Goal: Information Seeking & Learning: Check status

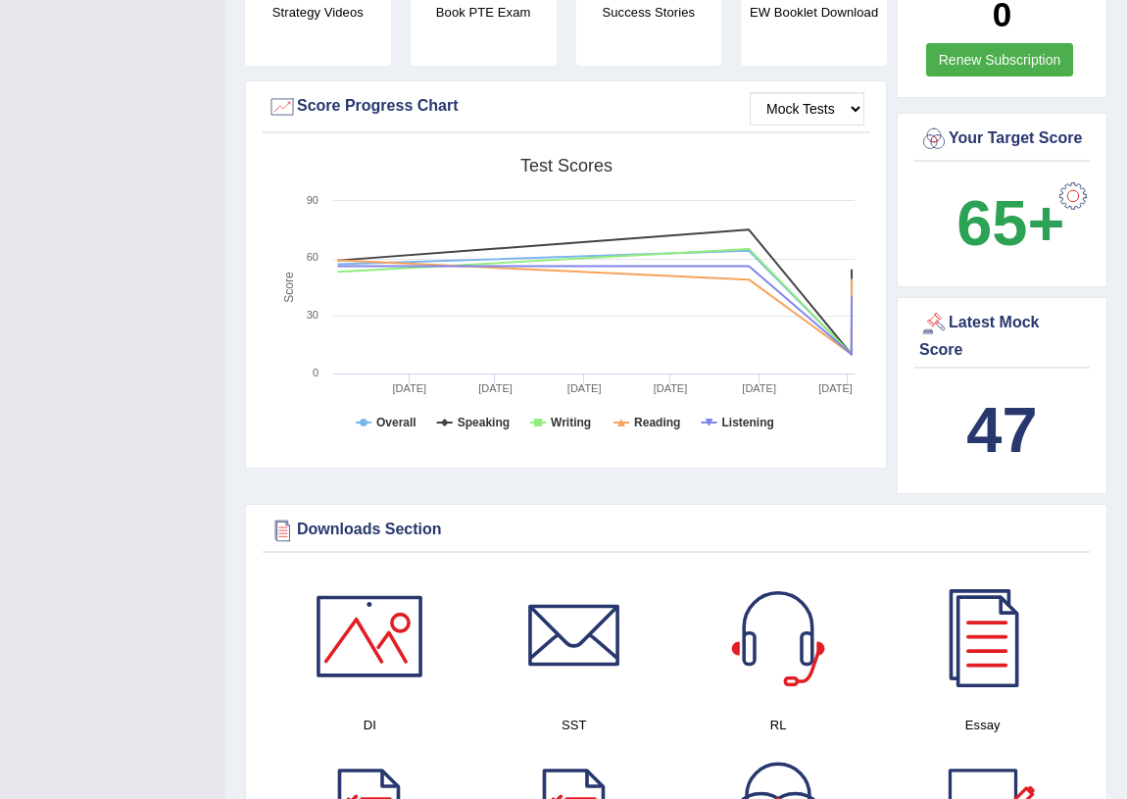
scroll to position [534, 0]
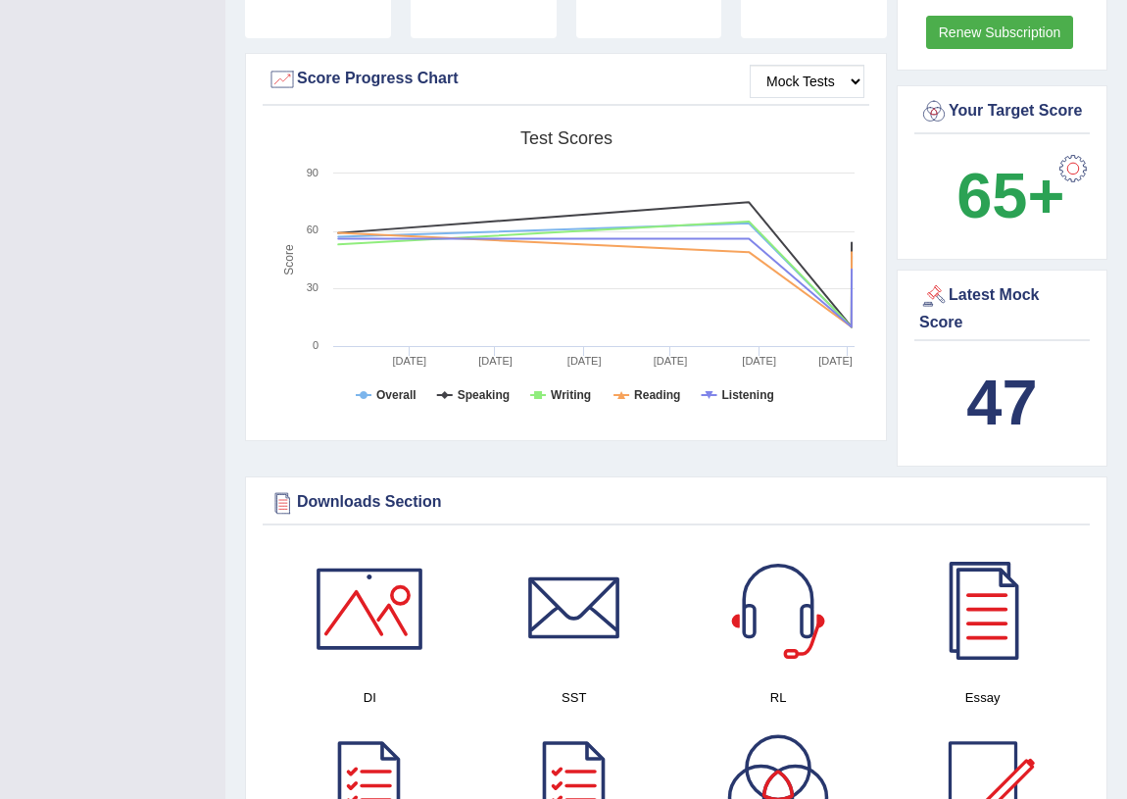
click at [993, 426] on b "47" at bounding box center [1001, 402] width 71 height 72
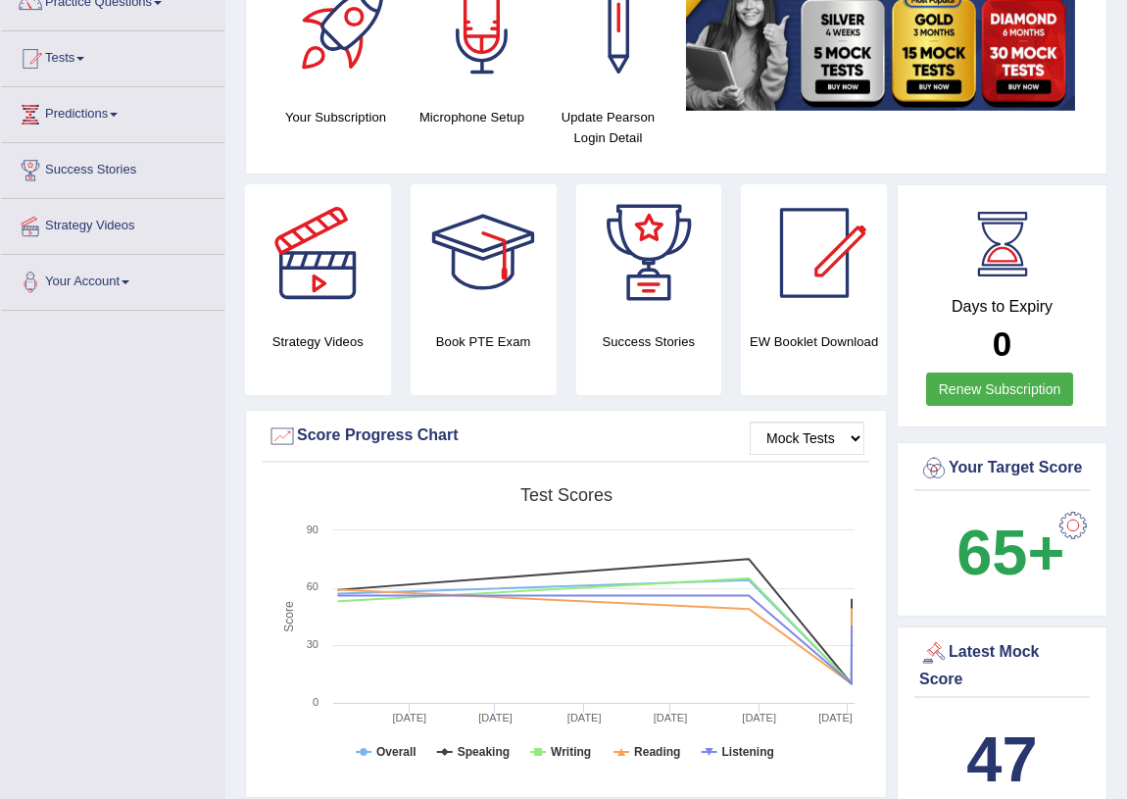
scroll to position [0, 0]
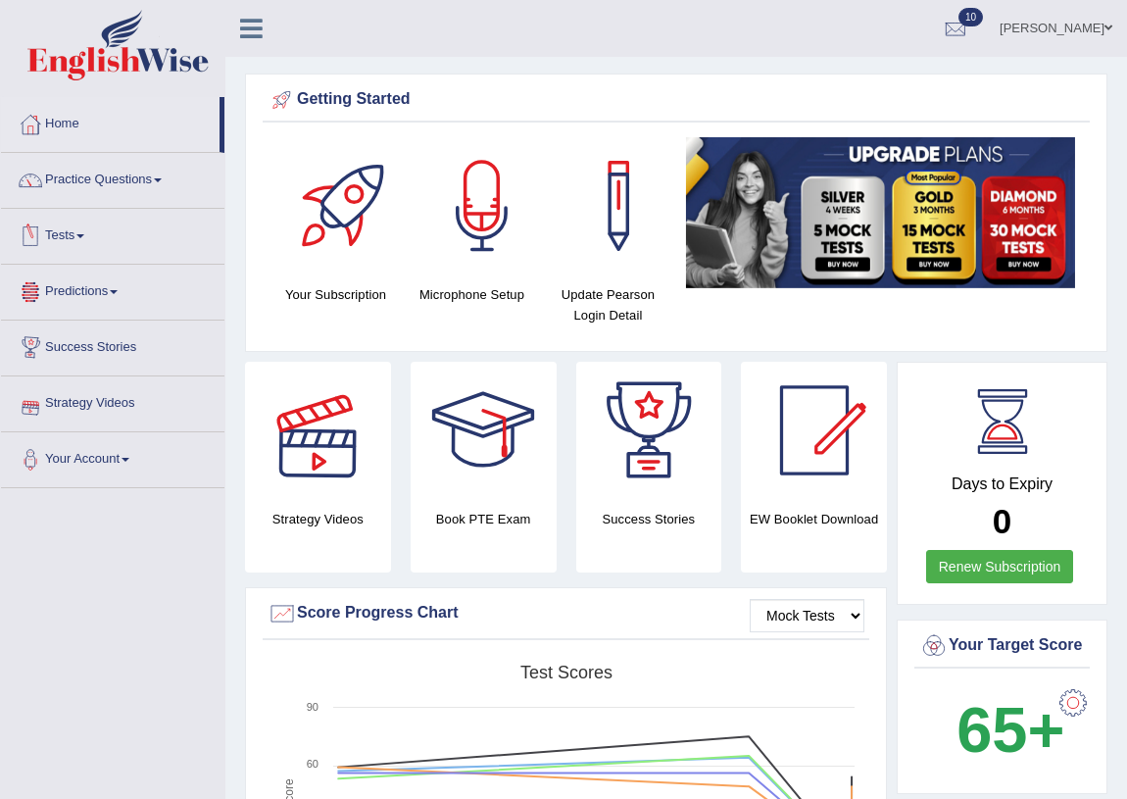
click at [97, 236] on link "Tests" at bounding box center [112, 233] width 223 height 49
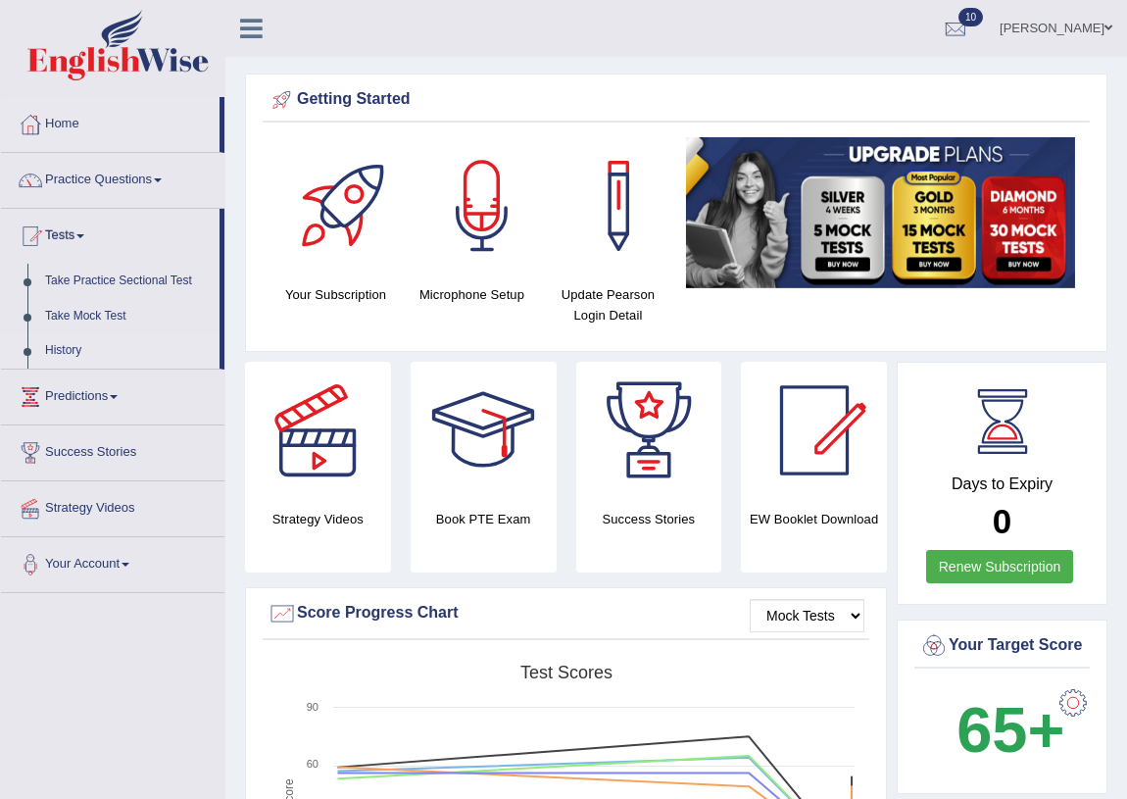
click at [62, 354] on link "History" at bounding box center [127, 350] width 183 height 35
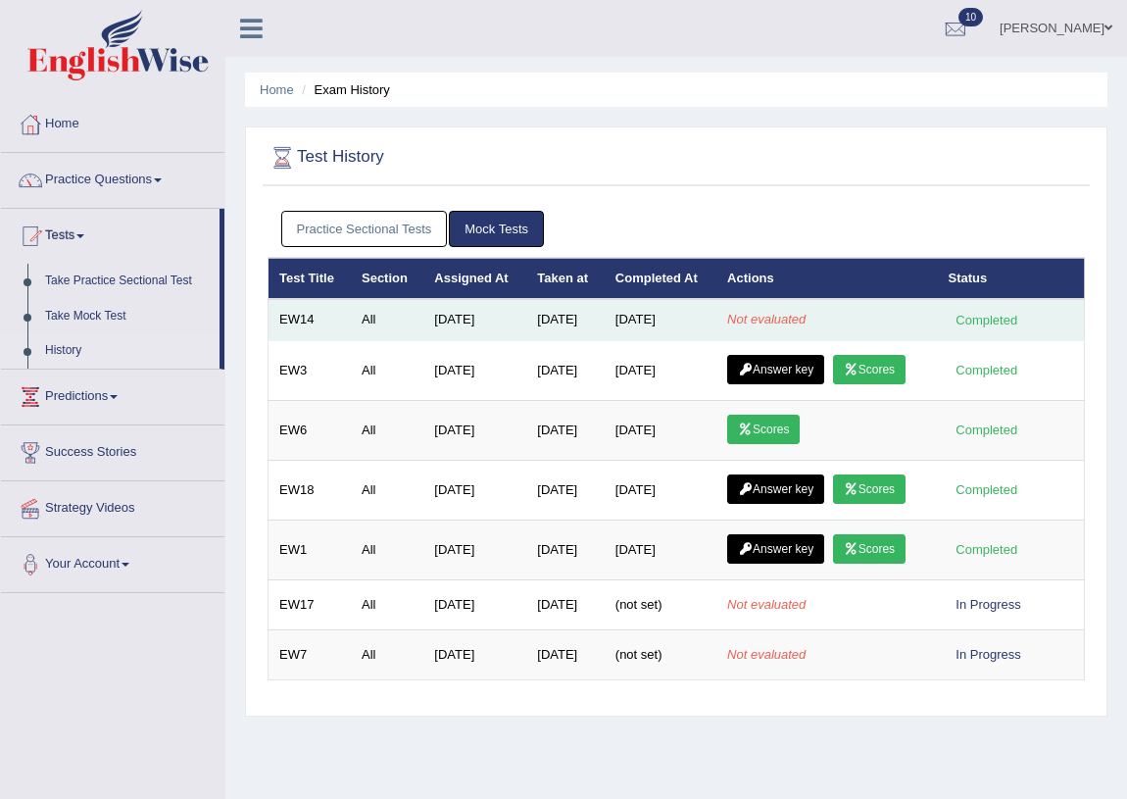
click at [955, 319] on div "Completed" at bounding box center [986, 320] width 76 height 21
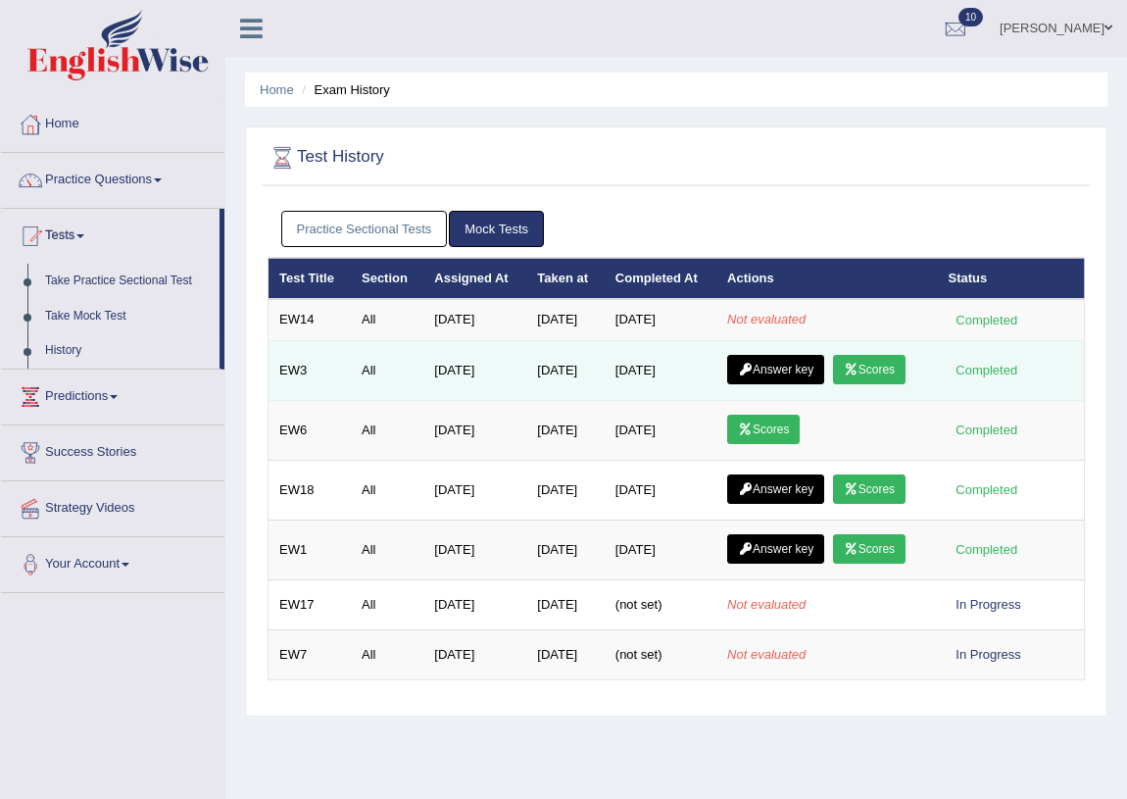
click at [872, 365] on link "Scores" at bounding box center [869, 369] width 73 height 29
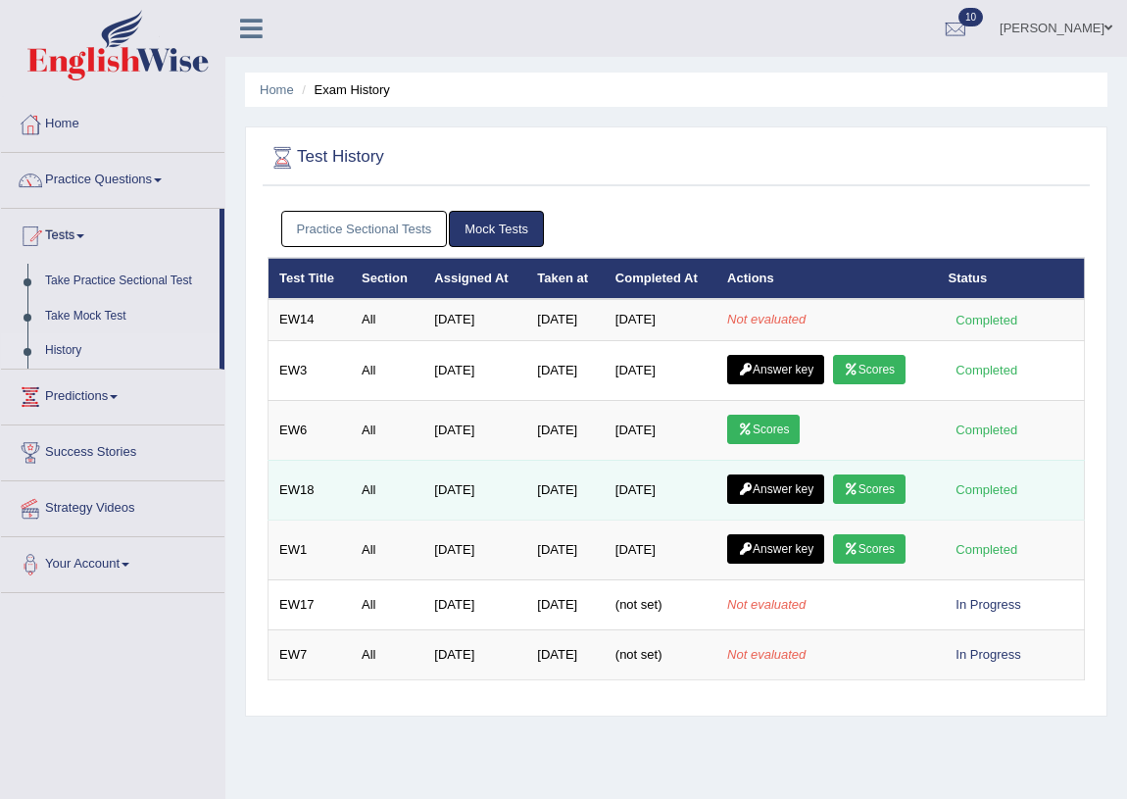
click at [877, 482] on link "Scores" at bounding box center [869, 488] width 73 height 29
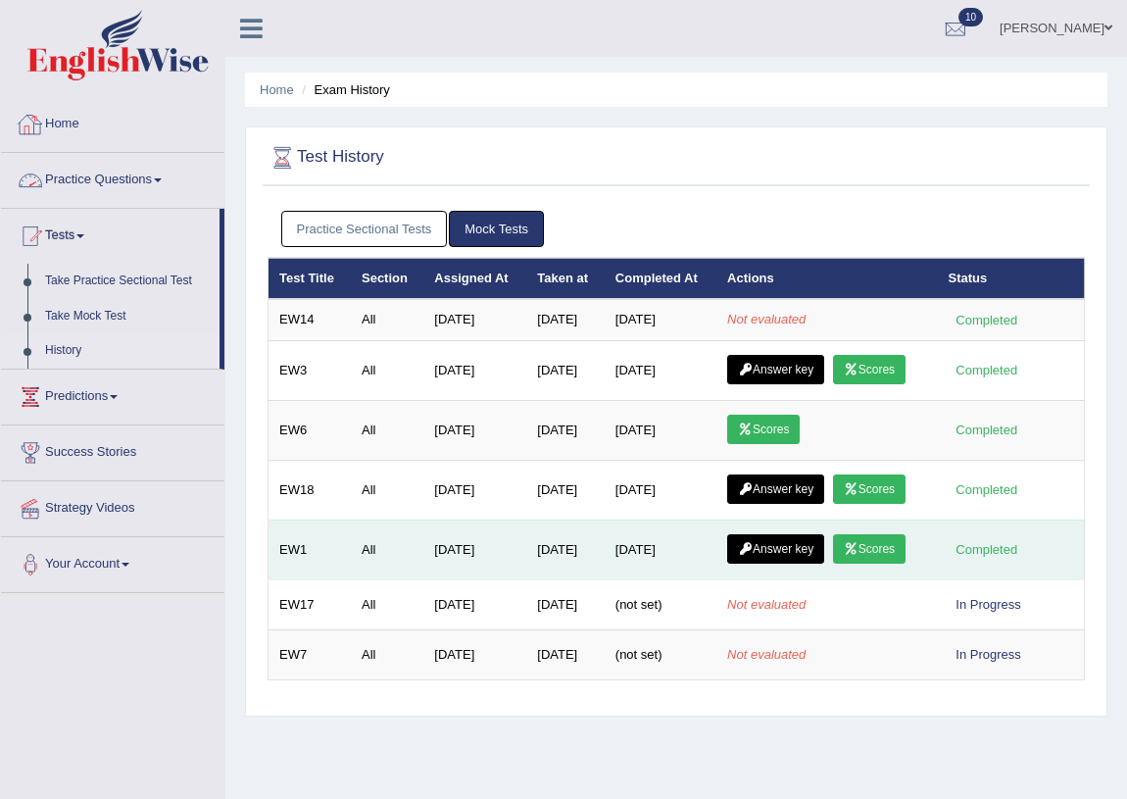
click at [861, 553] on link "Scores" at bounding box center [869, 548] width 73 height 29
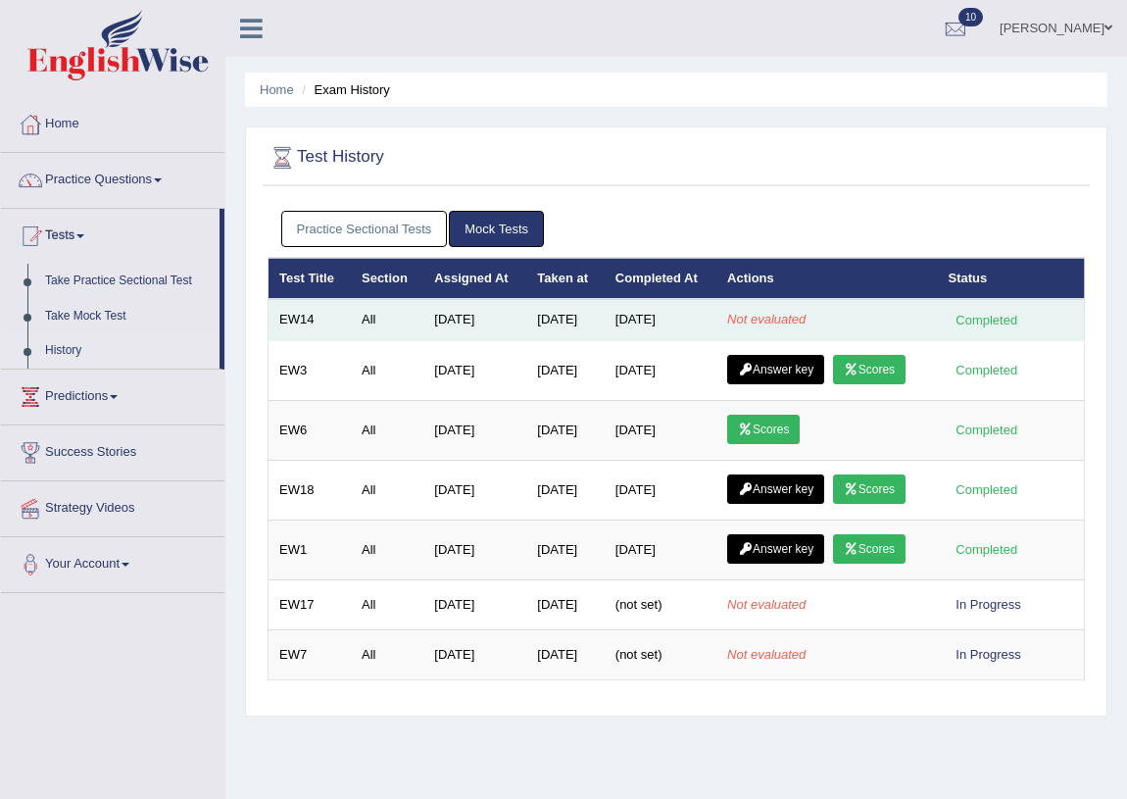
click at [808, 318] on td "Not evaluated" at bounding box center [826, 319] width 220 height 41
click at [780, 326] on td "Not evaluated" at bounding box center [826, 319] width 220 height 41
click at [991, 314] on div "Completed" at bounding box center [986, 320] width 76 height 21
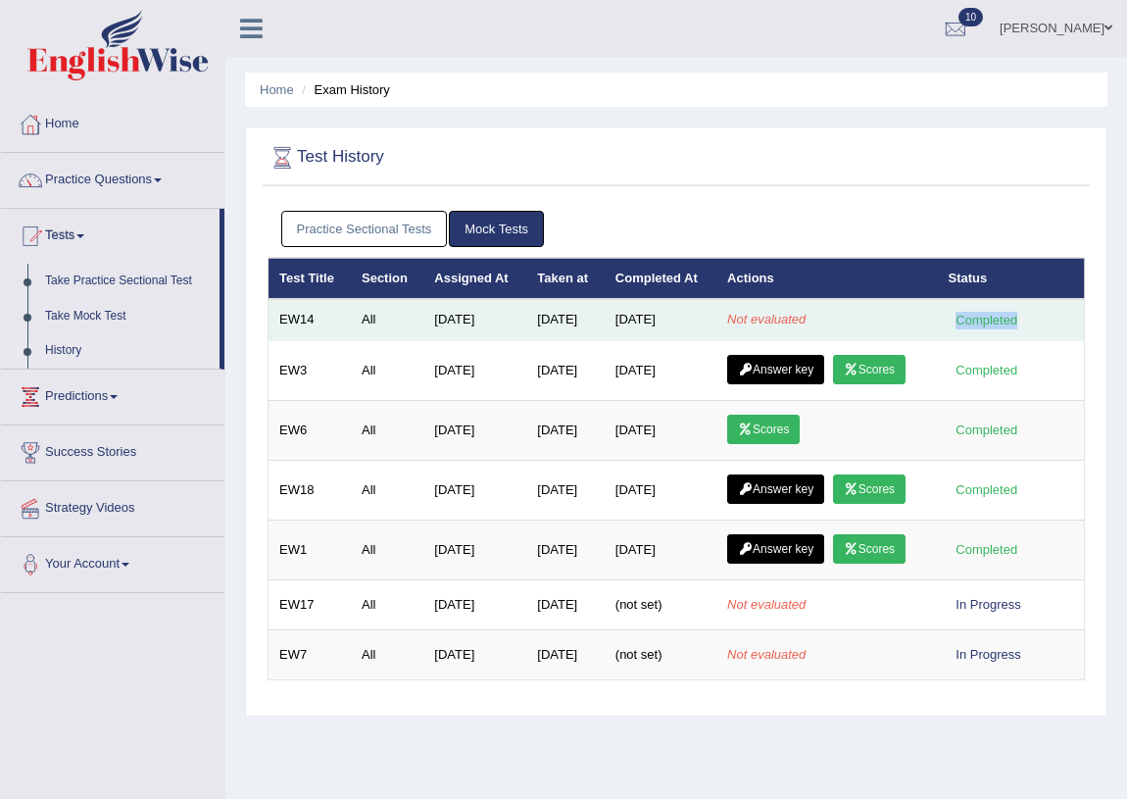
click at [991, 314] on div "Completed" at bounding box center [986, 320] width 76 height 21
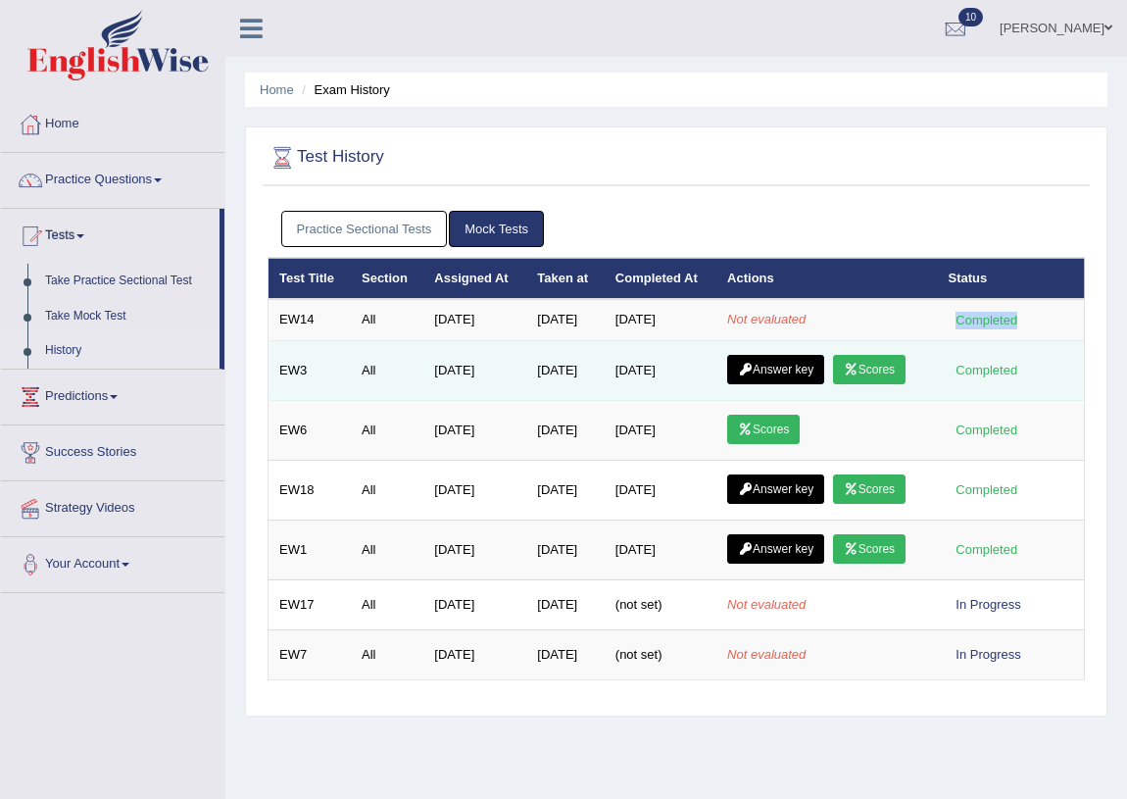
click at [770, 361] on link "Answer key" at bounding box center [775, 369] width 97 height 29
click at [837, 371] on link "Scores" at bounding box center [869, 369] width 73 height 29
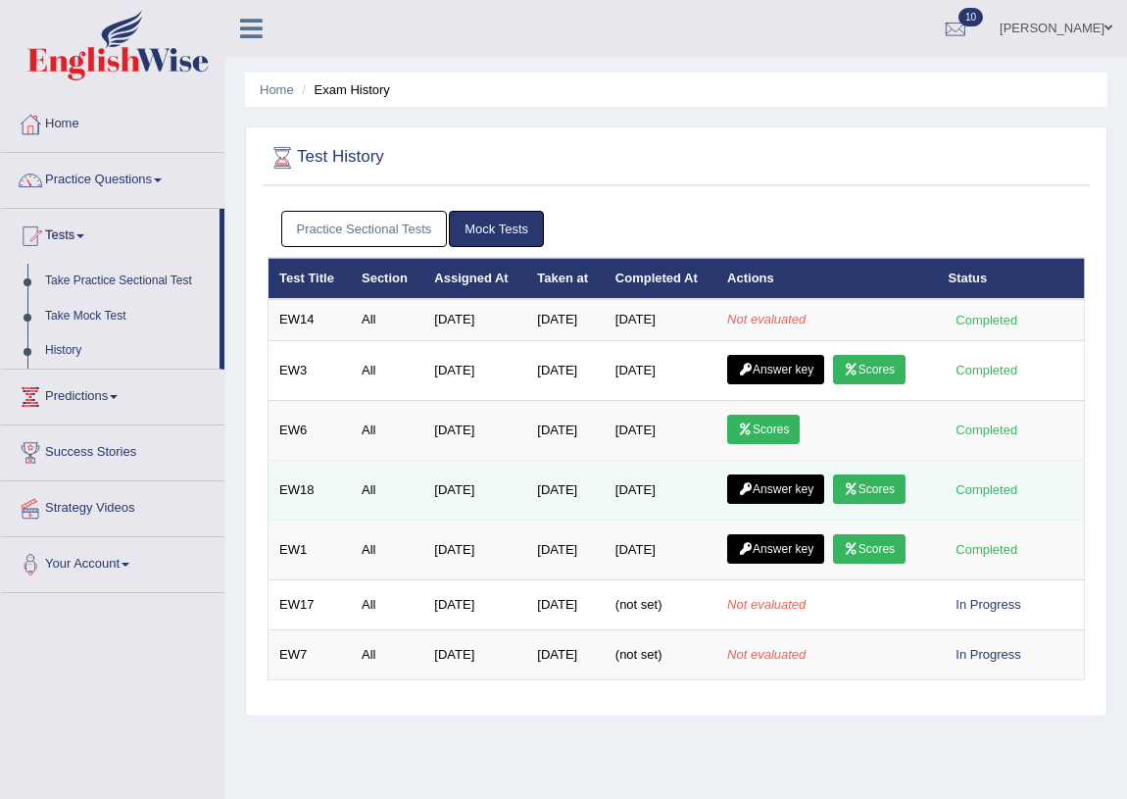
click at [854, 479] on link "Scores" at bounding box center [869, 488] width 73 height 29
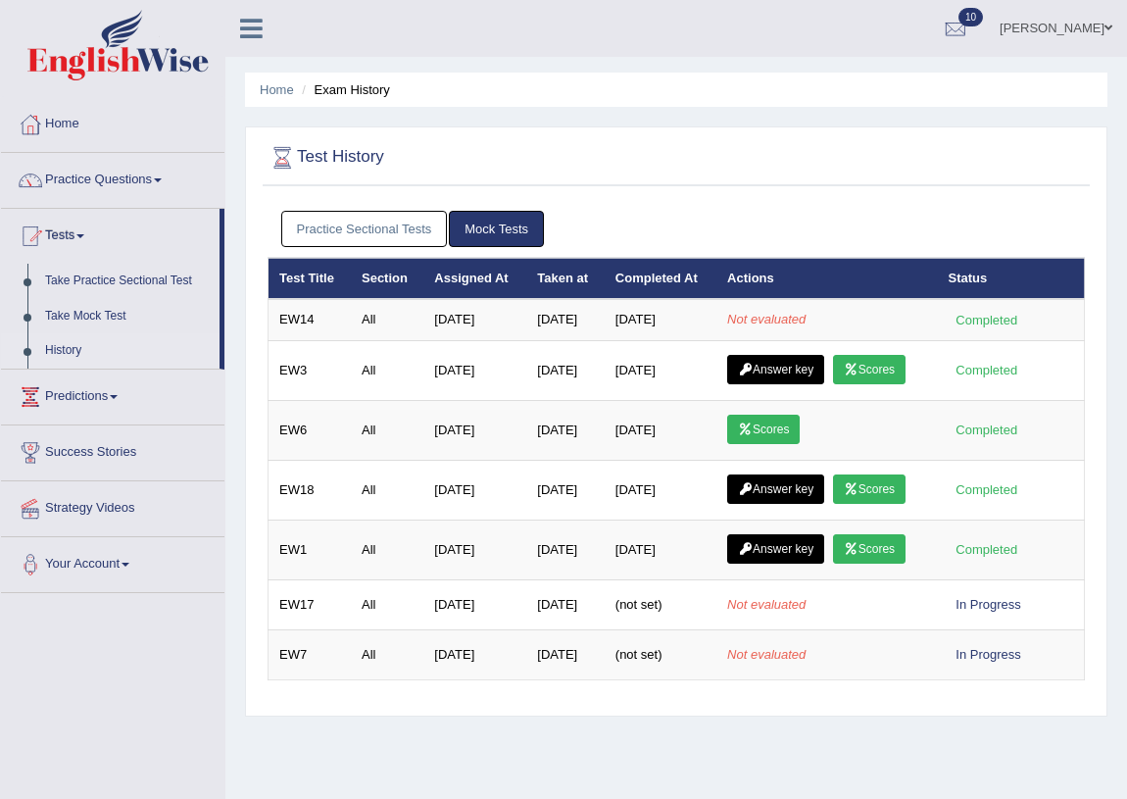
click at [877, 549] on link "Scores" at bounding box center [869, 548] width 73 height 29
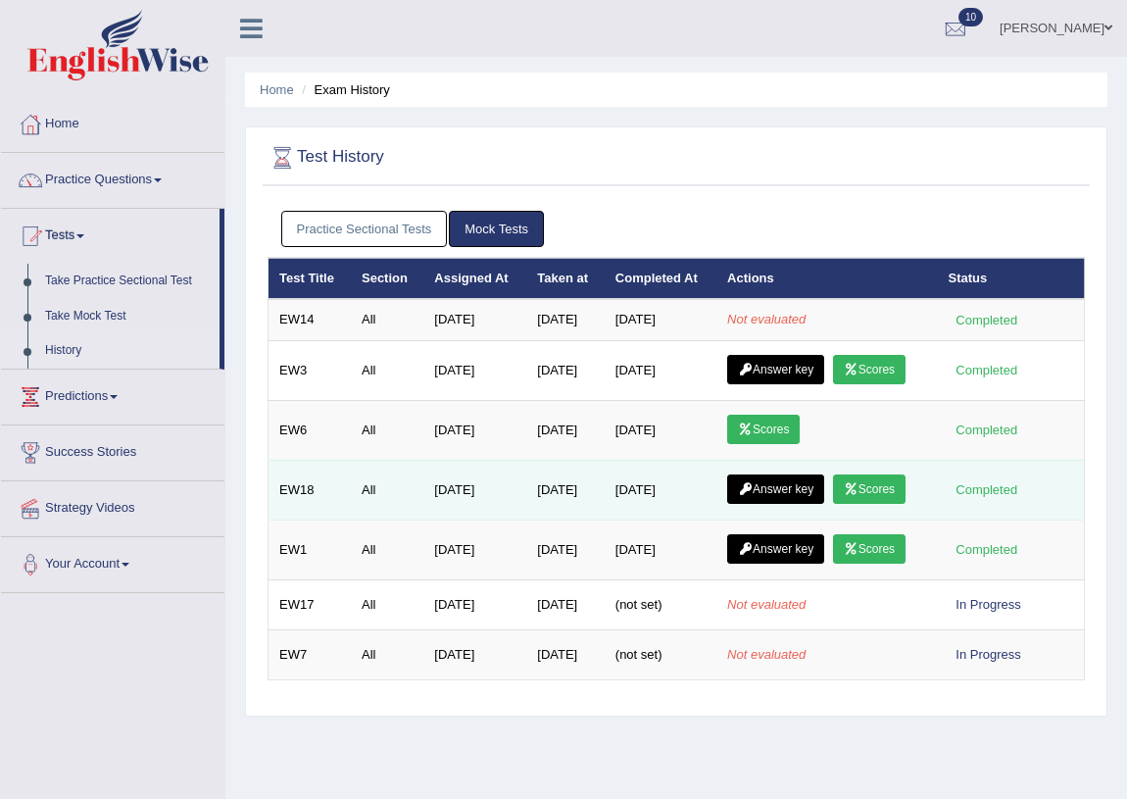
click at [883, 474] on link "Scores" at bounding box center [869, 488] width 73 height 29
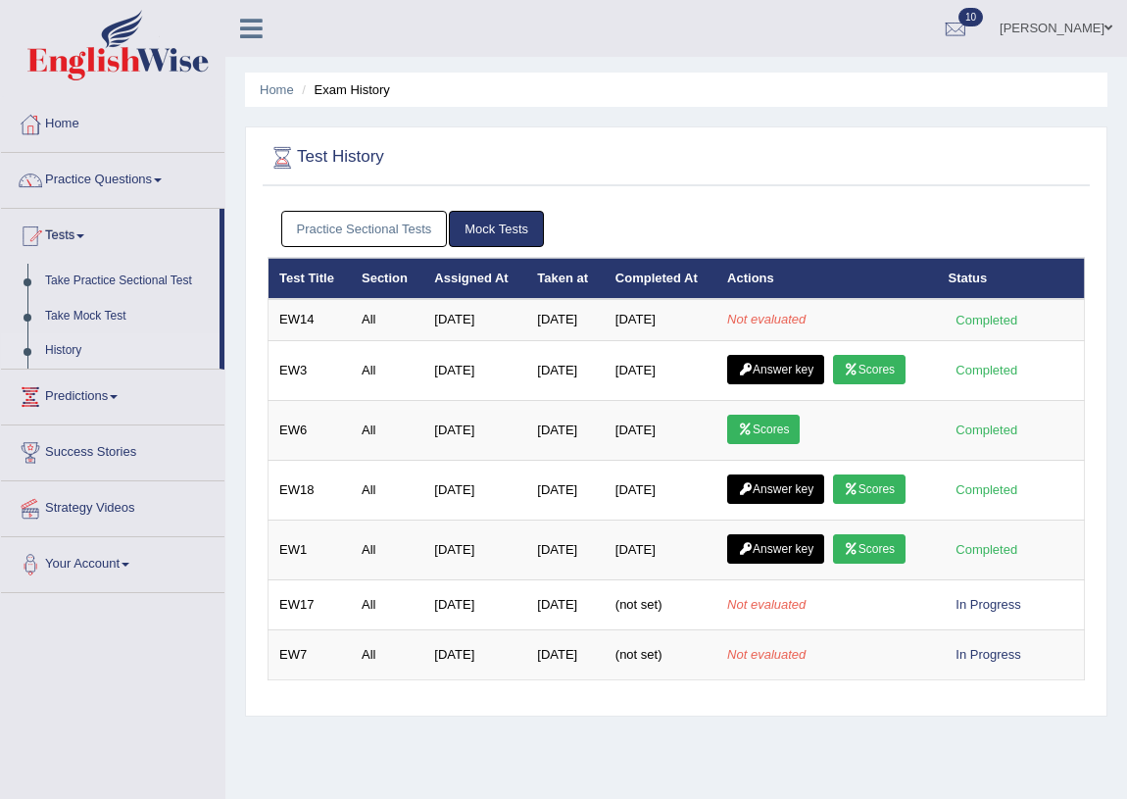
click at [783, 477] on link "Answer key" at bounding box center [775, 488] width 97 height 29
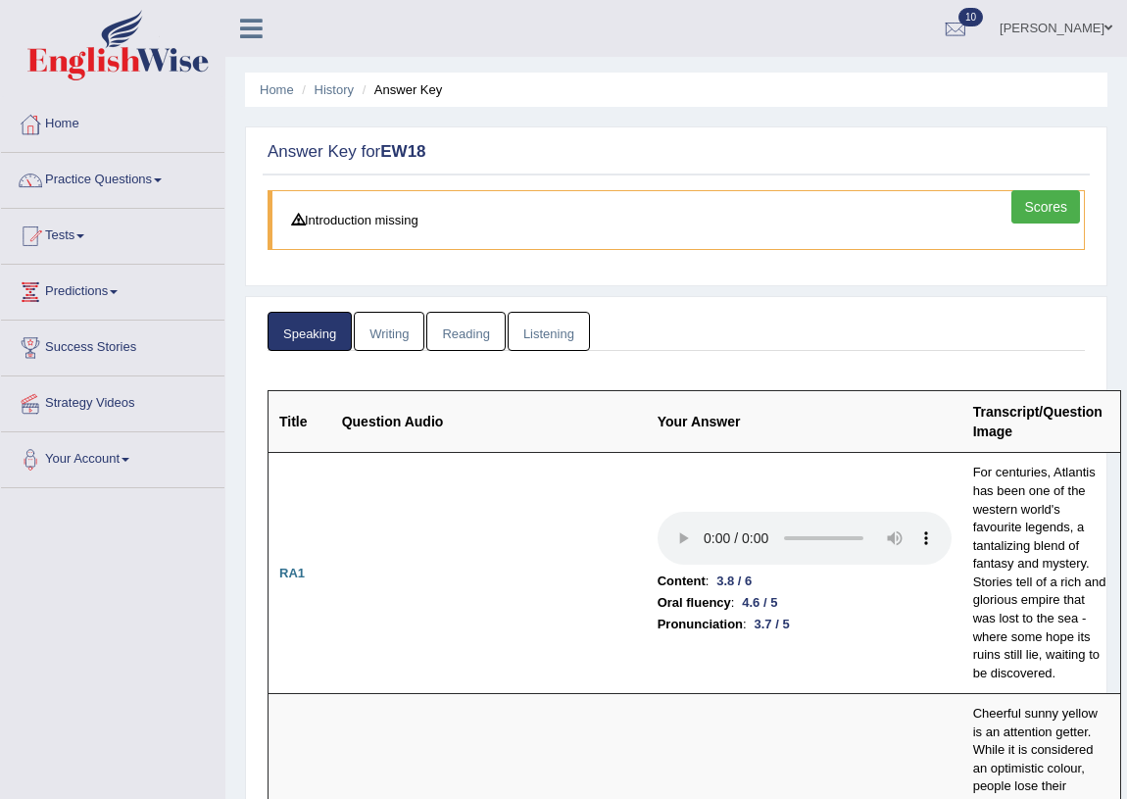
click at [384, 332] on link "Writing" at bounding box center [389, 332] width 71 height 40
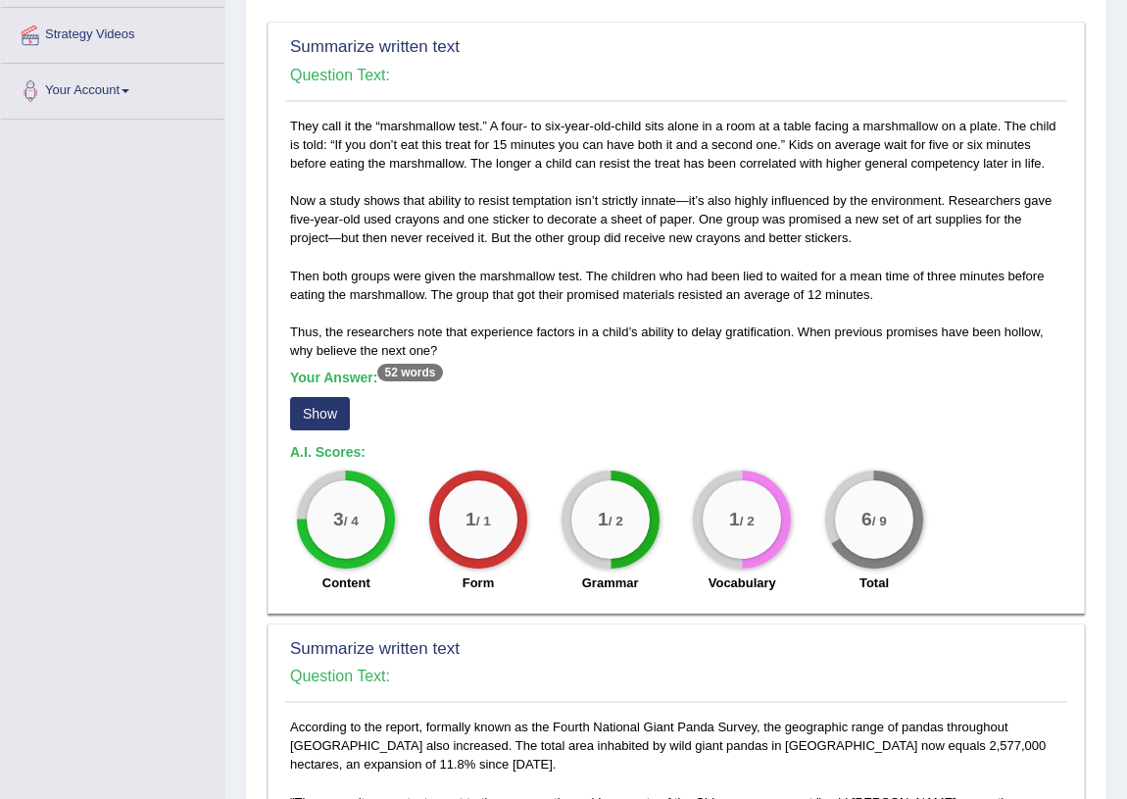
scroll to position [356, 0]
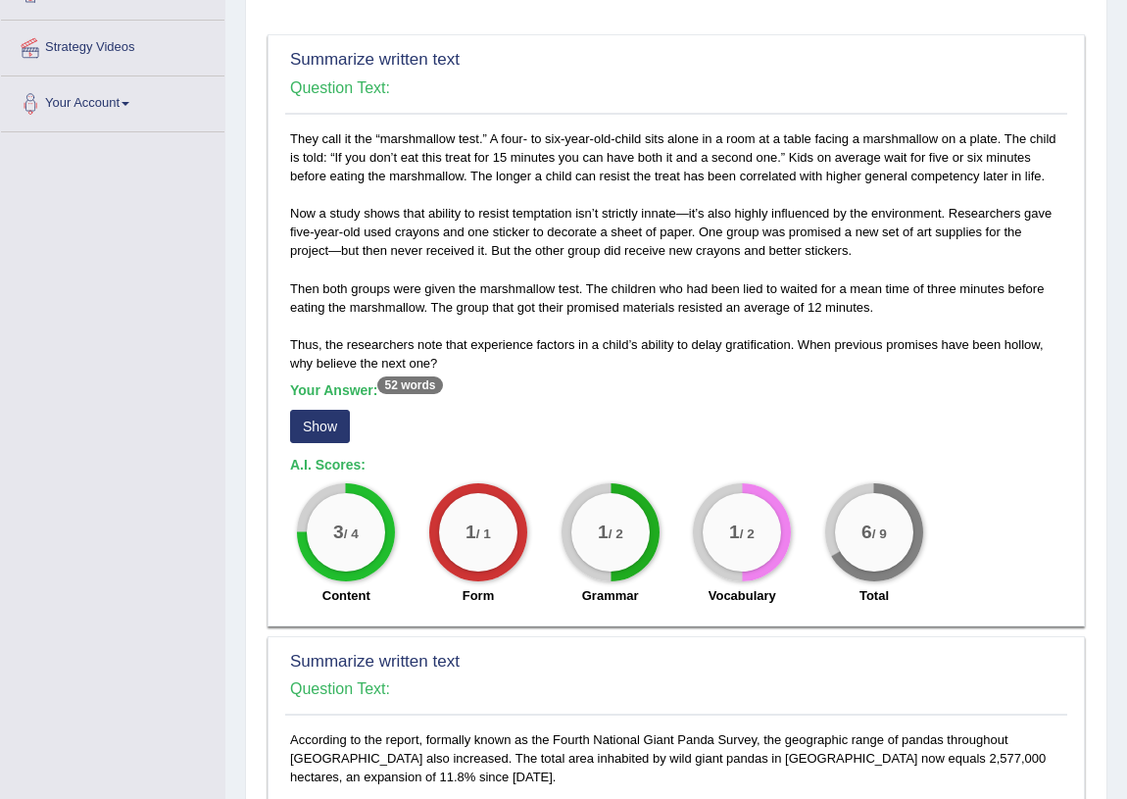
click at [308, 414] on button "Show" at bounding box center [320, 426] width 60 height 33
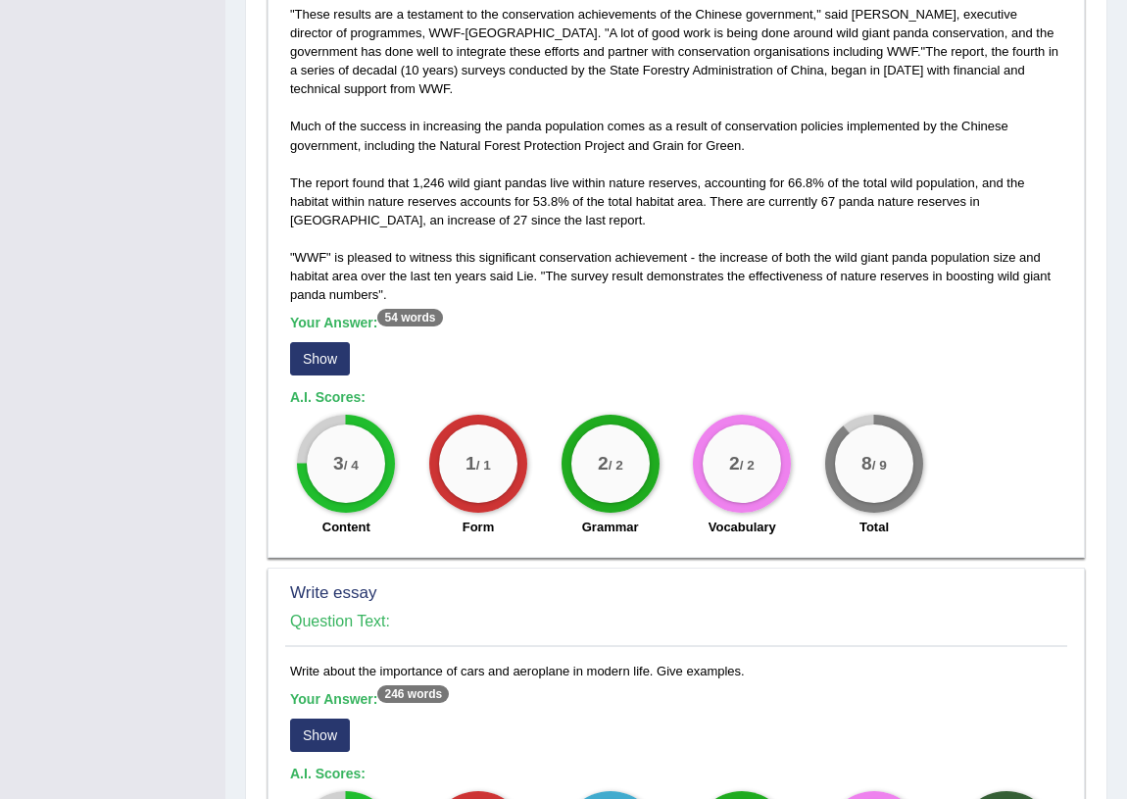
scroll to position [1157, 0]
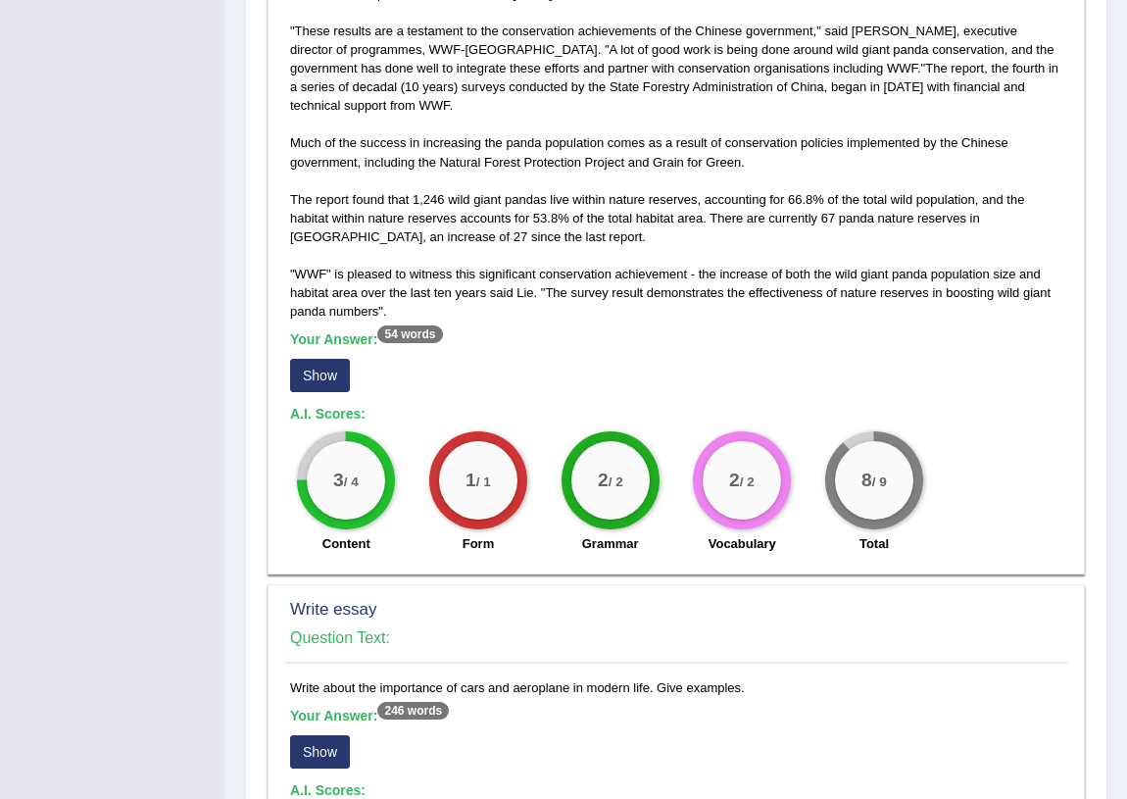
click at [301, 359] on button "Show" at bounding box center [320, 375] width 60 height 33
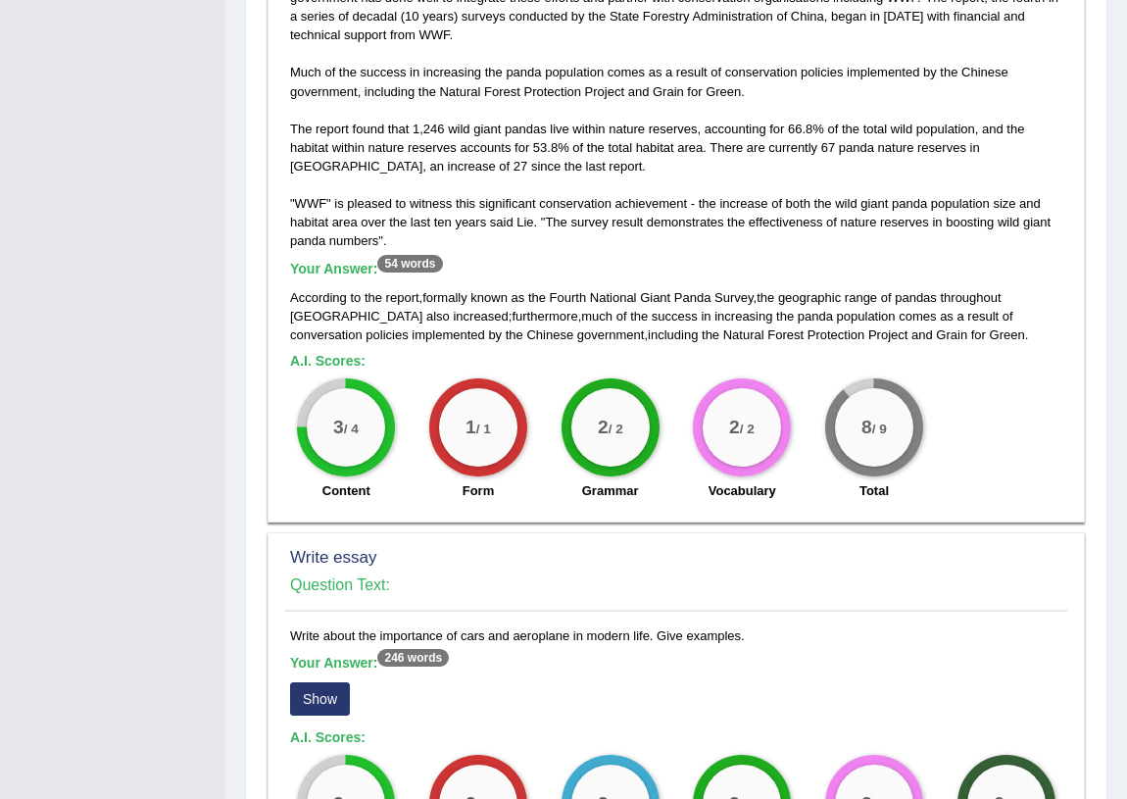
scroll to position [1524, 0]
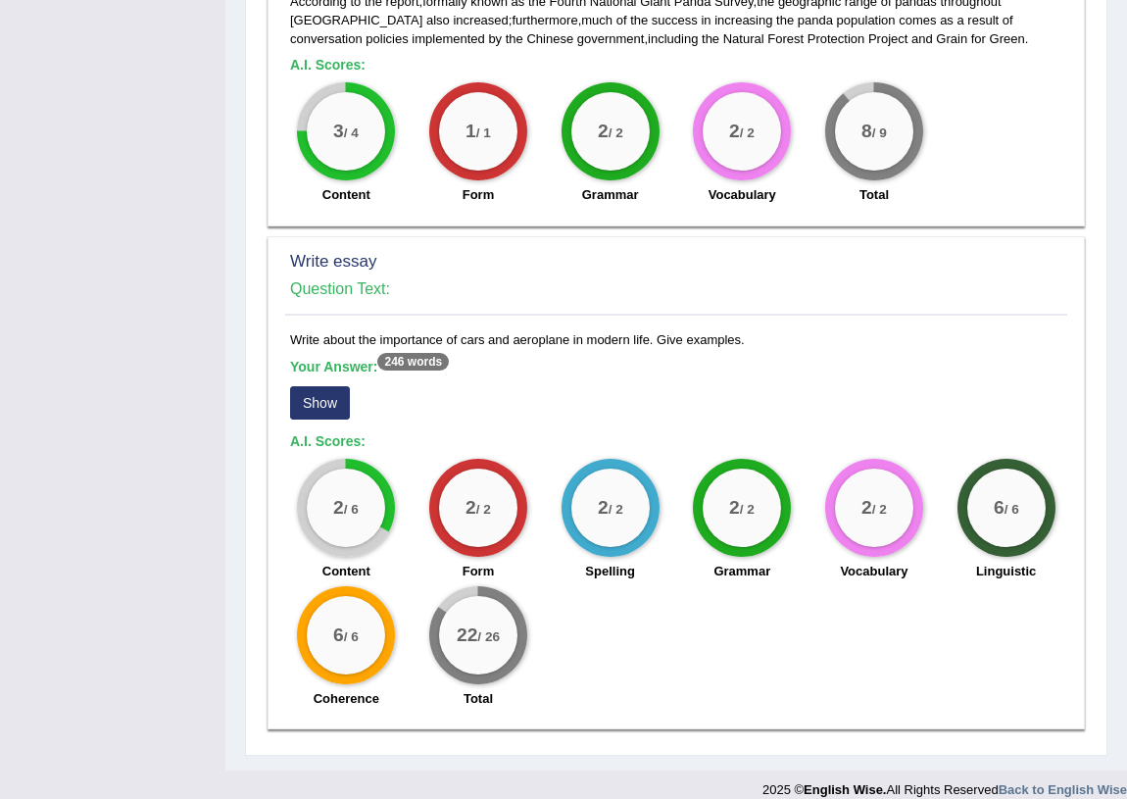
click at [315, 386] on button "Show" at bounding box center [320, 402] width 60 height 33
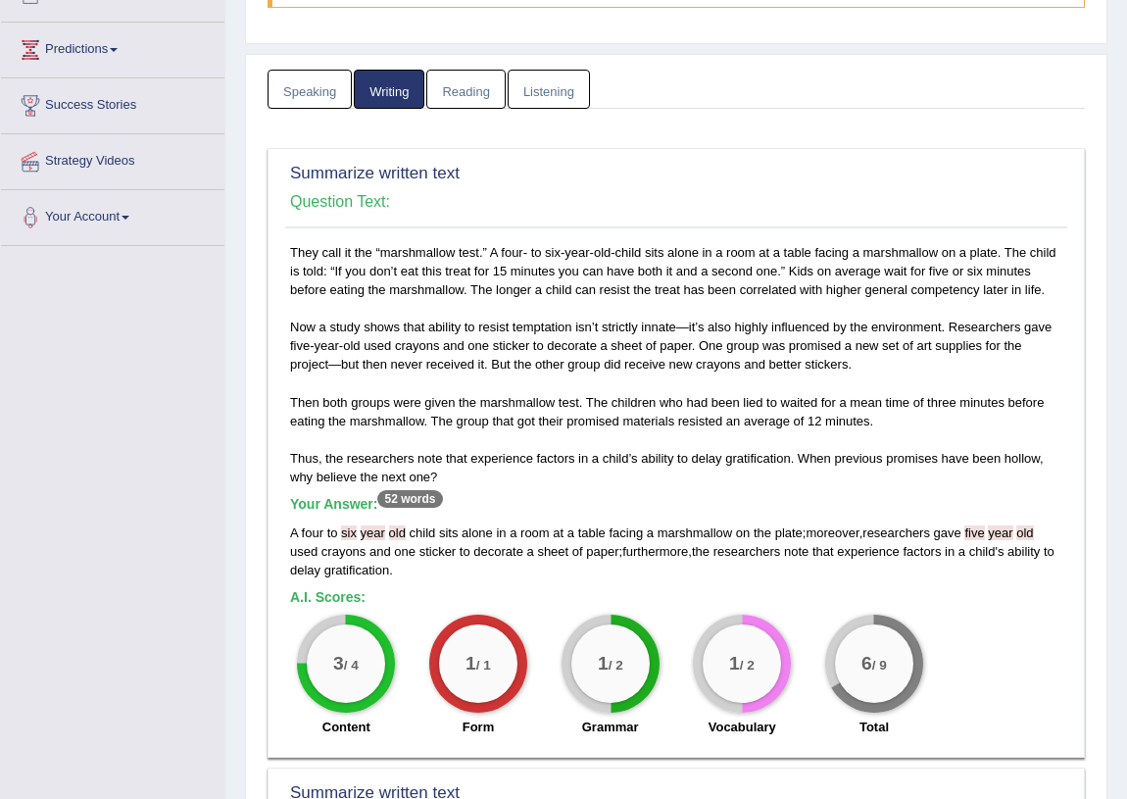
scroll to position [0, 0]
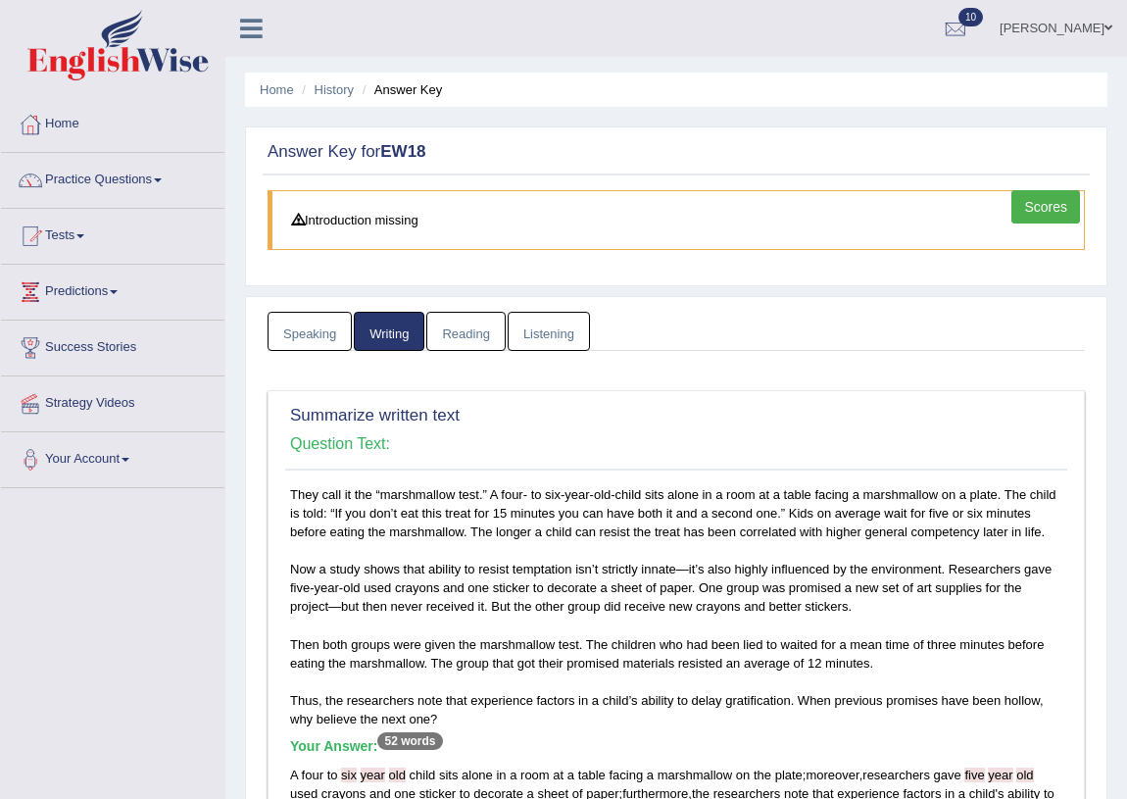
click at [534, 323] on link "Listening" at bounding box center [549, 332] width 82 height 40
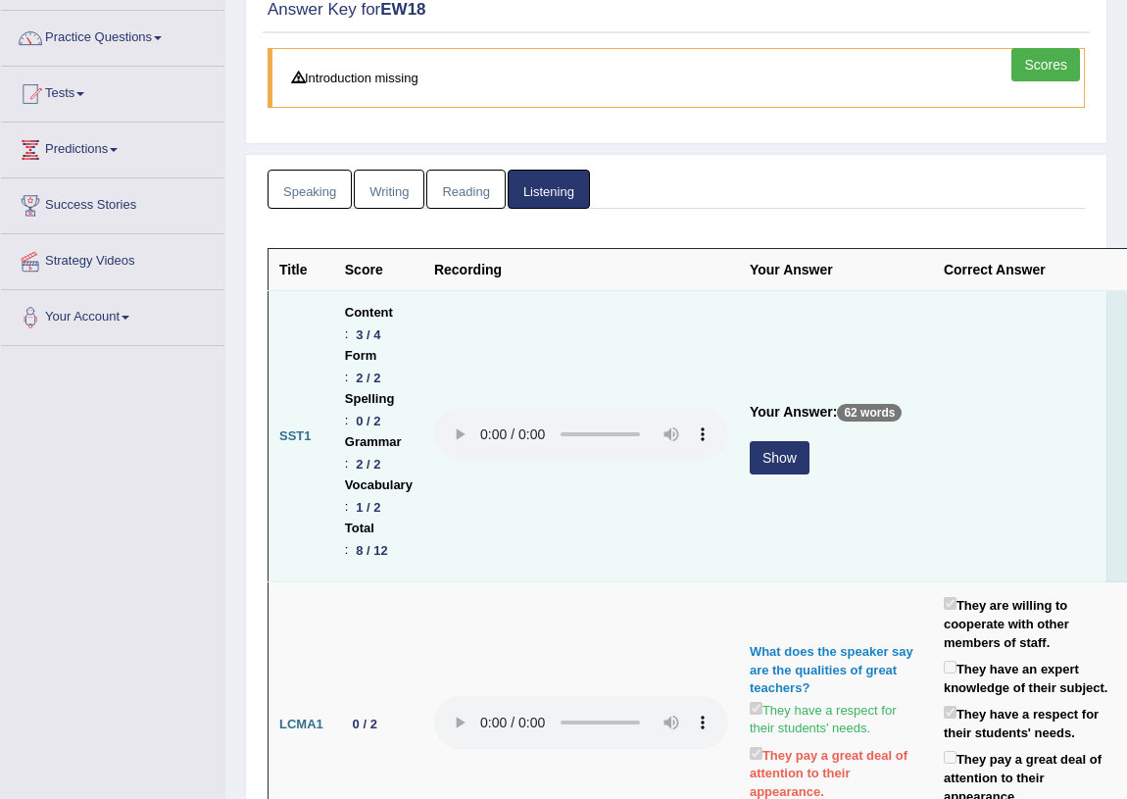
scroll to position [177, 0]
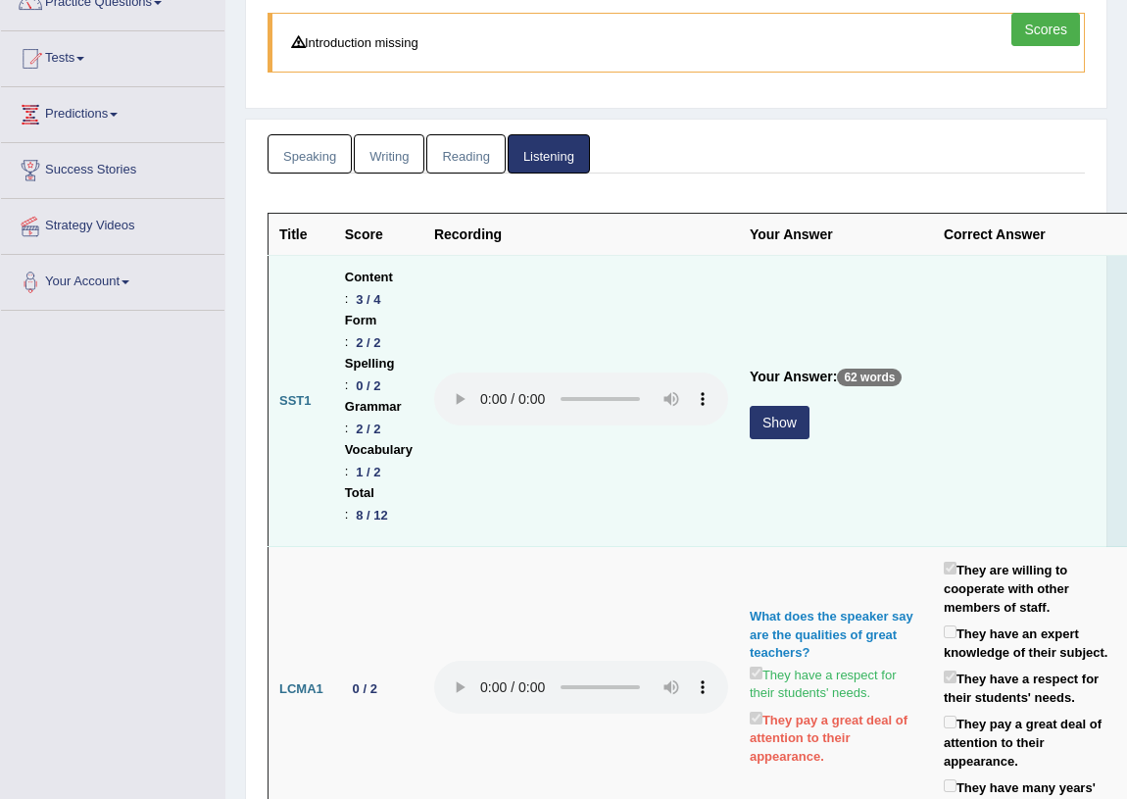
click at [795, 413] on button "Show" at bounding box center [780, 422] width 60 height 33
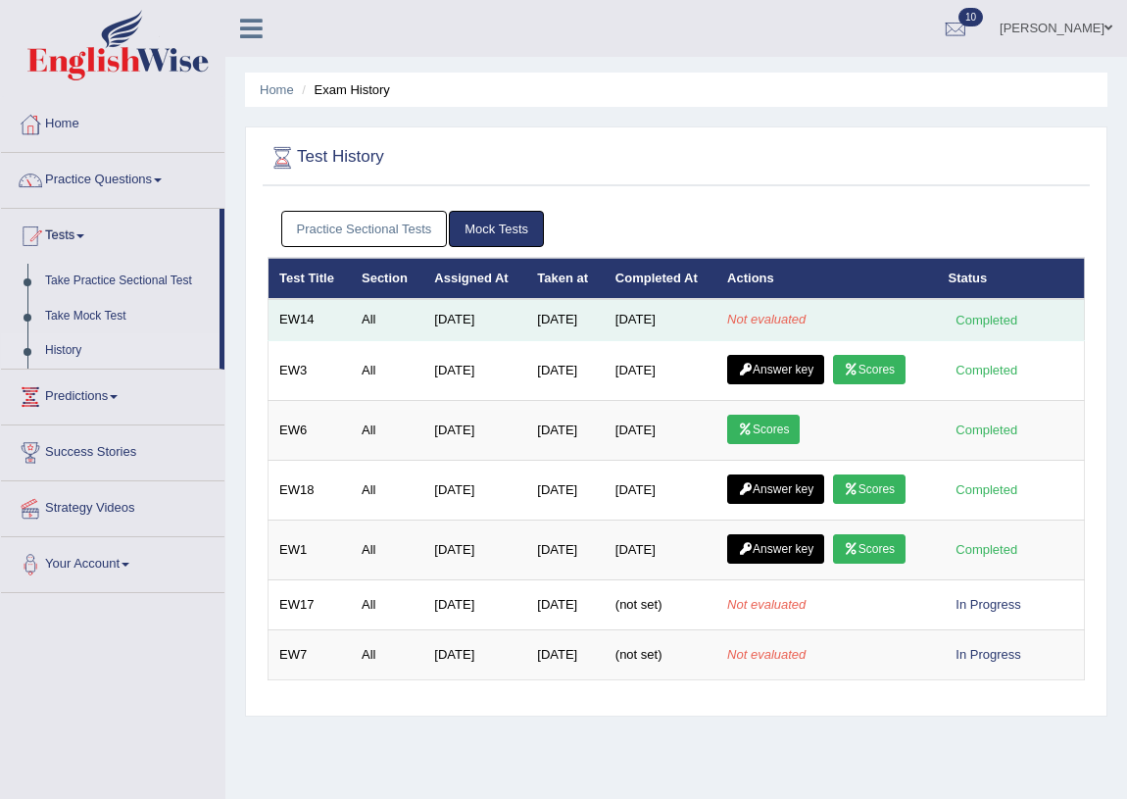
click at [455, 316] on td "Mar 7, 2025" at bounding box center [474, 319] width 103 height 41
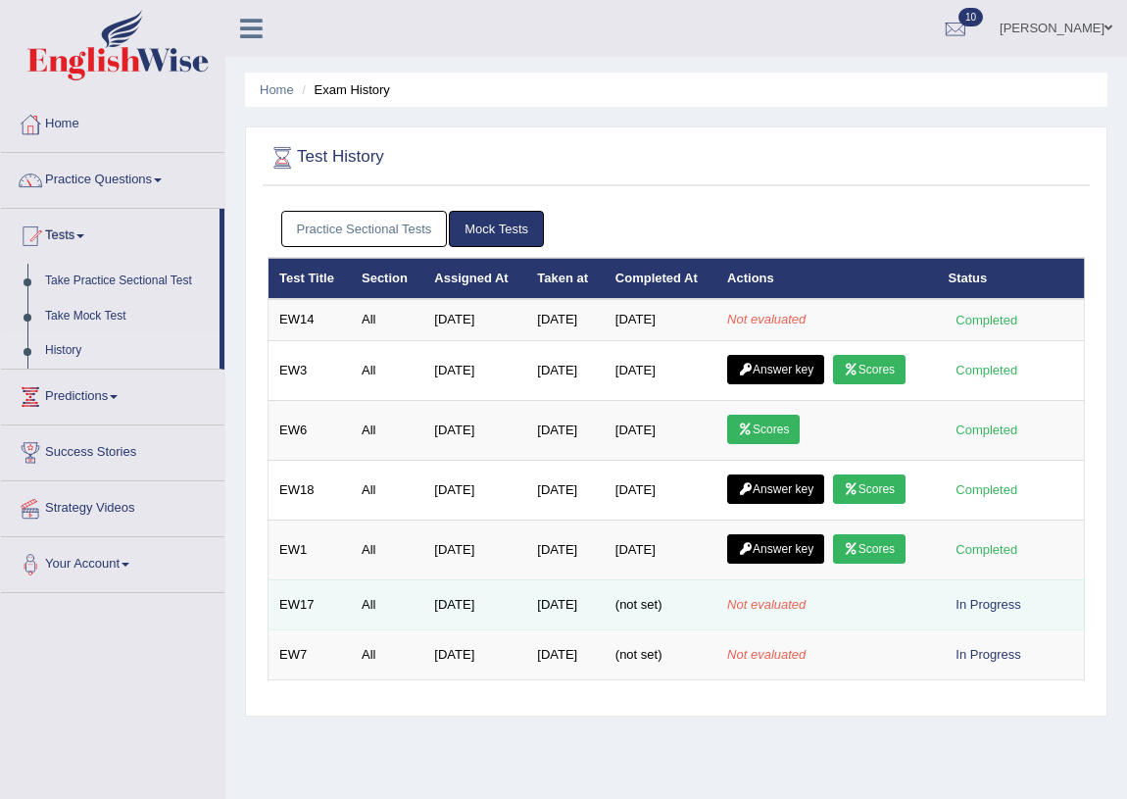
click at [988, 611] on div "In Progress" at bounding box center [988, 604] width 80 height 21
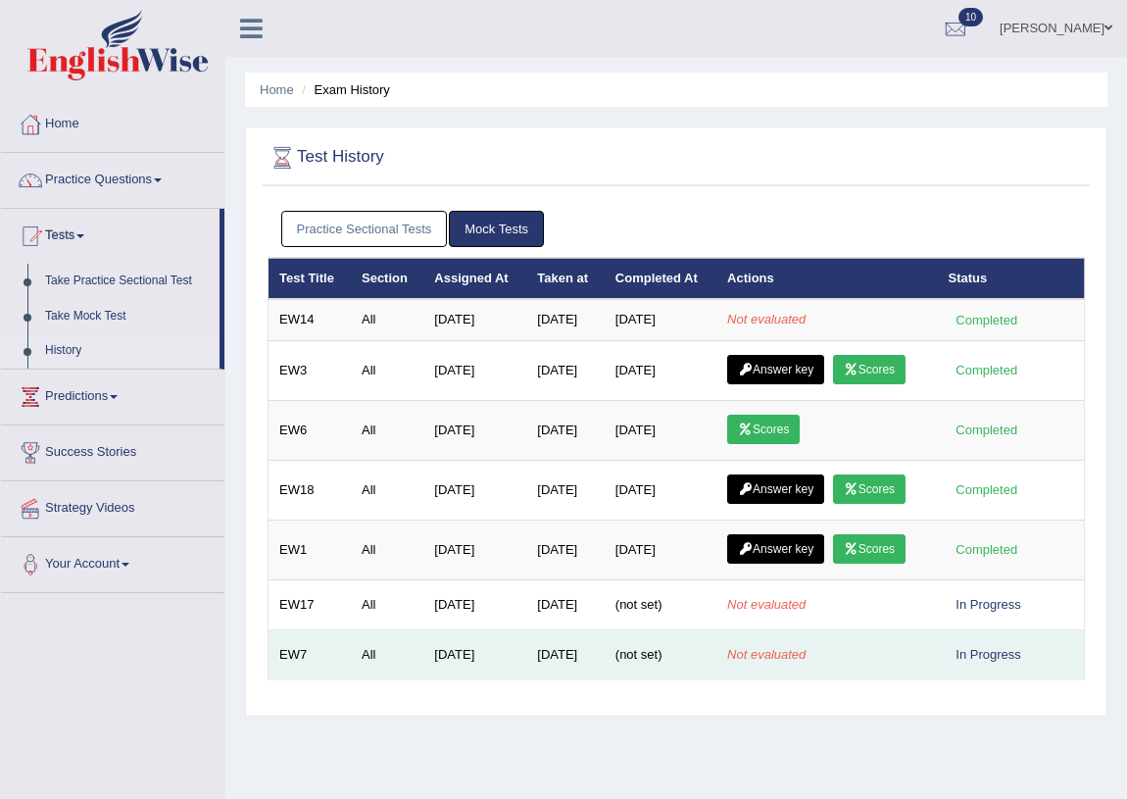
click at [972, 637] on td "In Progress" at bounding box center [1011, 654] width 147 height 50
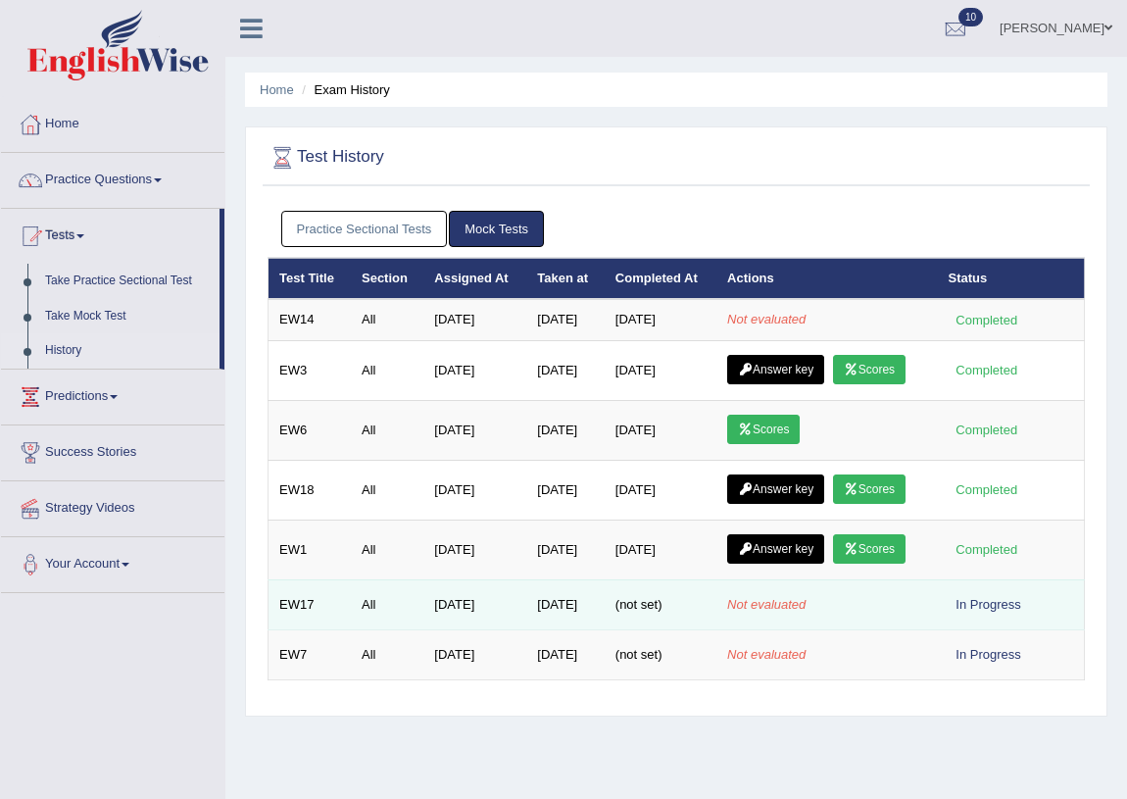
click at [733, 618] on td "Not evaluated" at bounding box center [826, 604] width 220 height 50
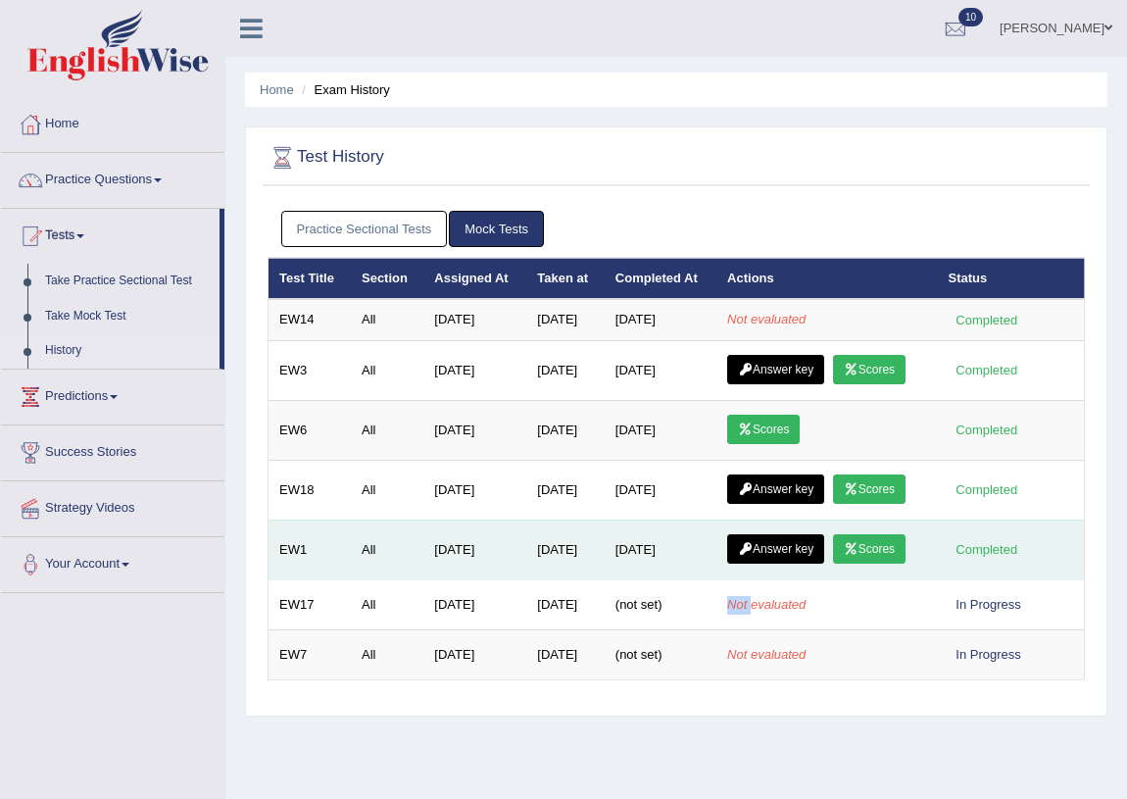
drag, startPoint x: 733, startPoint y: 618, endPoint x: 712, endPoint y: 564, distance: 57.7
click at [731, 617] on td "Not evaluated" at bounding box center [826, 604] width 220 height 50
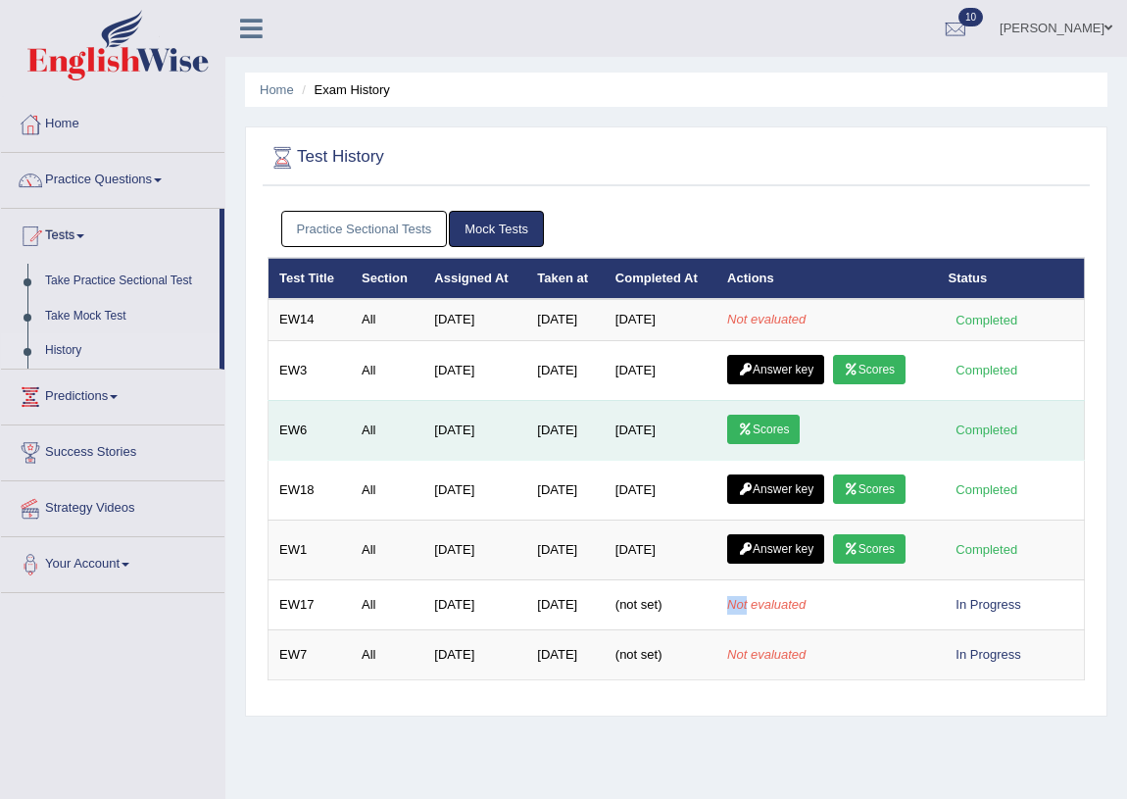
click at [768, 421] on link "Scores" at bounding box center [763, 428] width 73 height 29
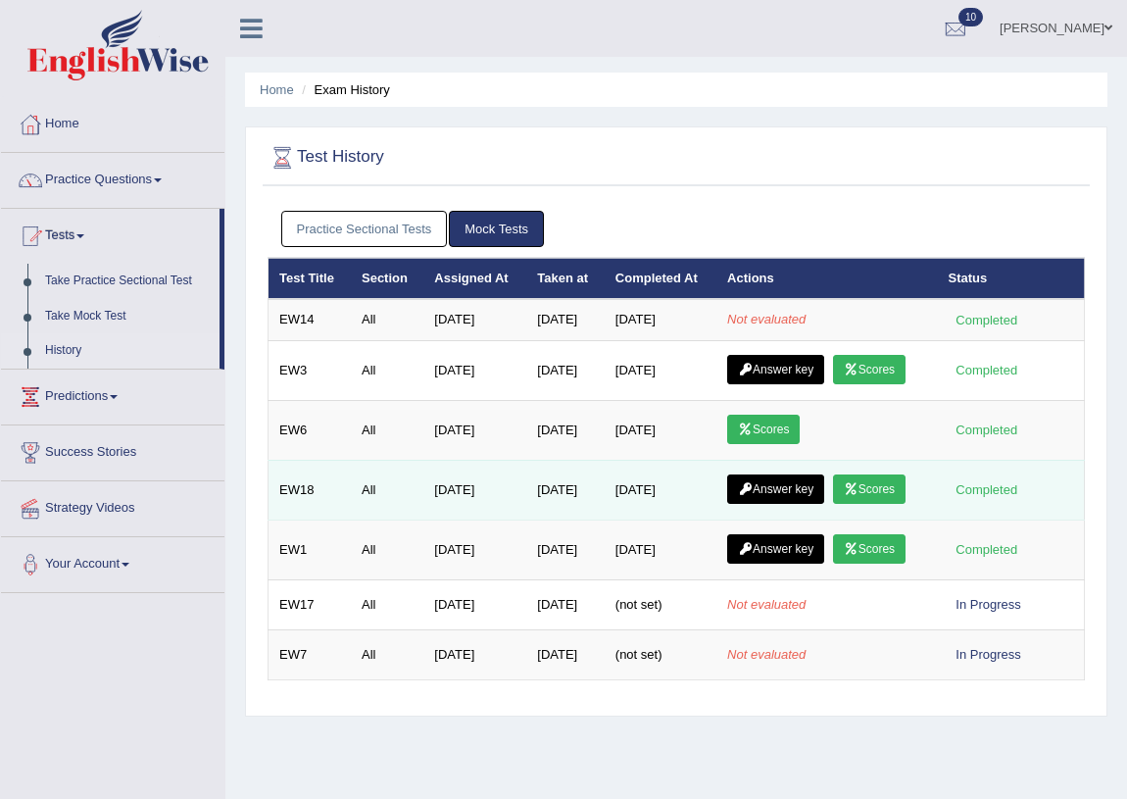
drag, startPoint x: 777, startPoint y: 486, endPoint x: 766, endPoint y: 483, distance: 11.2
click at [775, 485] on link "Answer key" at bounding box center [775, 488] width 97 height 29
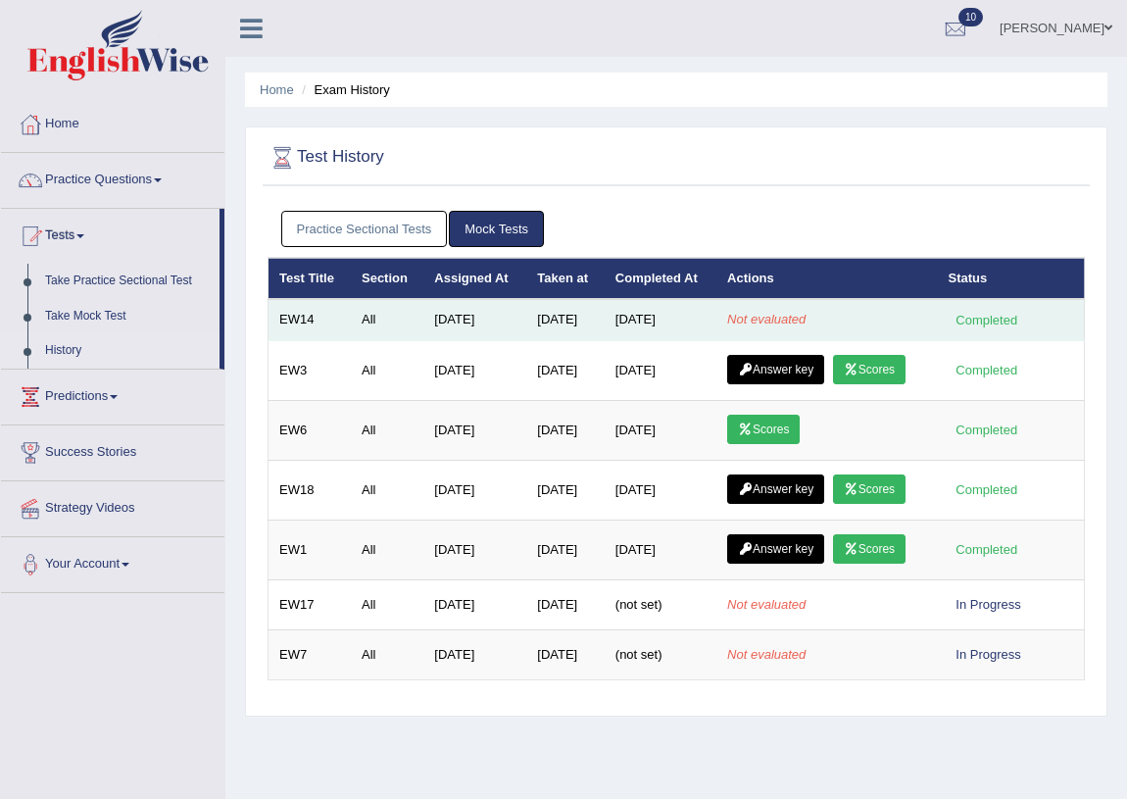
click at [741, 312] on em "Not evaluated" at bounding box center [766, 319] width 78 height 15
click at [654, 334] on td "[DATE]" at bounding box center [661, 319] width 112 height 41
click at [654, 336] on td "[DATE]" at bounding box center [661, 319] width 112 height 41
click at [968, 328] on div "Completed" at bounding box center [986, 320] width 76 height 21
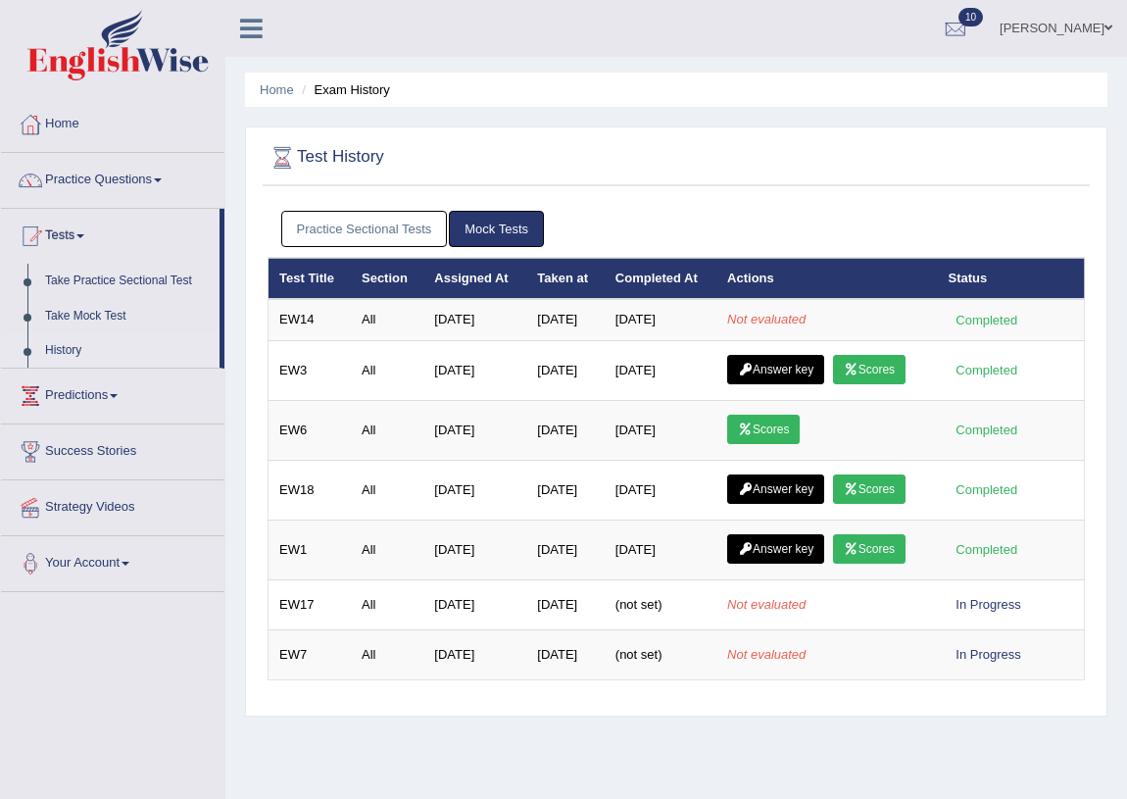
click at [344, 218] on link "Practice Sectional Tests" at bounding box center [364, 229] width 167 height 36
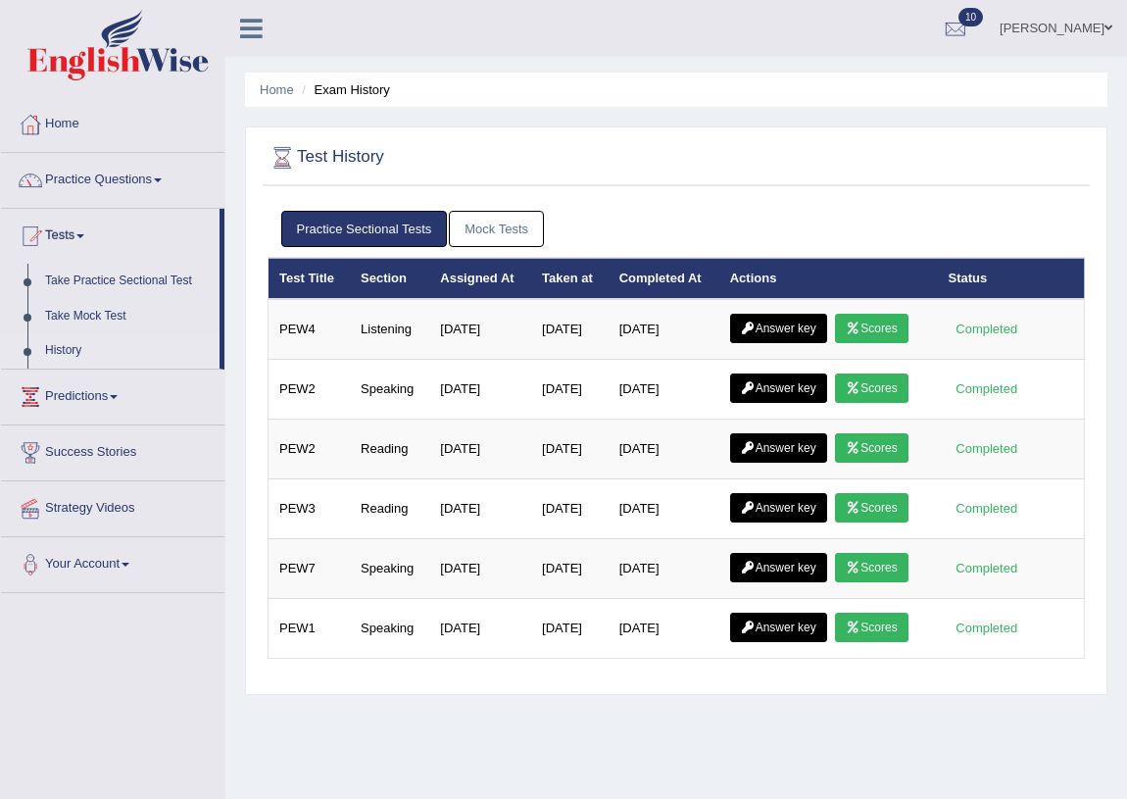
click at [522, 224] on link "Mock Tests" at bounding box center [496, 229] width 95 height 36
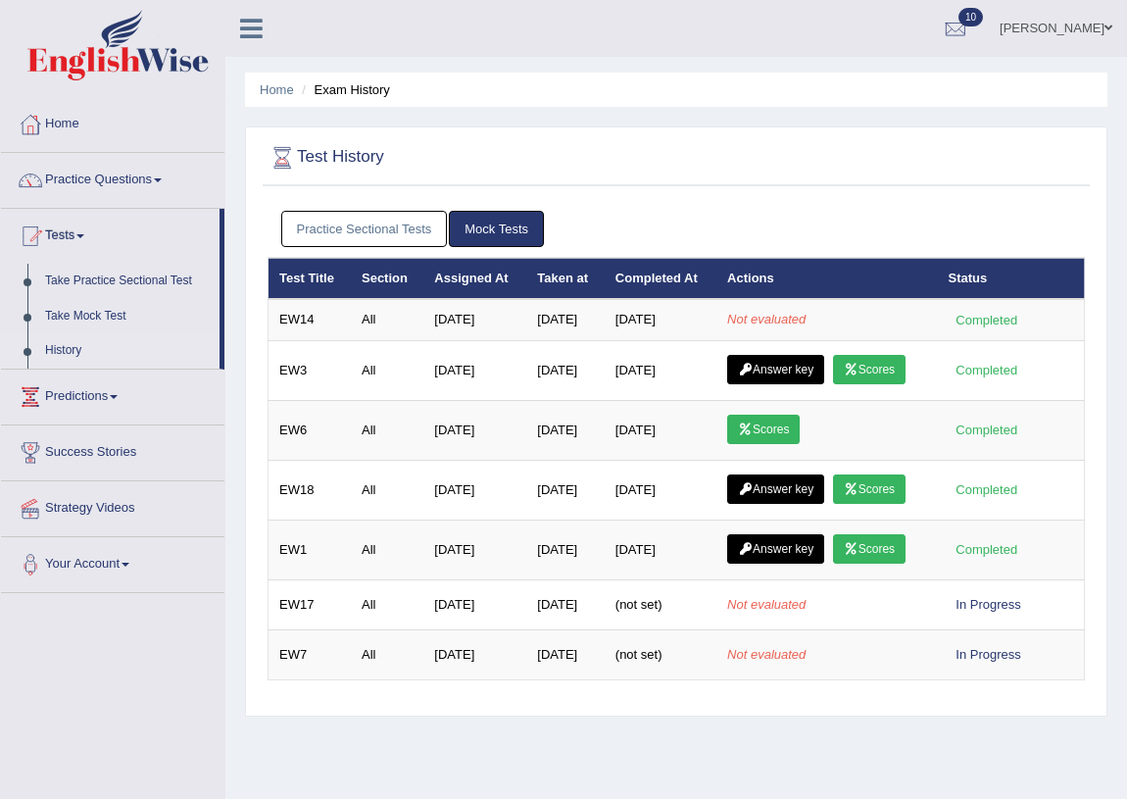
click at [322, 215] on link "Practice Sectional Tests" at bounding box center [364, 229] width 167 height 36
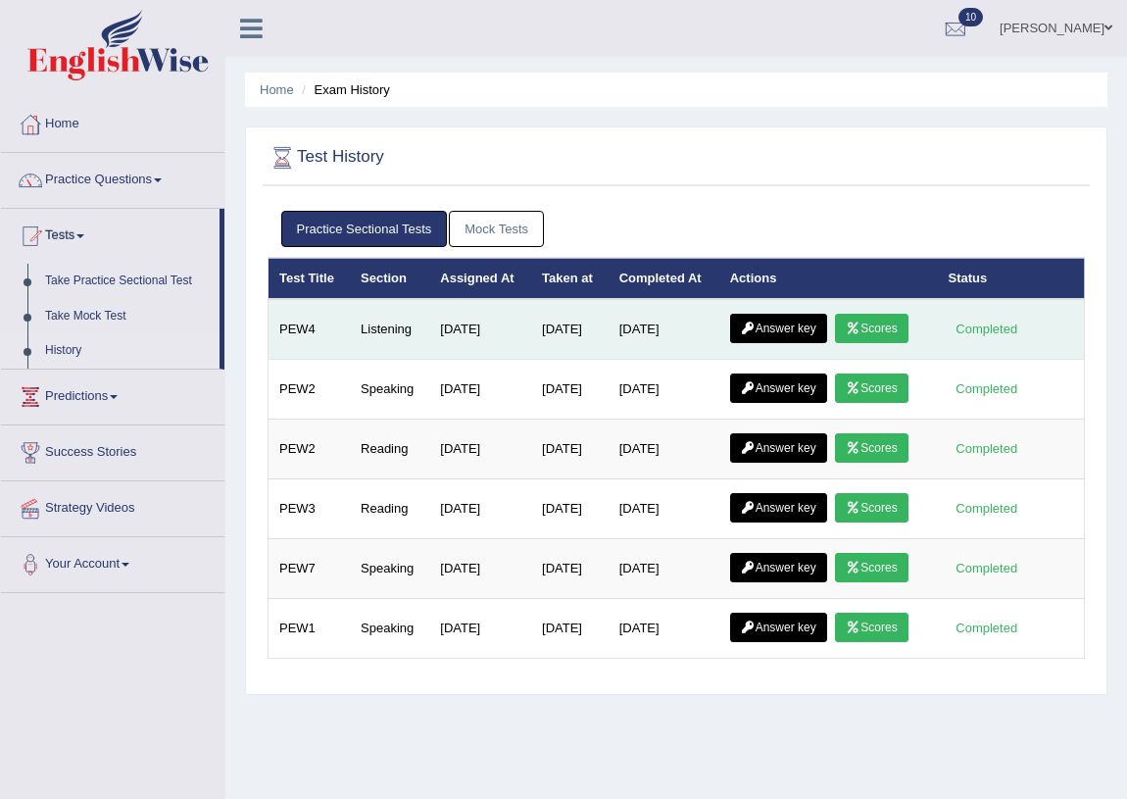
click at [907, 331] on link "Scores" at bounding box center [871, 328] width 73 height 29
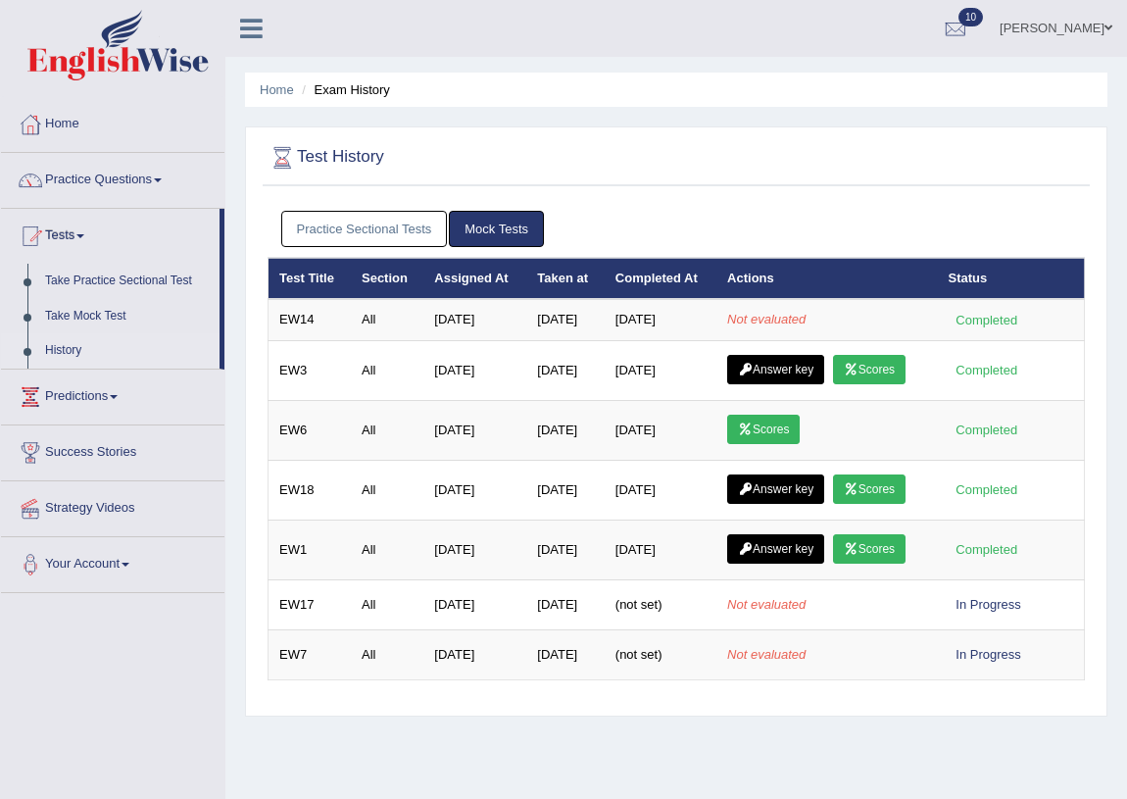
click at [341, 219] on link "Practice Sectional Tests" at bounding box center [364, 229] width 167 height 36
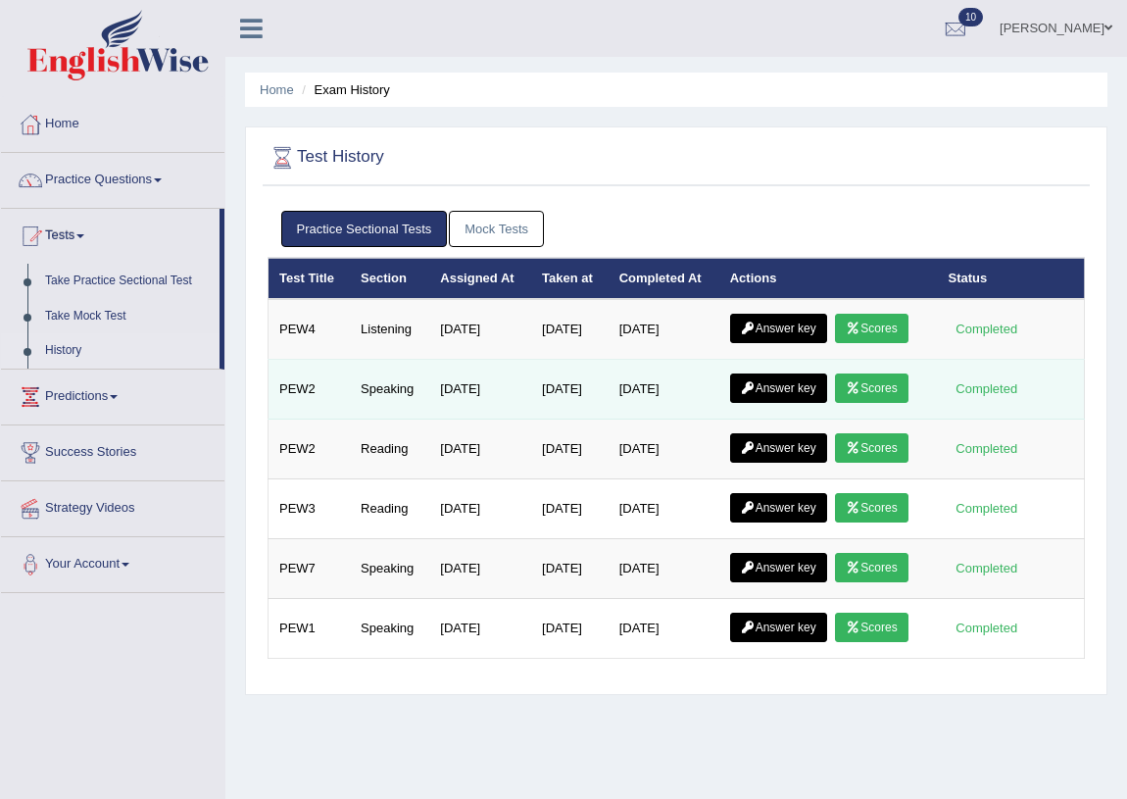
click at [862, 378] on link "Scores" at bounding box center [871, 387] width 73 height 29
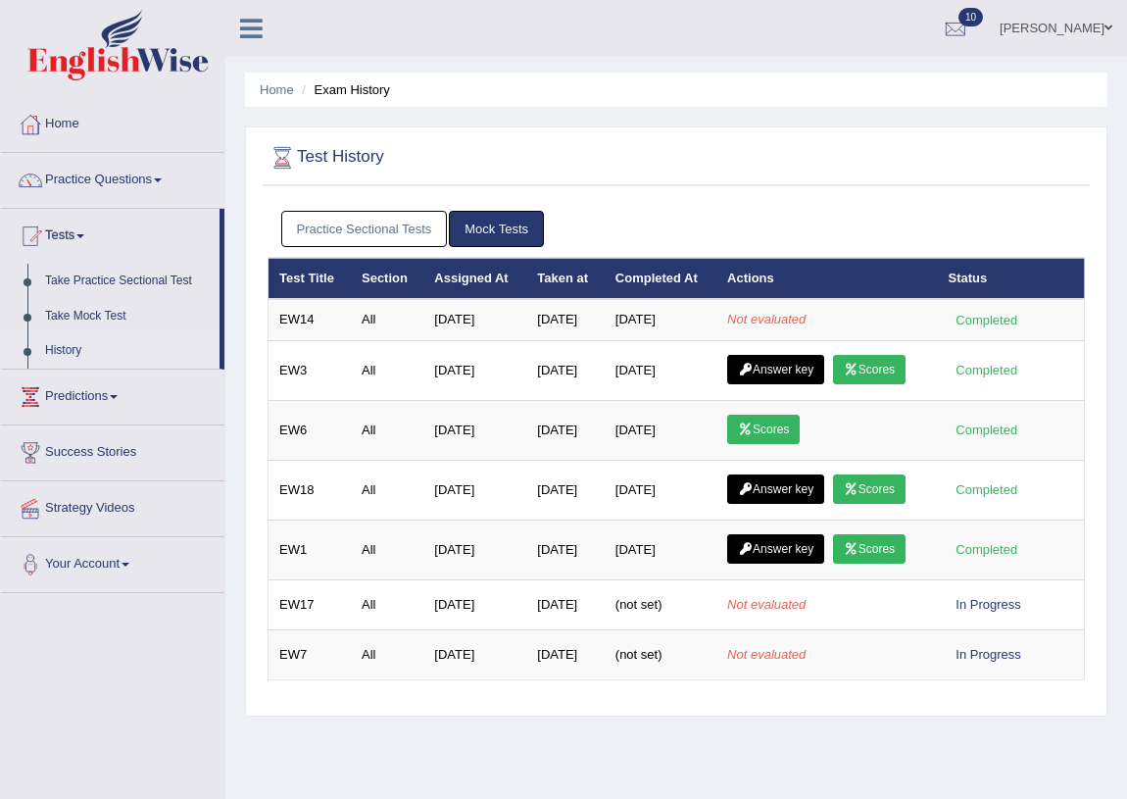
click at [322, 233] on link "Practice Sectional Tests" at bounding box center [364, 229] width 167 height 36
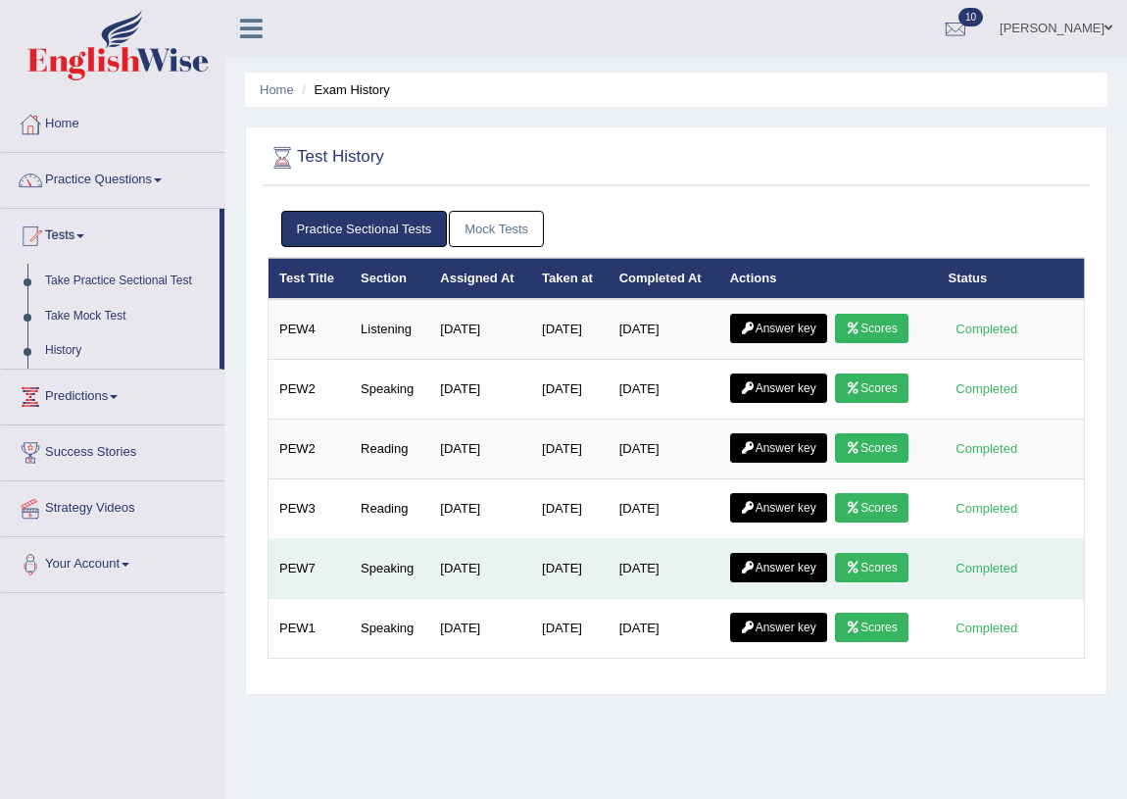
click at [858, 561] on icon at bounding box center [853, 567] width 15 height 12
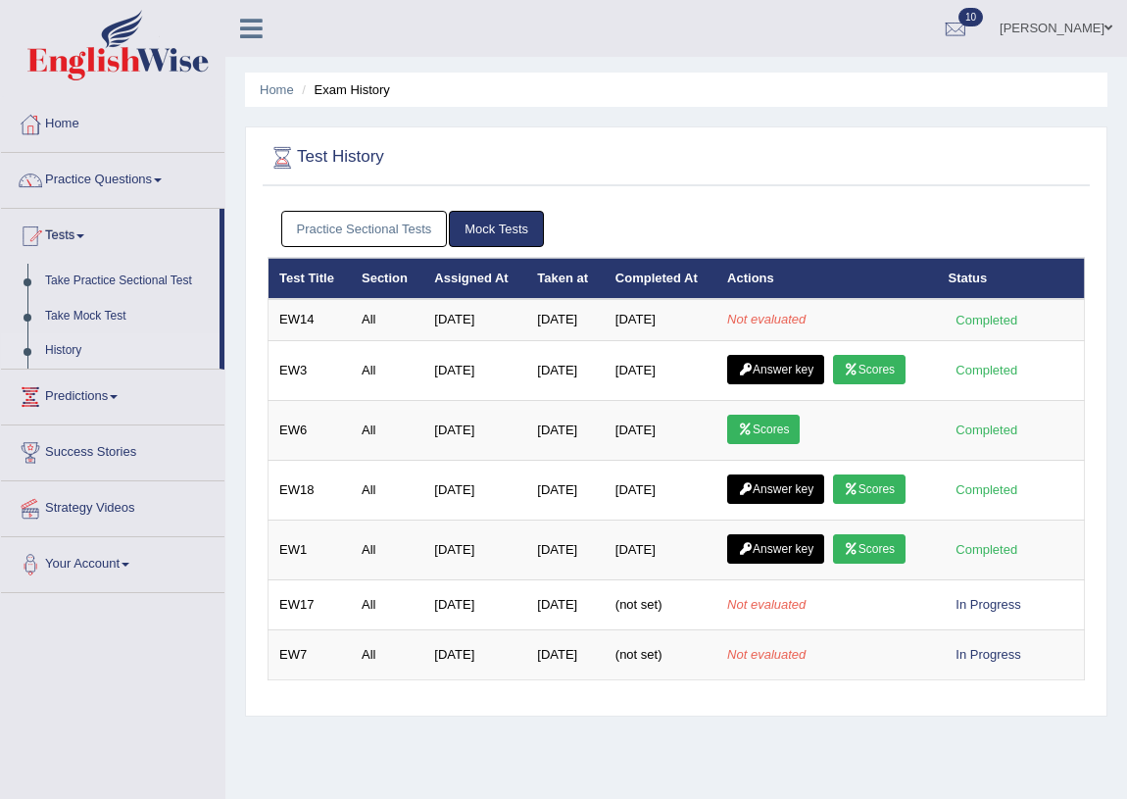
click at [396, 216] on link "Practice Sectional Tests" at bounding box center [364, 229] width 167 height 36
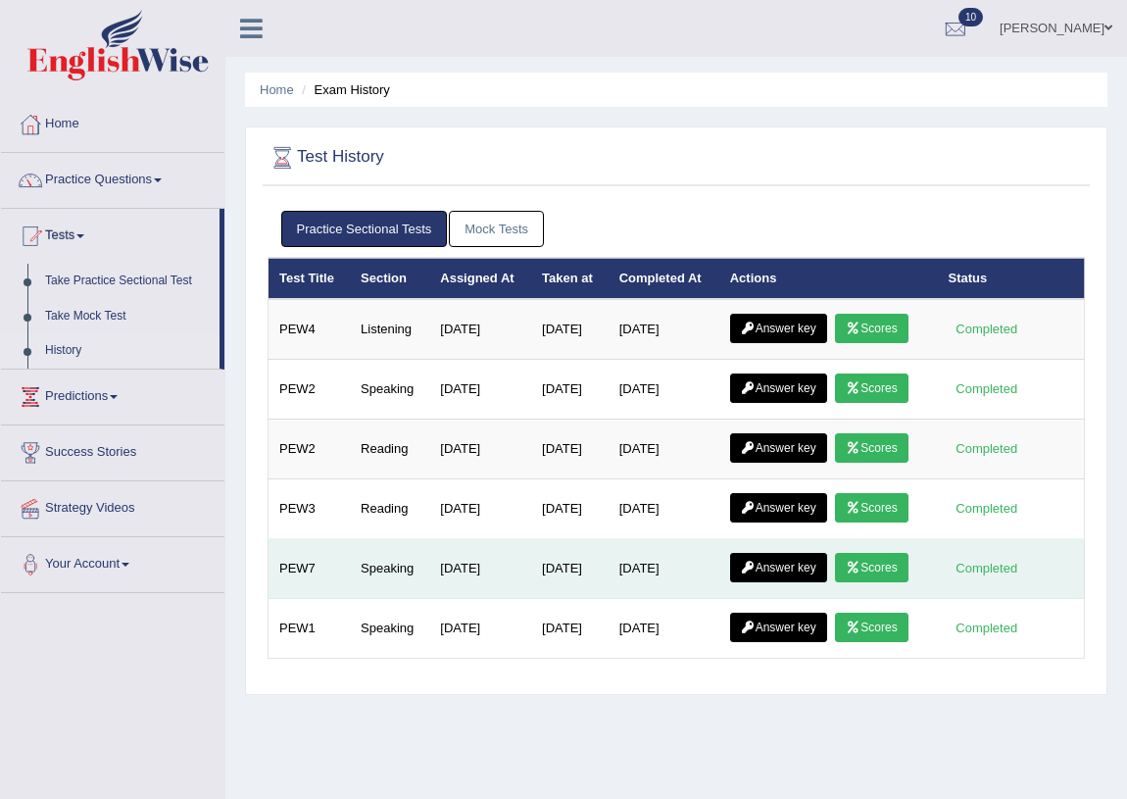
click at [777, 567] on link "Answer key" at bounding box center [778, 567] width 97 height 29
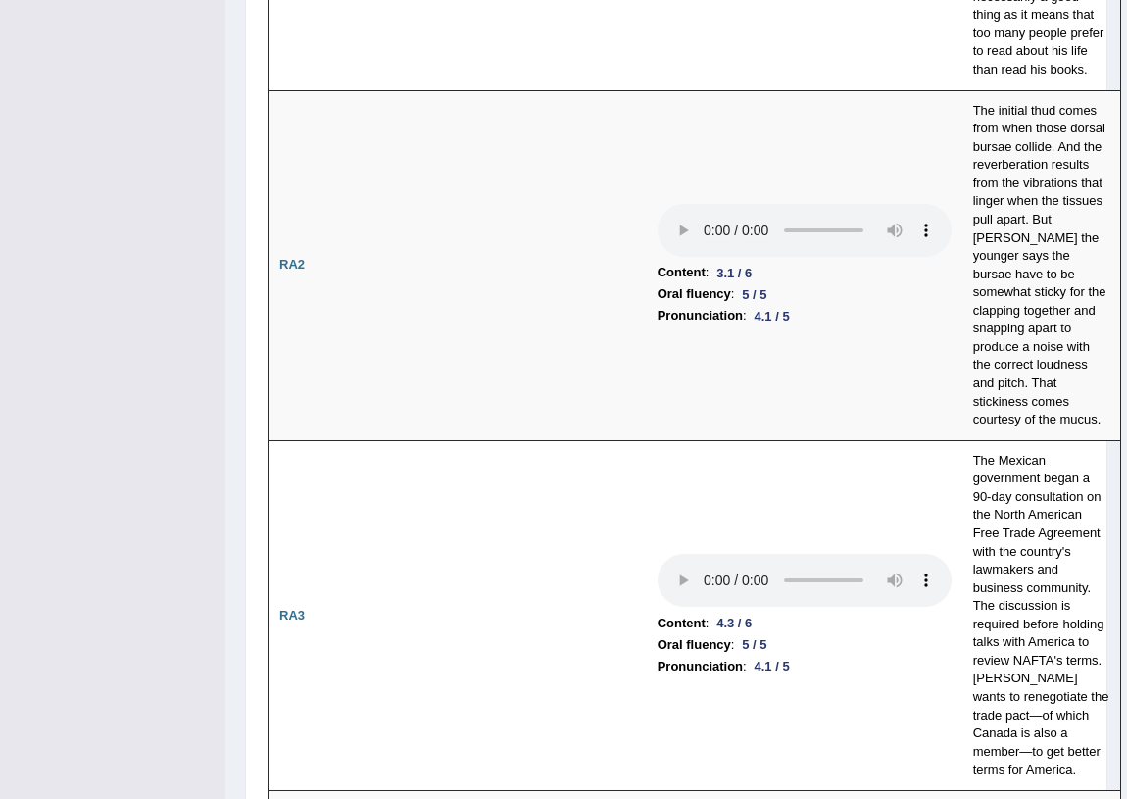
scroll to position [88, 0]
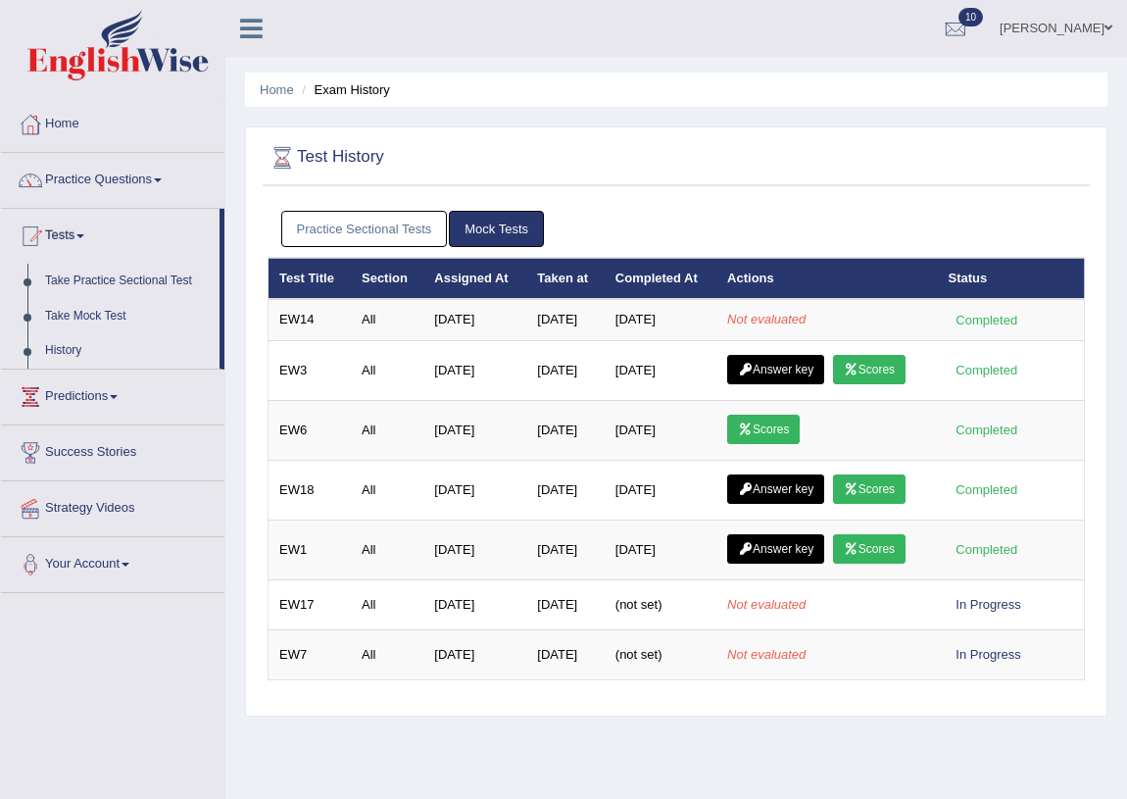
click at [327, 237] on link "Practice Sectional Tests" at bounding box center [364, 229] width 167 height 36
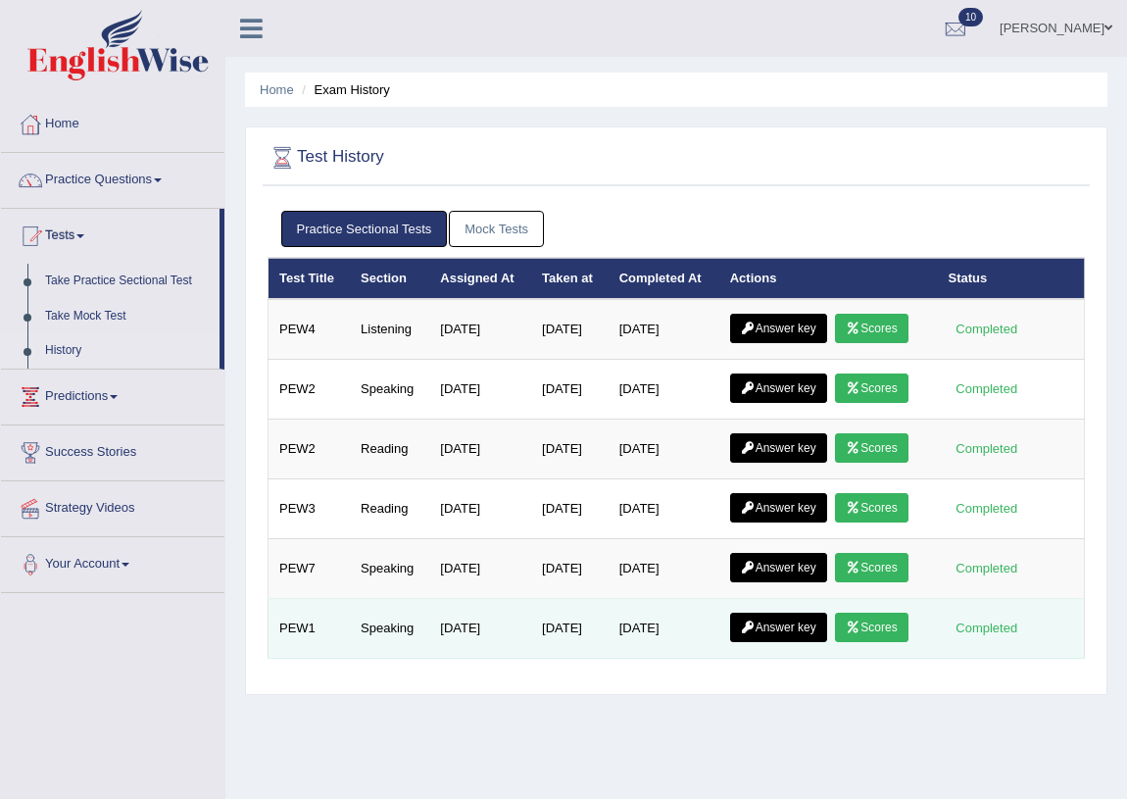
click at [874, 623] on link "Scores" at bounding box center [871, 626] width 73 height 29
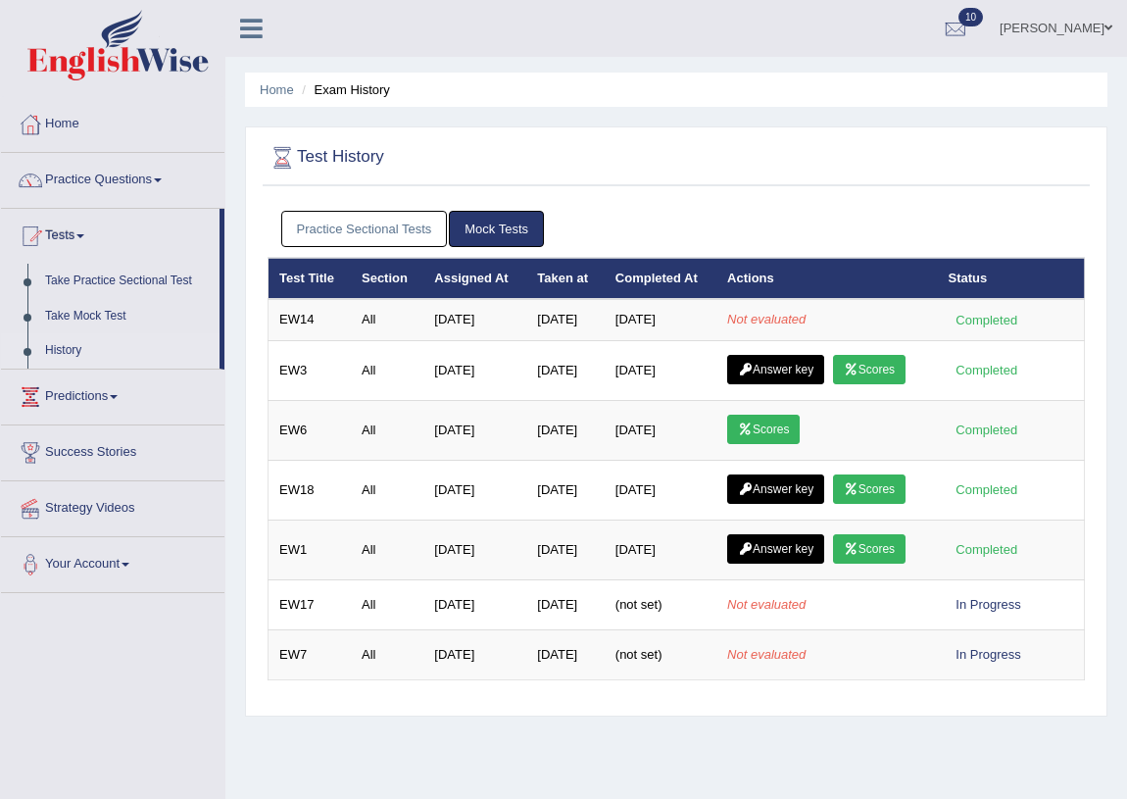
click at [354, 244] on link "Practice Sectional Tests" at bounding box center [364, 229] width 167 height 36
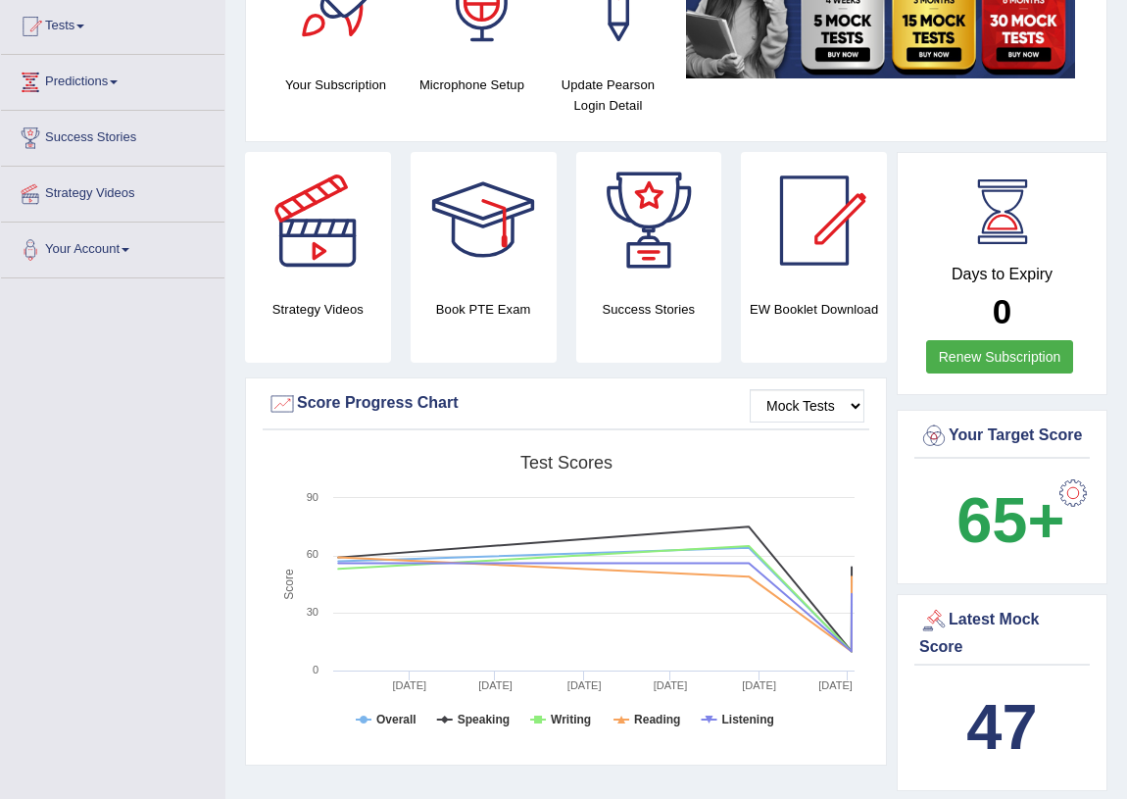
scroll to position [445, 0]
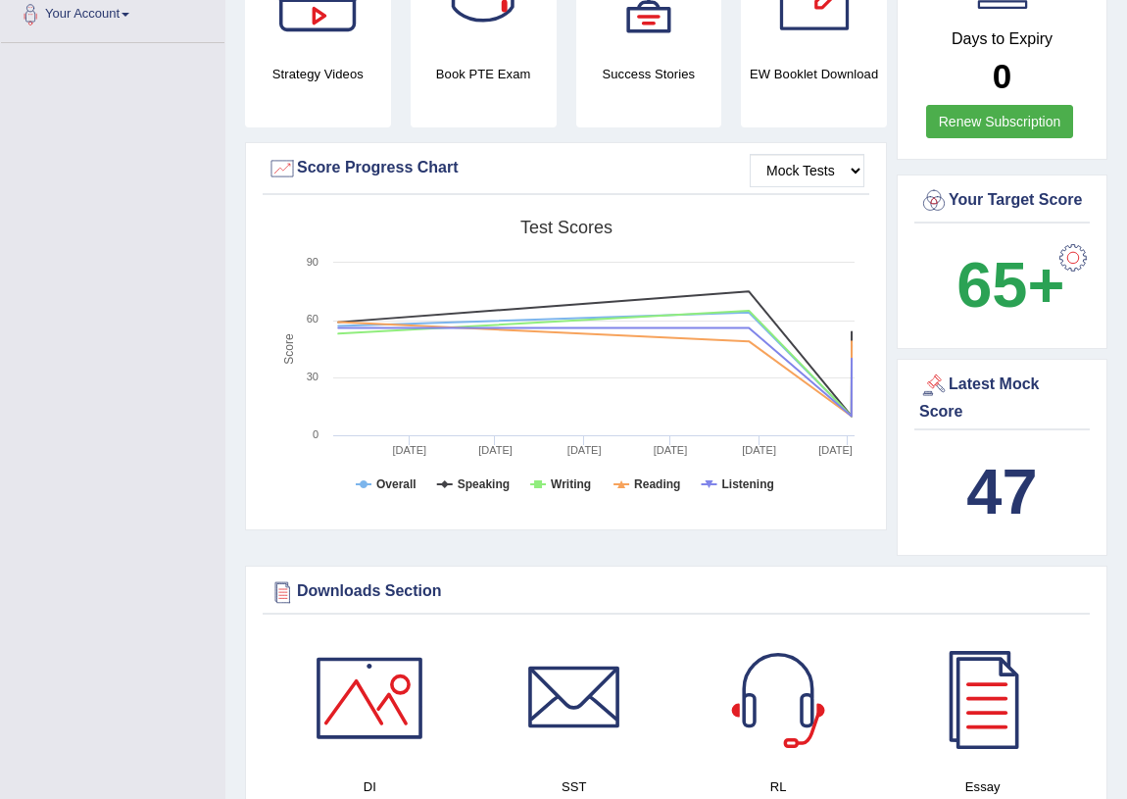
click at [969, 527] on b "47" at bounding box center [1001, 492] width 71 height 72
click at [968, 519] on b "47" at bounding box center [1001, 492] width 71 height 72
click at [968, 423] on div "Latest Mock Score" at bounding box center [1002, 396] width 166 height 53
drag, startPoint x: 968, startPoint y: 435, endPoint x: 959, endPoint y: 421, distance: 16.3
click at [964, 423] on div "Latest Mock Score" at bounding box center [1002, 396] width 166 height 53
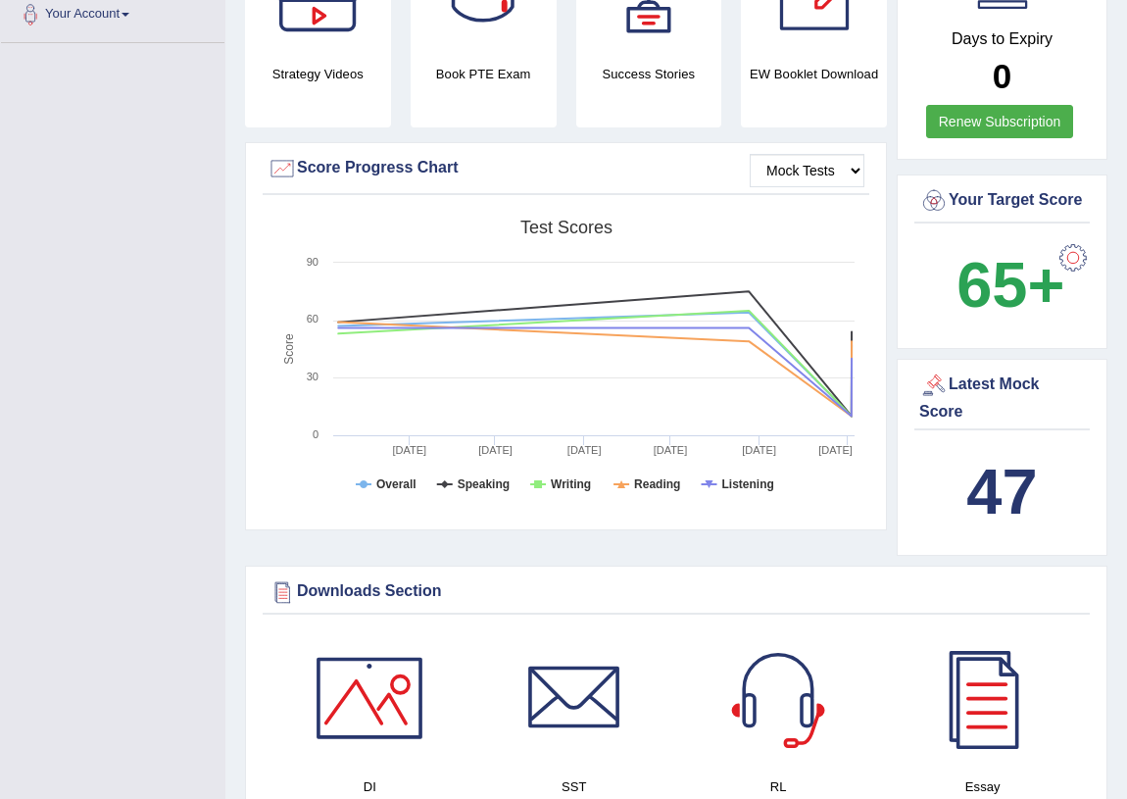
click at [959, 421] on div "Latest Mock Score" at bounding box center [1002, 396] width 166 height 53
click at [948, 413] on div "Latest Mock Score" at bounding box center [1002, 396] width 166 height 53
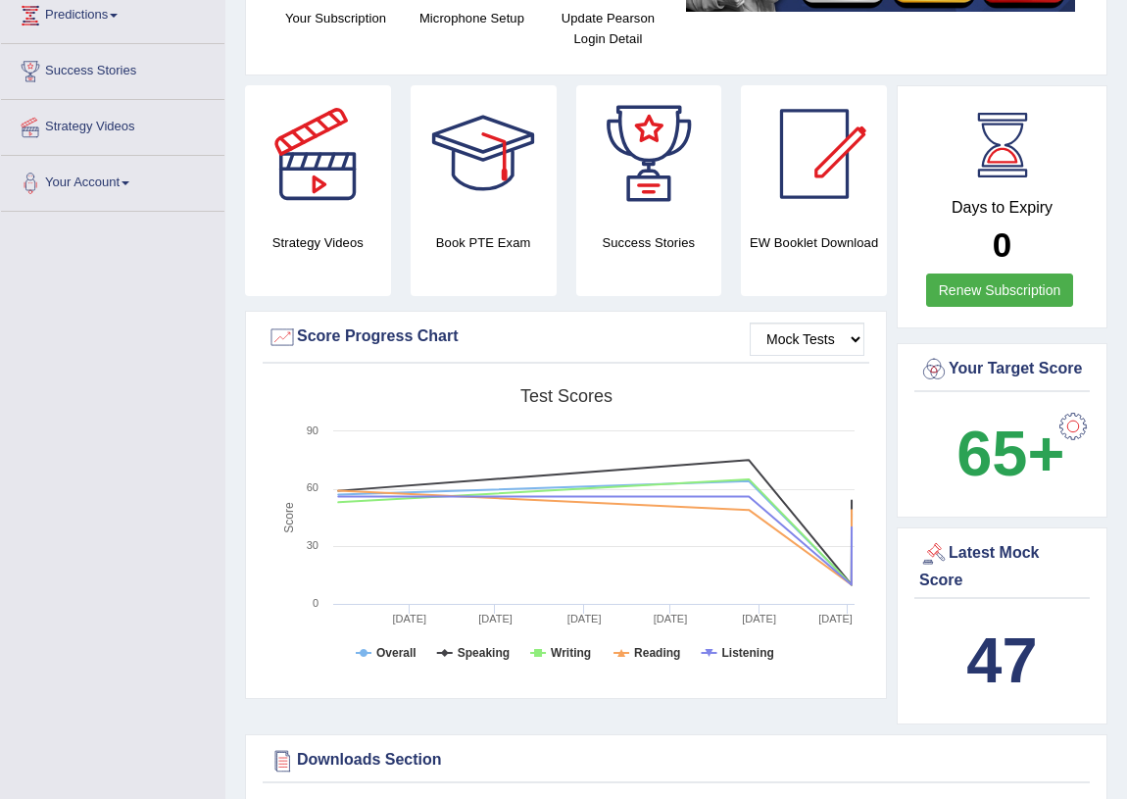
scroll to position [0, 0]
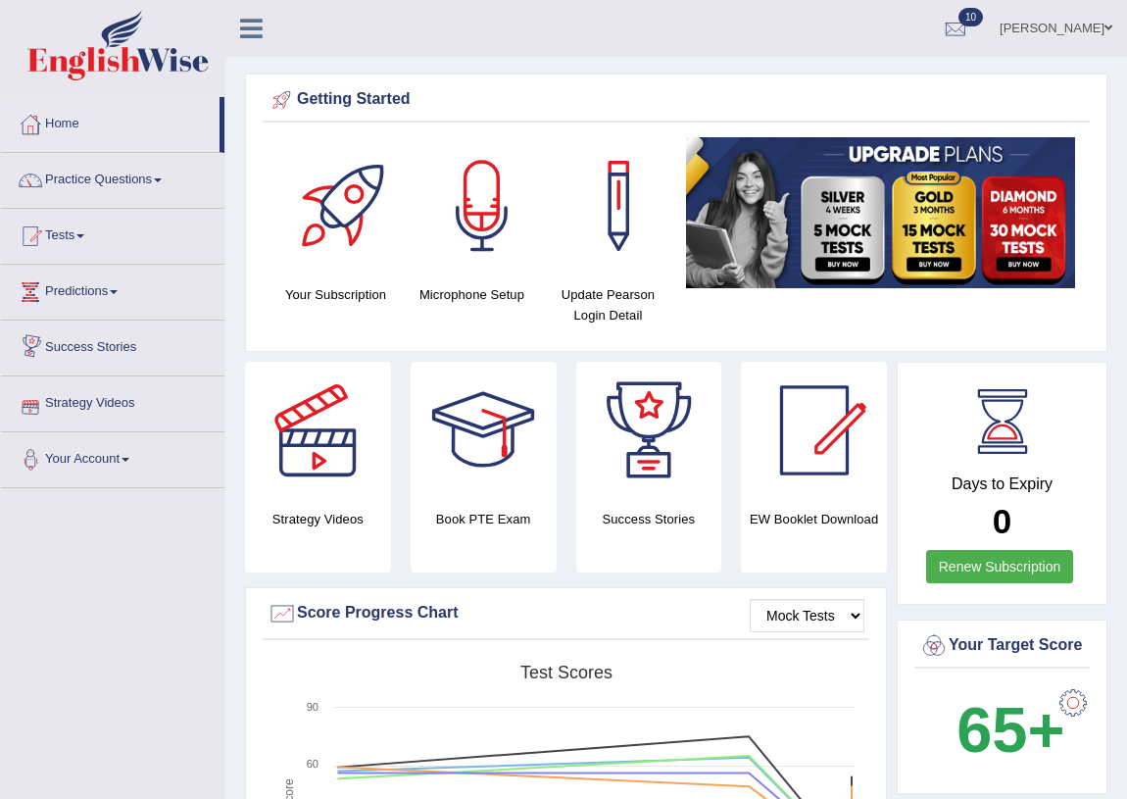
click at [1080, 24] on link "[PERSON_NAME]" at bounding box center [1056, 25] width 142 height 51
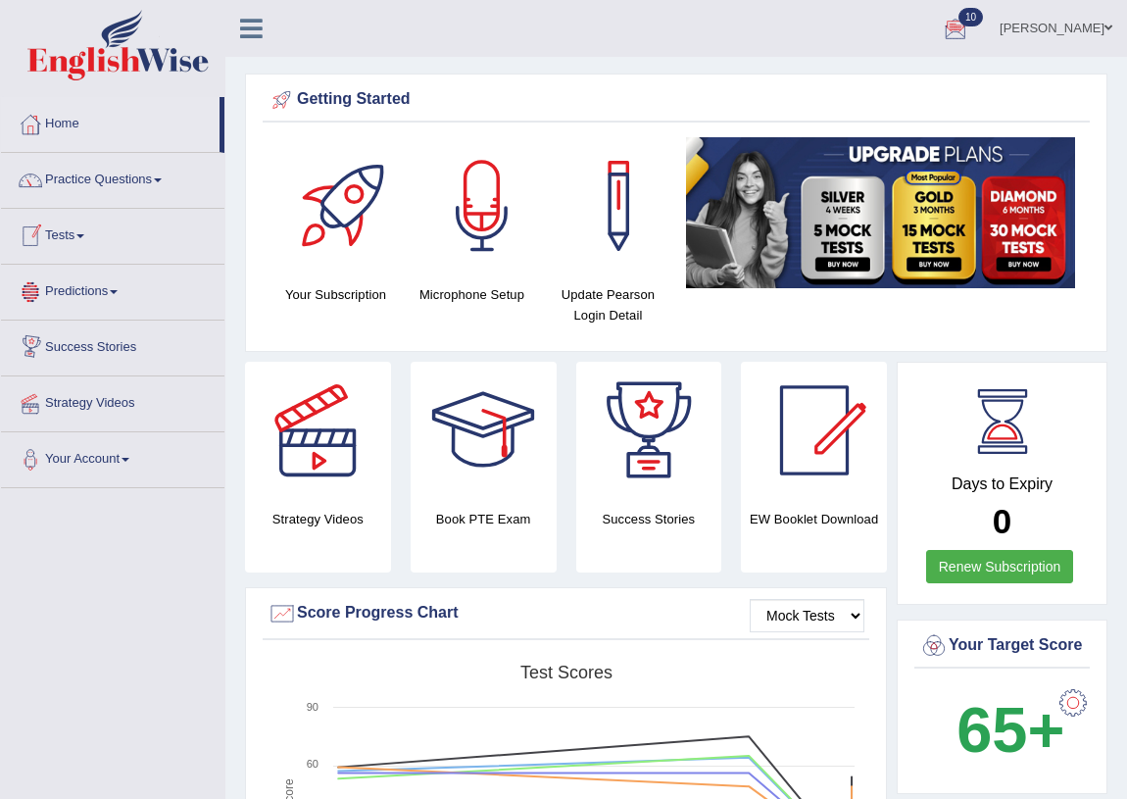
click at [53, 234] on link "Tests" at bounding box center [112, 233] width 223 height 49
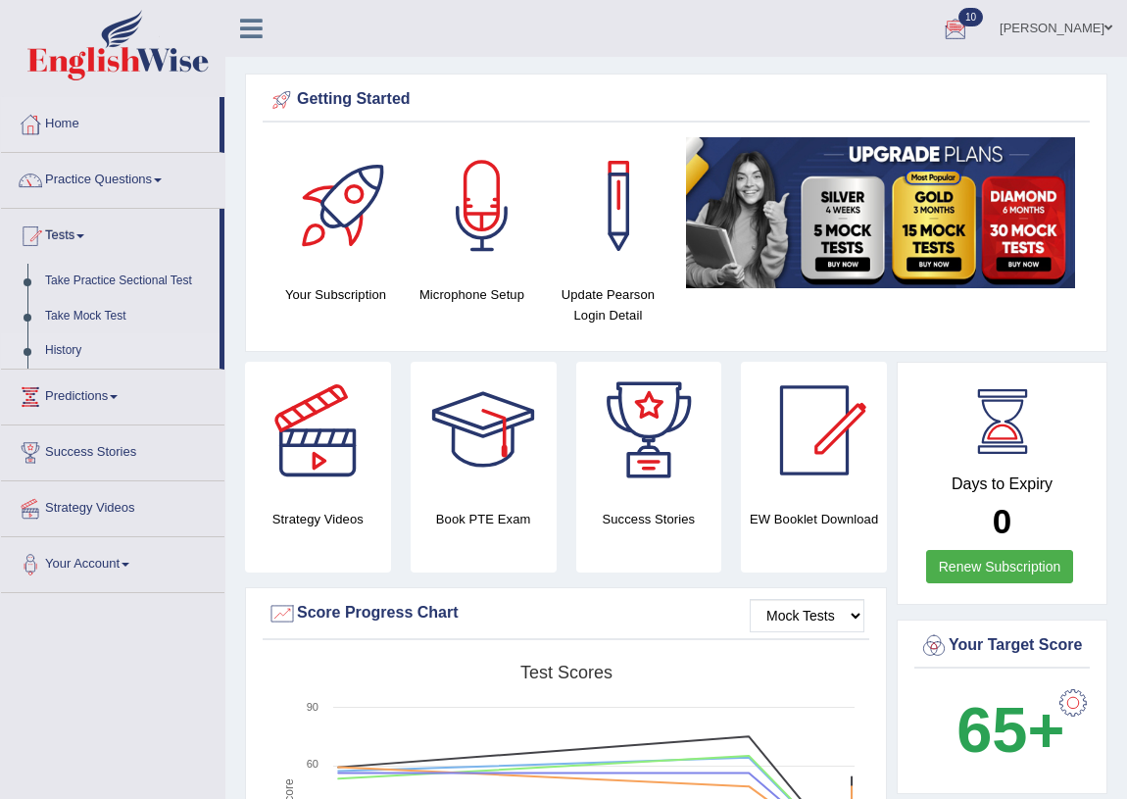
click at [56, 346] on link "History" at bounding box center [127, 350] width 183 height 35
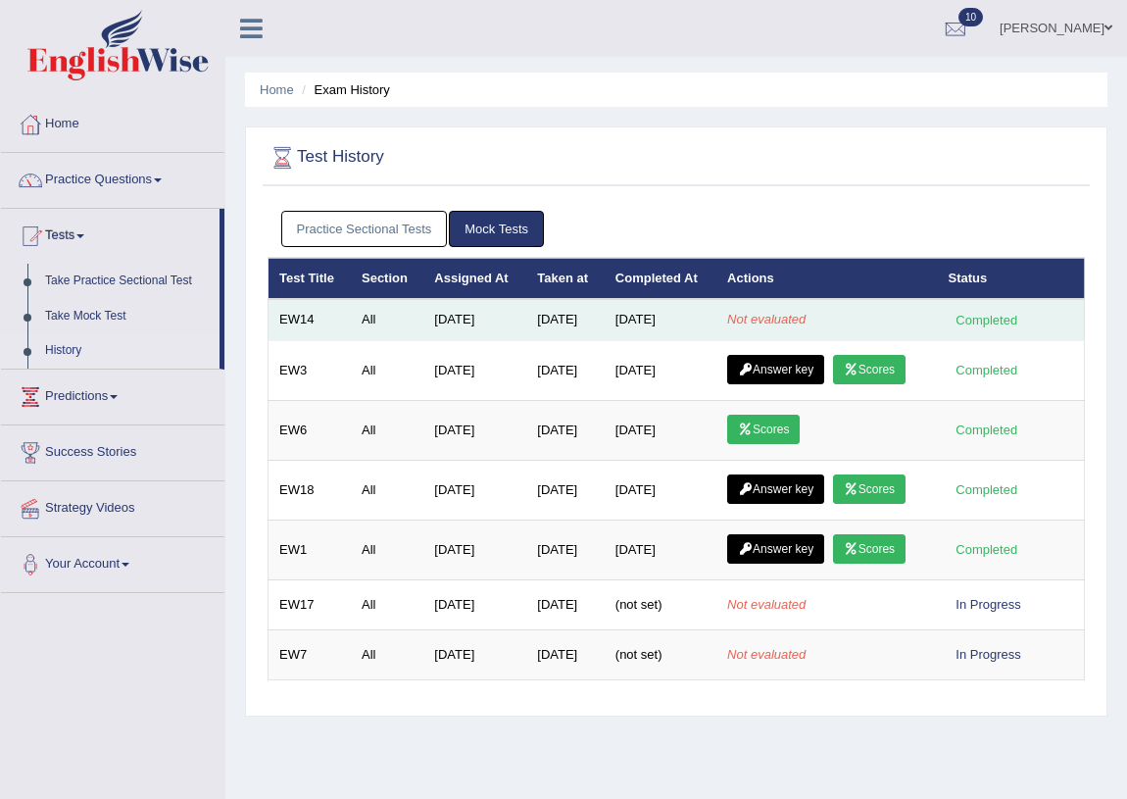
click at [760, 318] on em "Not evaluated" at bounding box center [766, 319] width 78 height 15
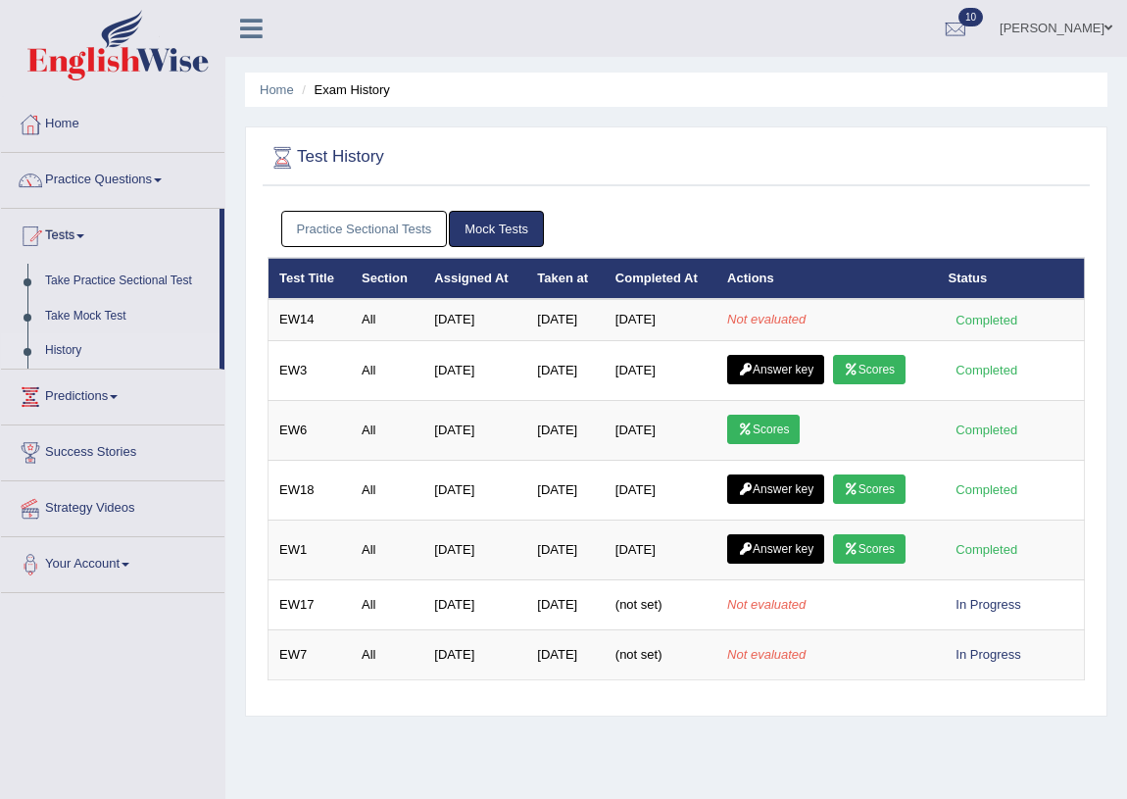
drag, startPoint x: 771, startPoint y: 244, endPoint x: 756, endPoint y: 204, distance: 42.8
click at [771, 244] on ul "Practice Sectional Tests Mock Tests" at bounding box center [676, 229] width 791 height 36
click at [756, 204] on div "Practice Sectional Tests Mock Tests" at bounding box center [675, 229] width 817 height 57
click at [756, 203] on div "Practice Sectional Tests Mock Tests" at bounding box center [675, 229] width 817 height 57
click at [372, 224] on link "Practice Sectional Tests" at bounding box center [364, 229] width 167 height 36
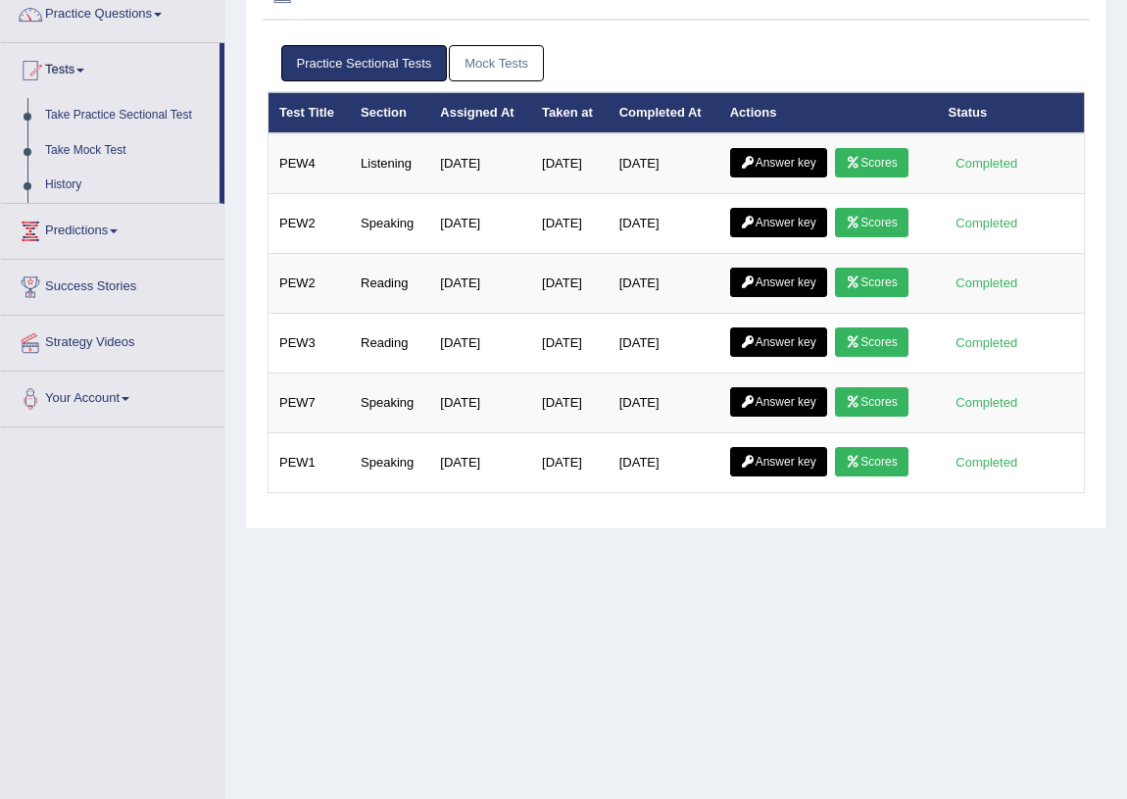
scroll to position [177, 0]
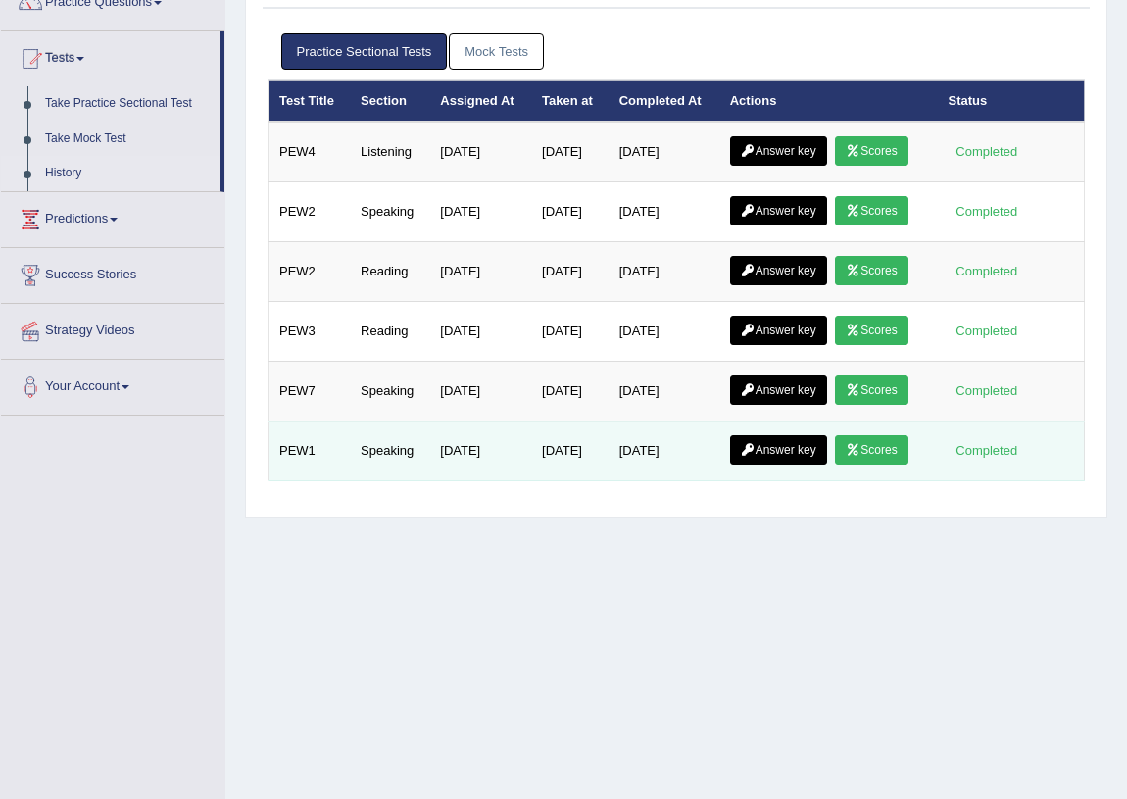
click at [848, 441] on link "Scores" at bounding box center [871, 449] width 73 height 29
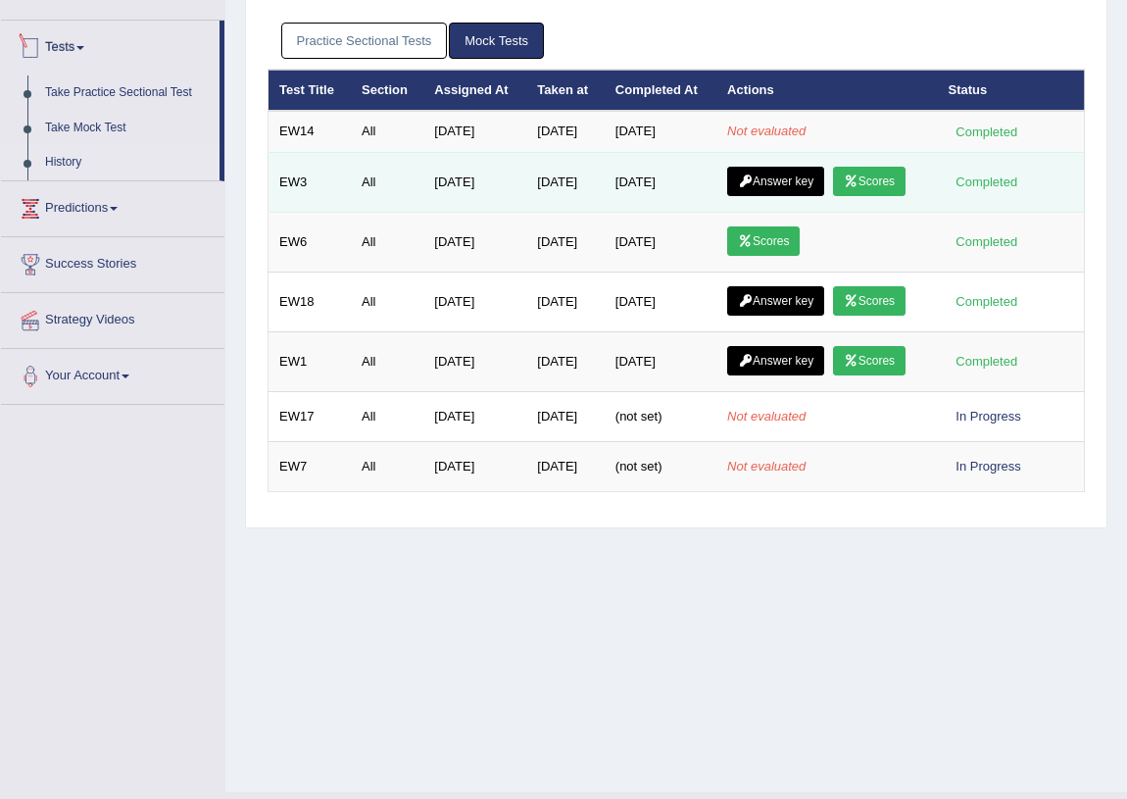
scroll to position [177, 0]
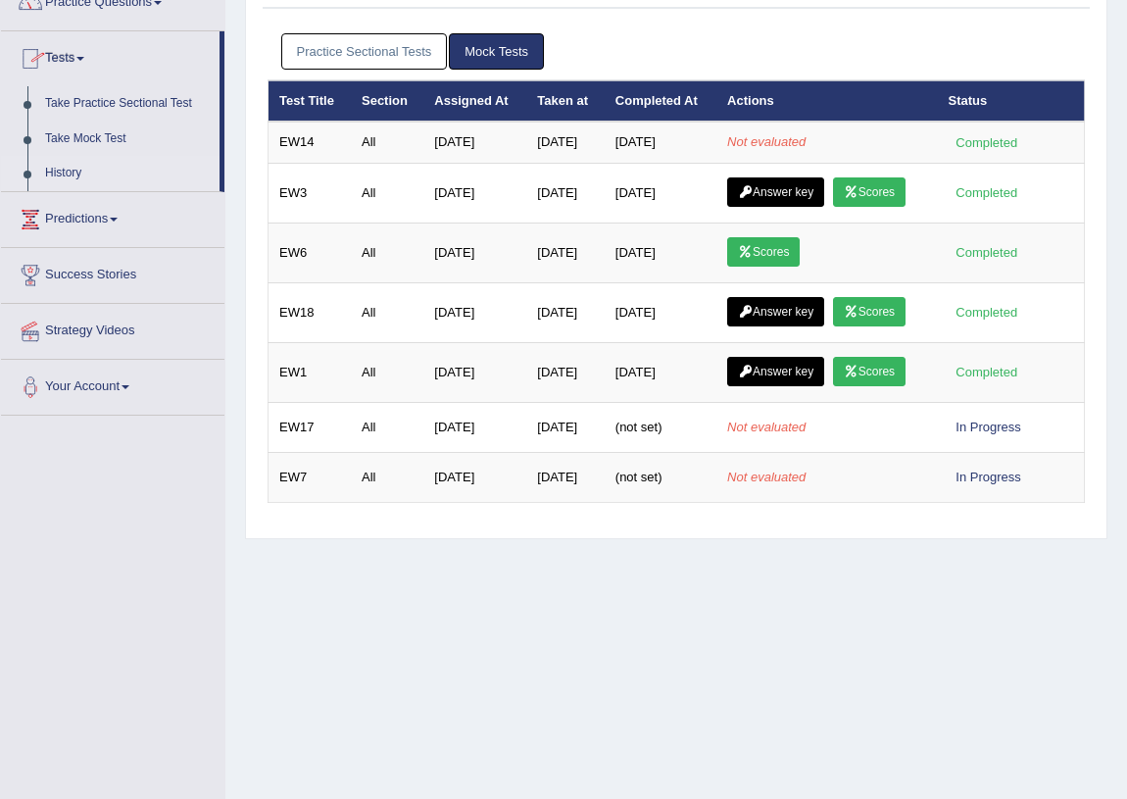
click at [334, 49] on link "Practice Sectional Tests" at bounding box center [364, 51] width 167 height 36
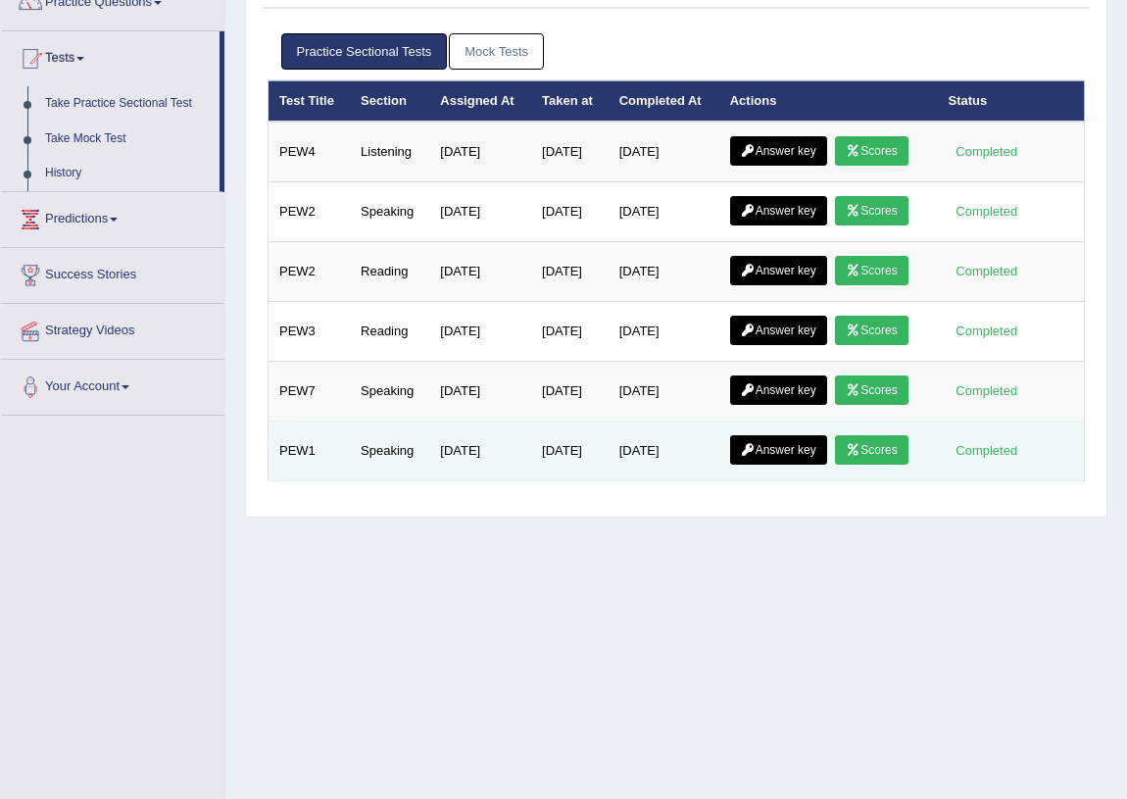
click at [773, 435] on link "Answer key" at bounding box center [778, 449] width 97 height 29
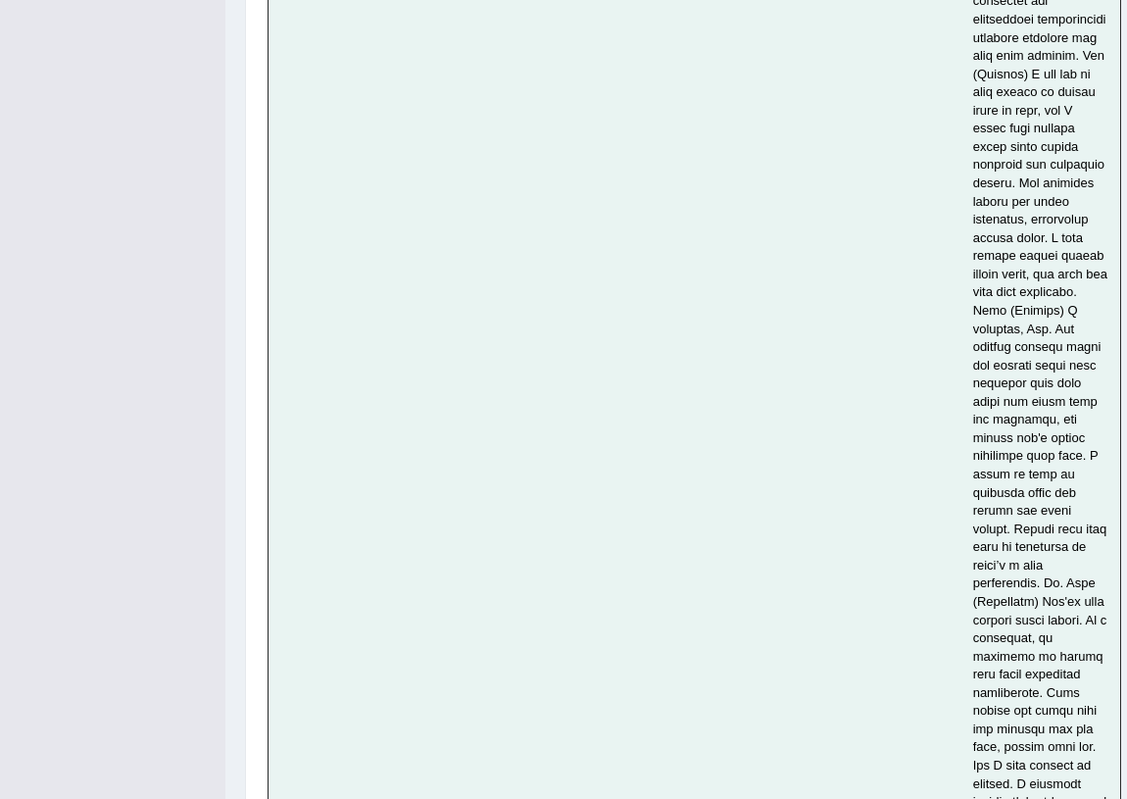
scroll to position [8828, 0]
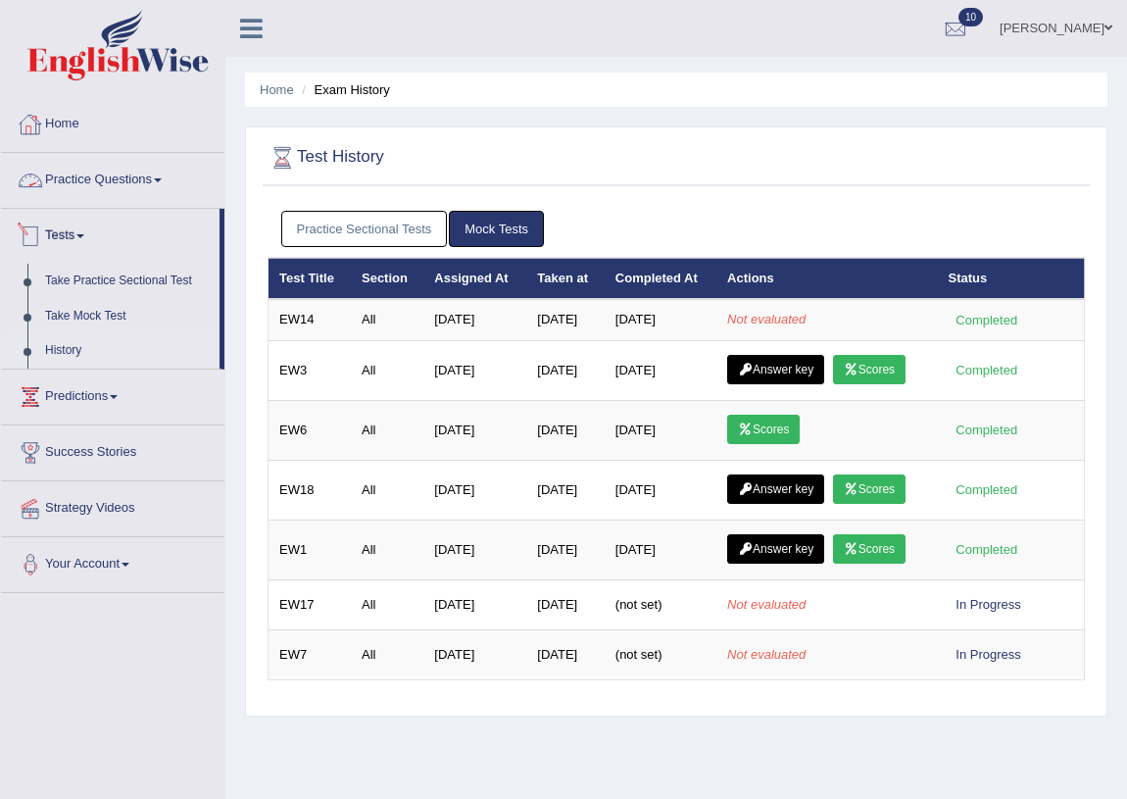
click at [56, 134] on link "Home" at bounding box center [112, 121] width 223 height 49
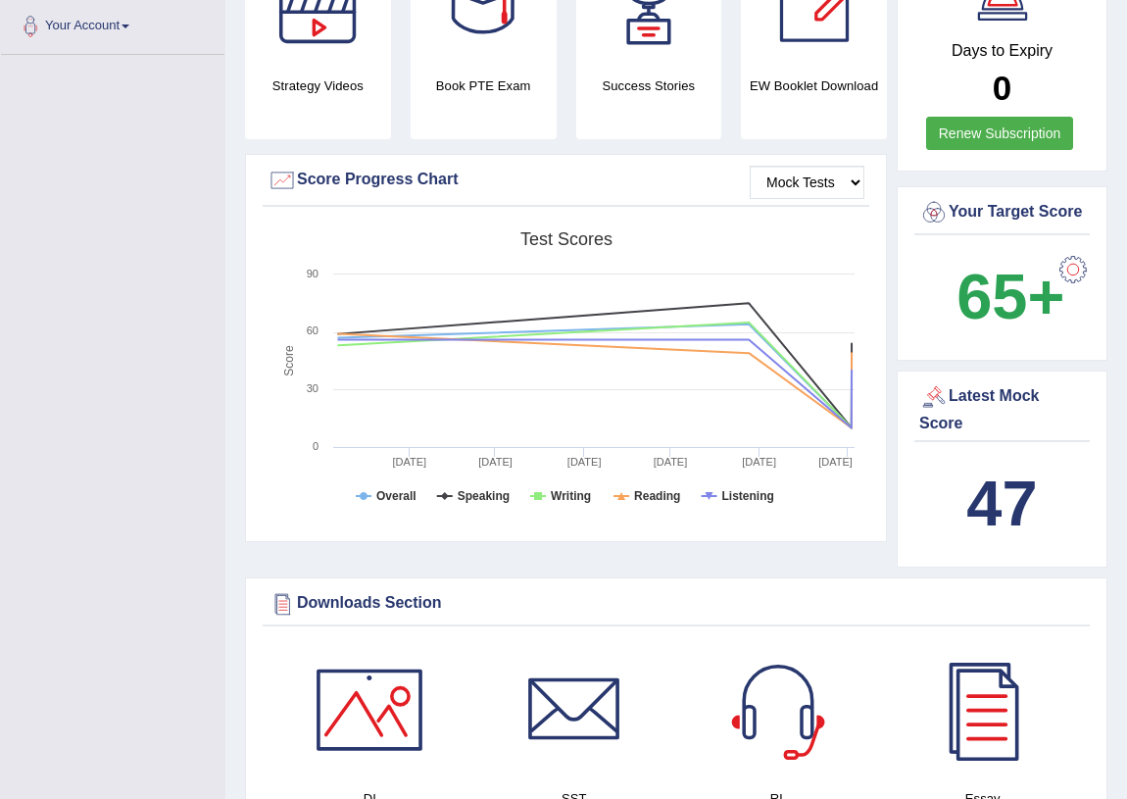
scroll to position [445, 0]
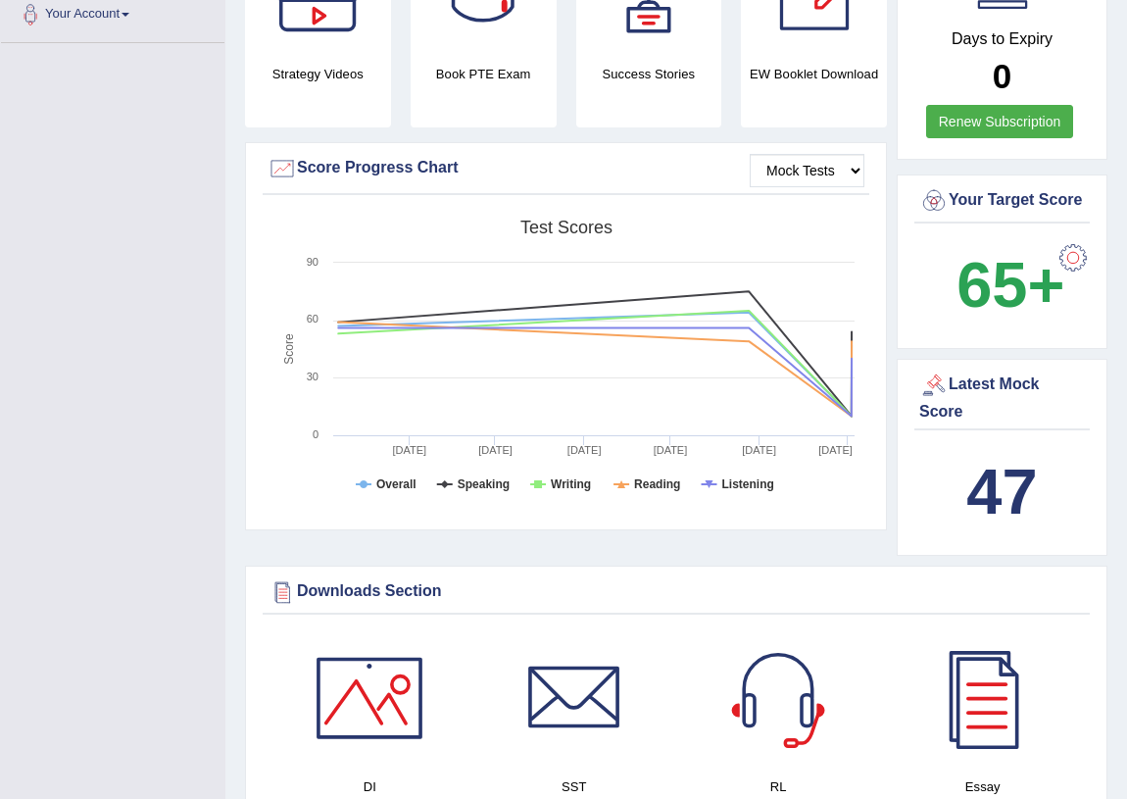
click at [1001, 320] on b "65+" at bounding box center [1010, 285] width 108 height 72
click at [1038, 267] on span "65+" at bounding box center [995, 285] width 97 height 94
click at [922, 431] on div "Latest Mock Score" at bounding box center [1001, 400] width 175 height 62
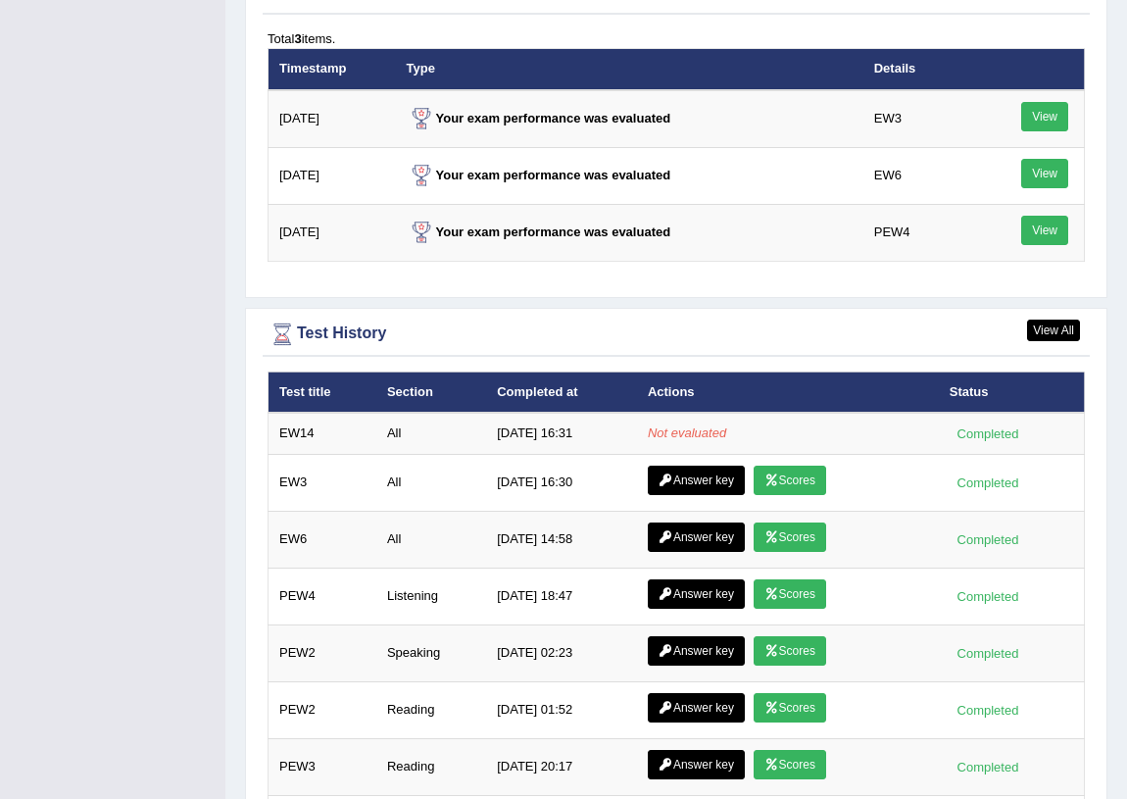
scroll to position [2315, 0]
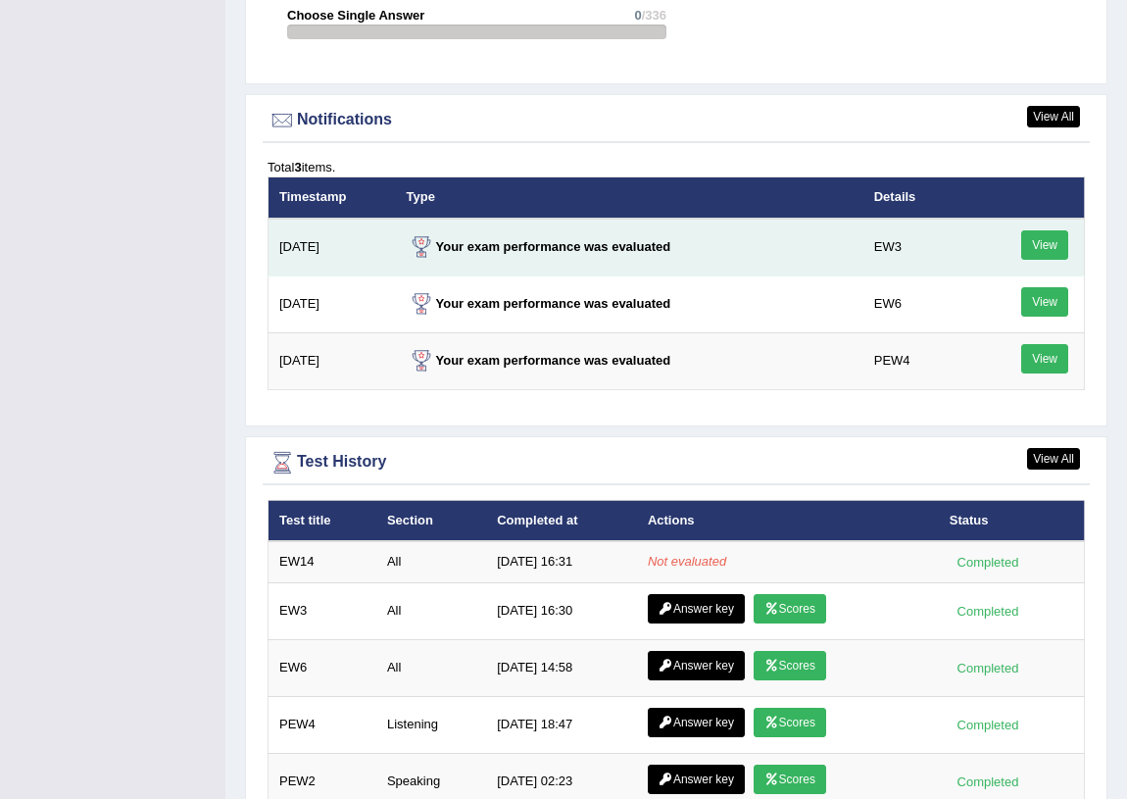
click at [1044, 260] on link "View" at bounding box center [1044, 244] width 47 height 29
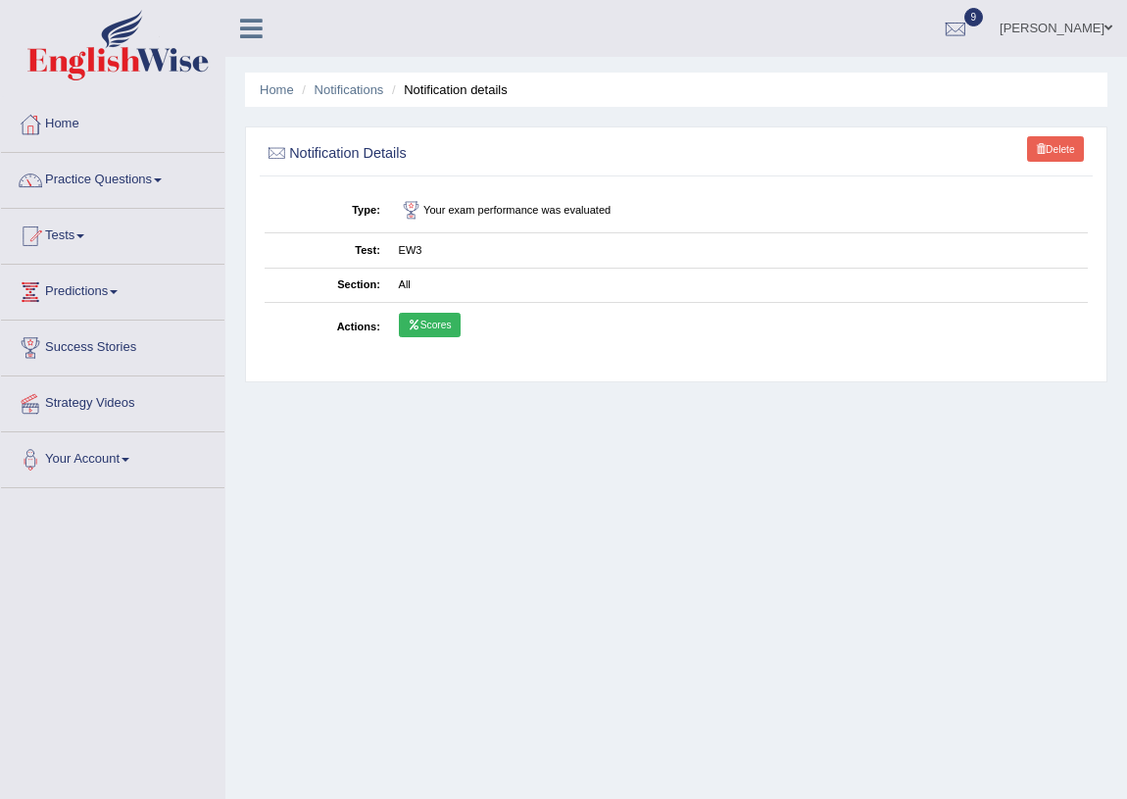
click at [434, 323] on link "Scores" at bounding box center [430, 325] width 62 height 25
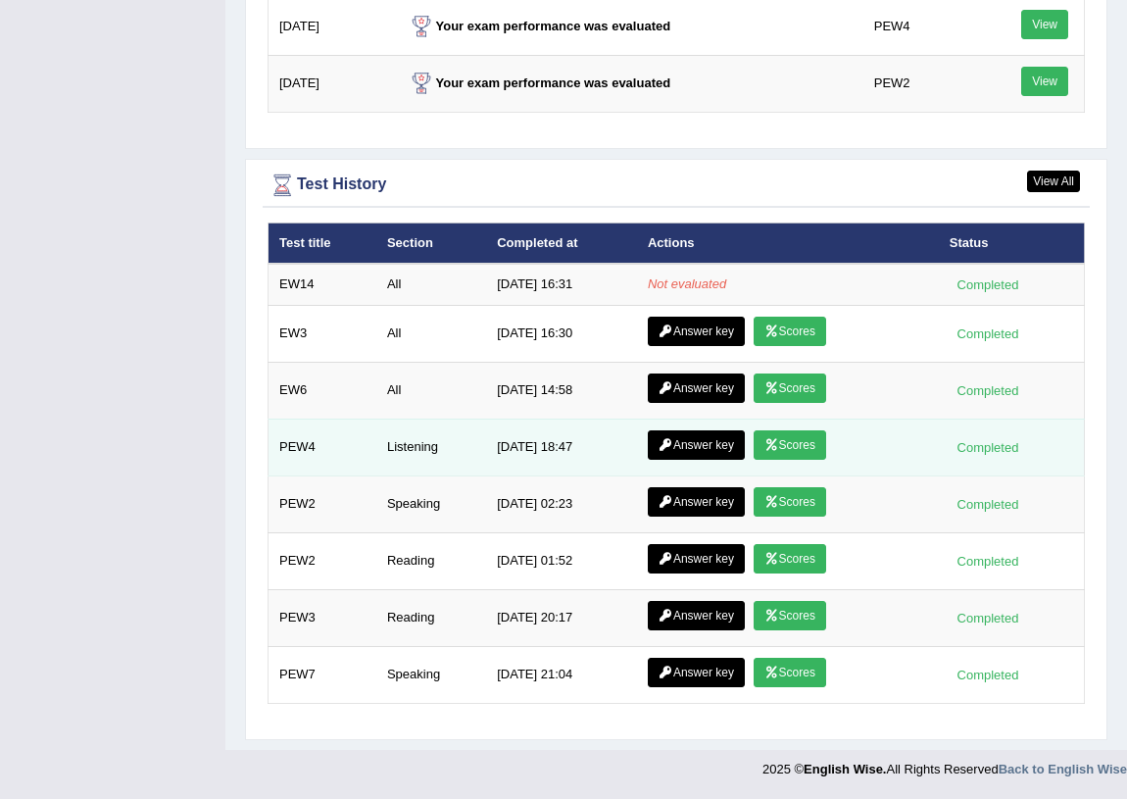
scroll to position [2608, 0]
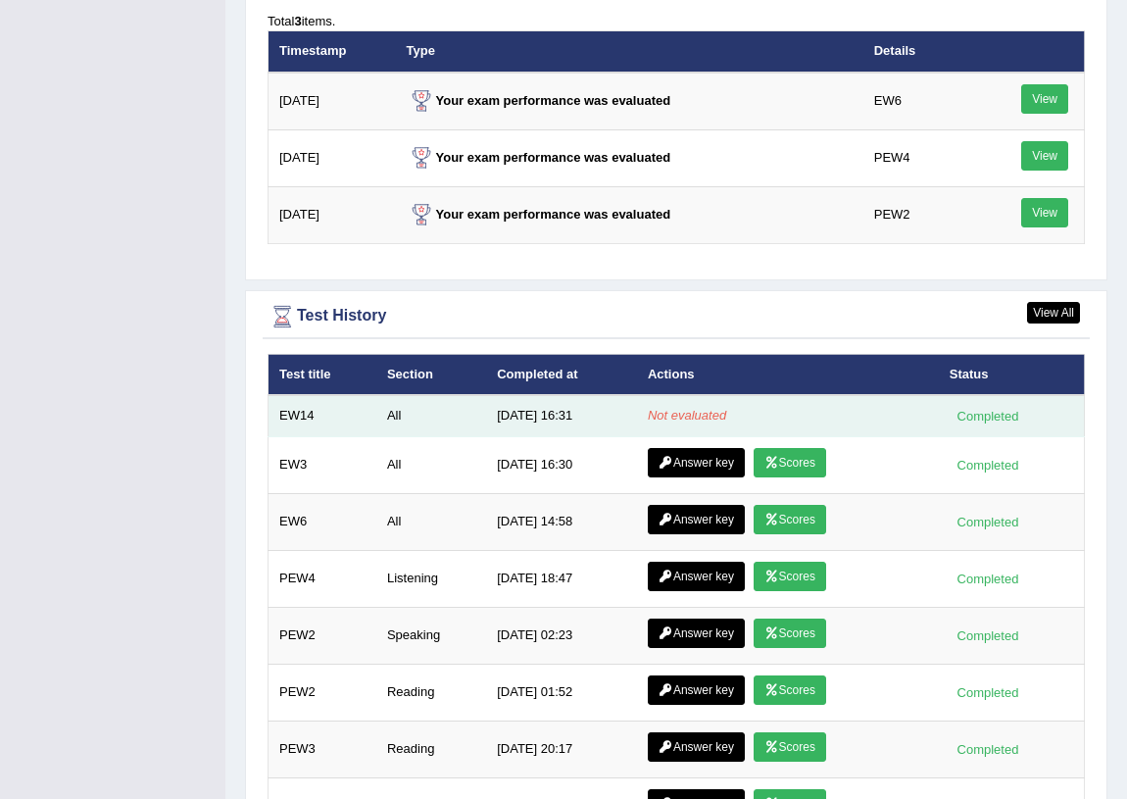
scroll to position [2430, 0]
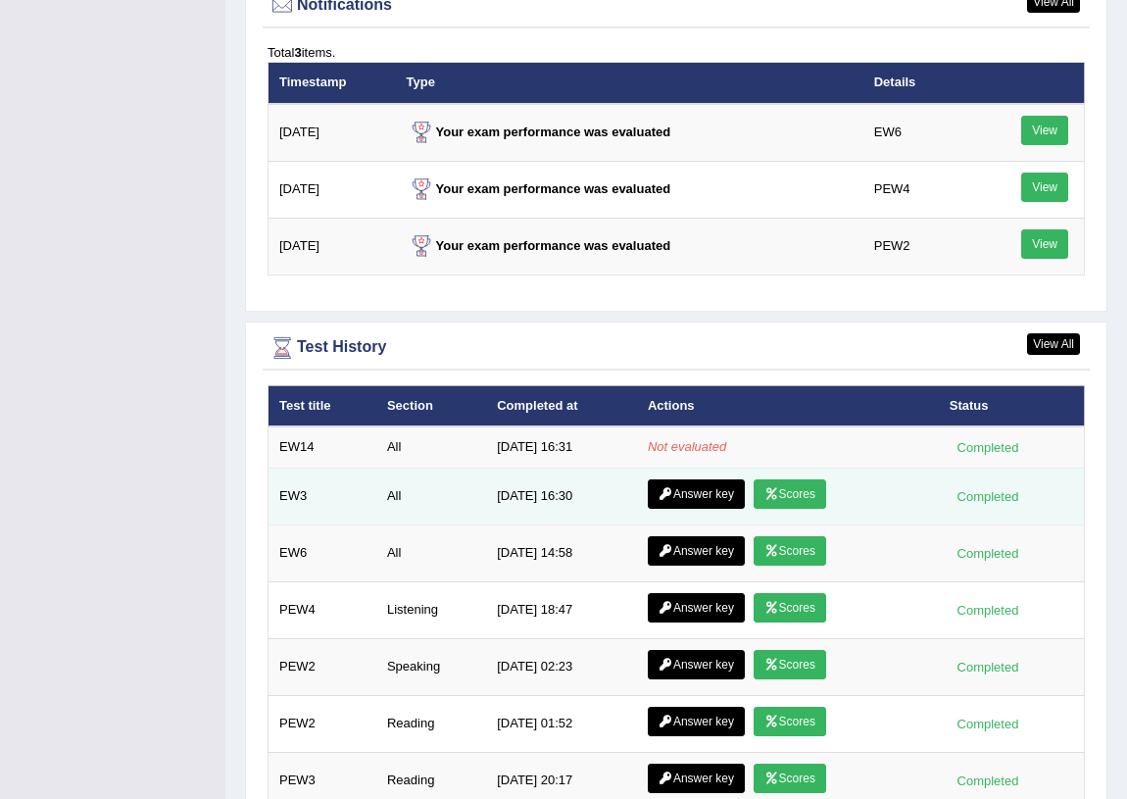
click at [784, 509] on link "Scores" at bounding box center [789, 493] width 73 height 29
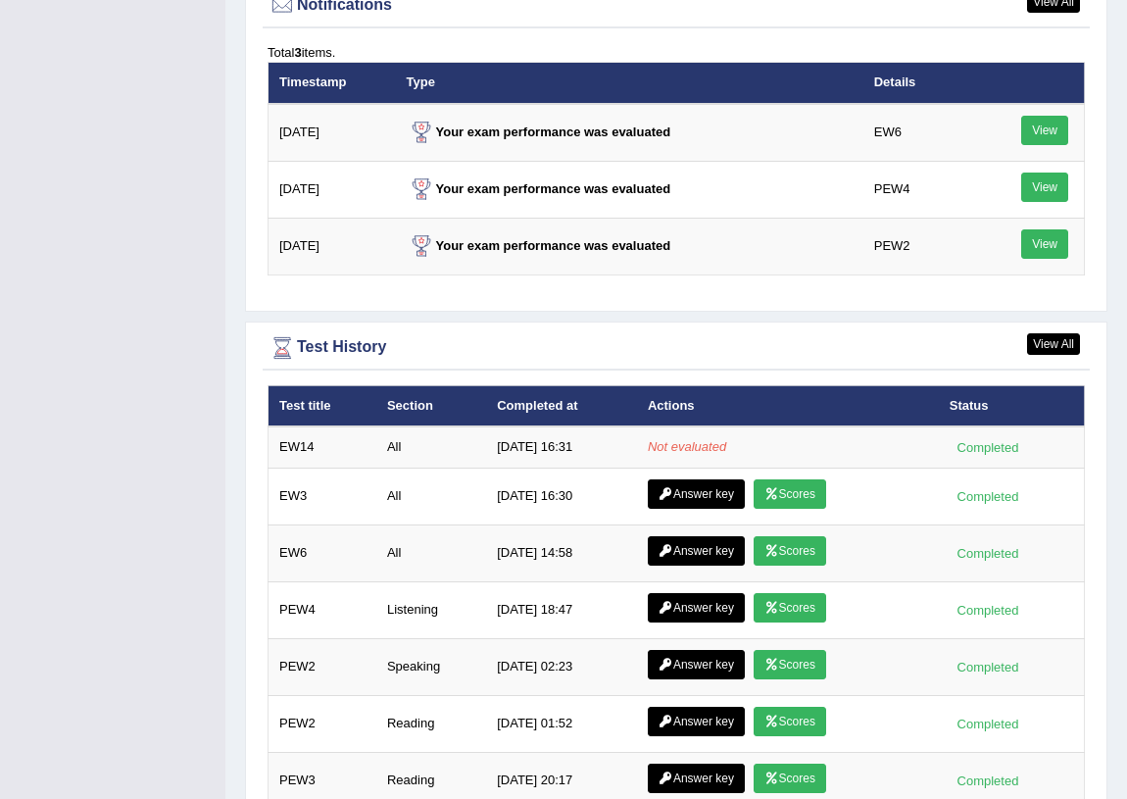
click at [782, 565] on link "Scores" at bounding box center [789, 550] width 73 height 29
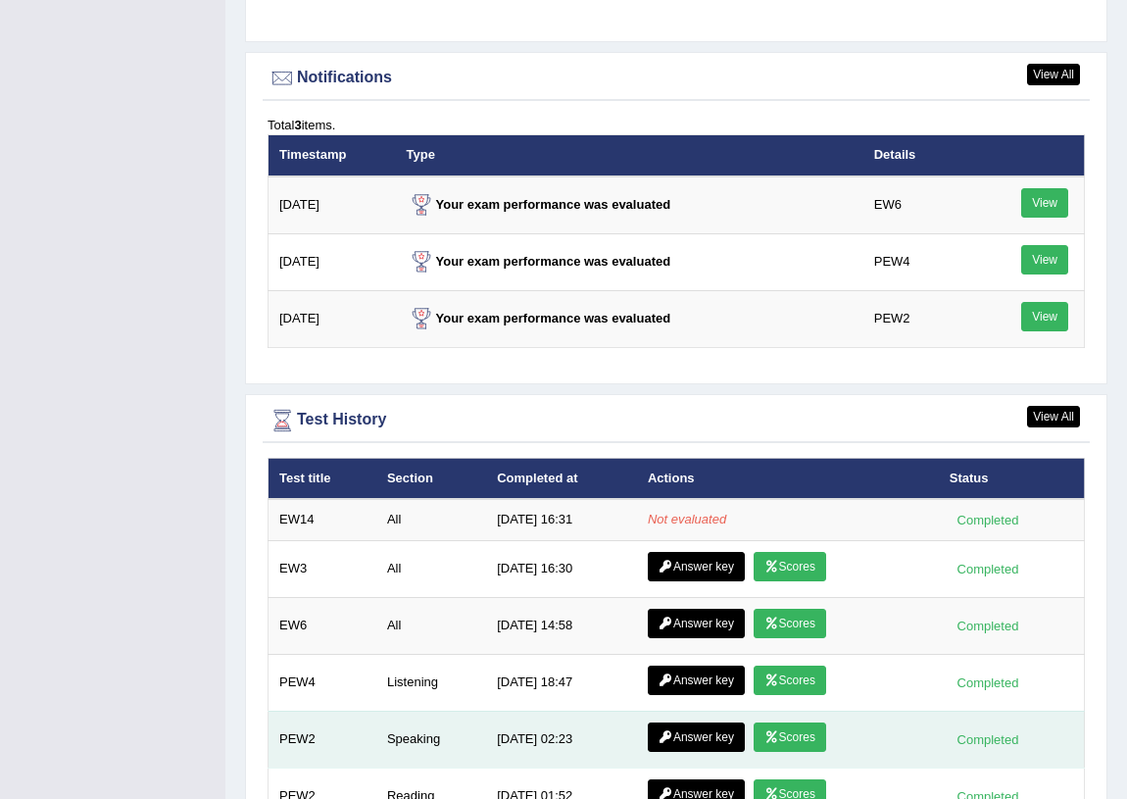
scroll to position [2342, 0]
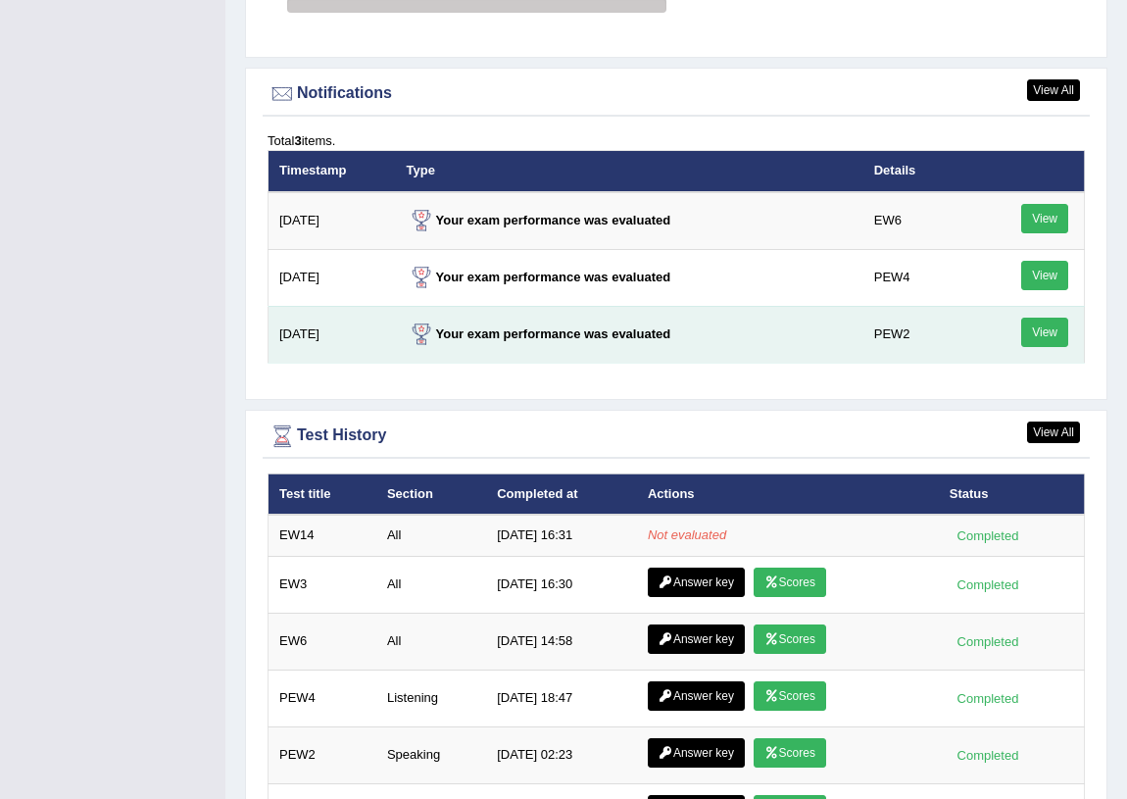
click at [1068, 352] on div "View" at bounding box center [1026, 334] width 96 height 34
click at [1052, 347] on link "View" at bounding box center [1044, 331] width 47 height 29
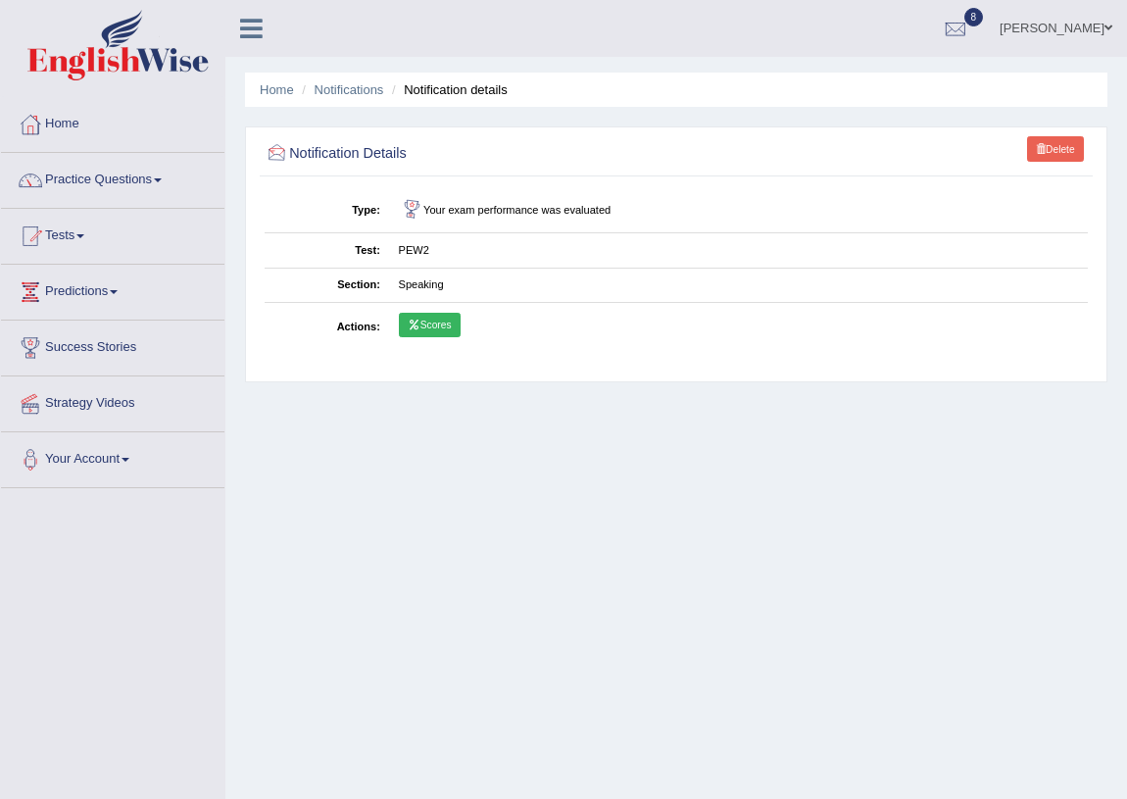
click at [435, 328] on link "Scores" at bounding box center [430, 325] width 62 height 25
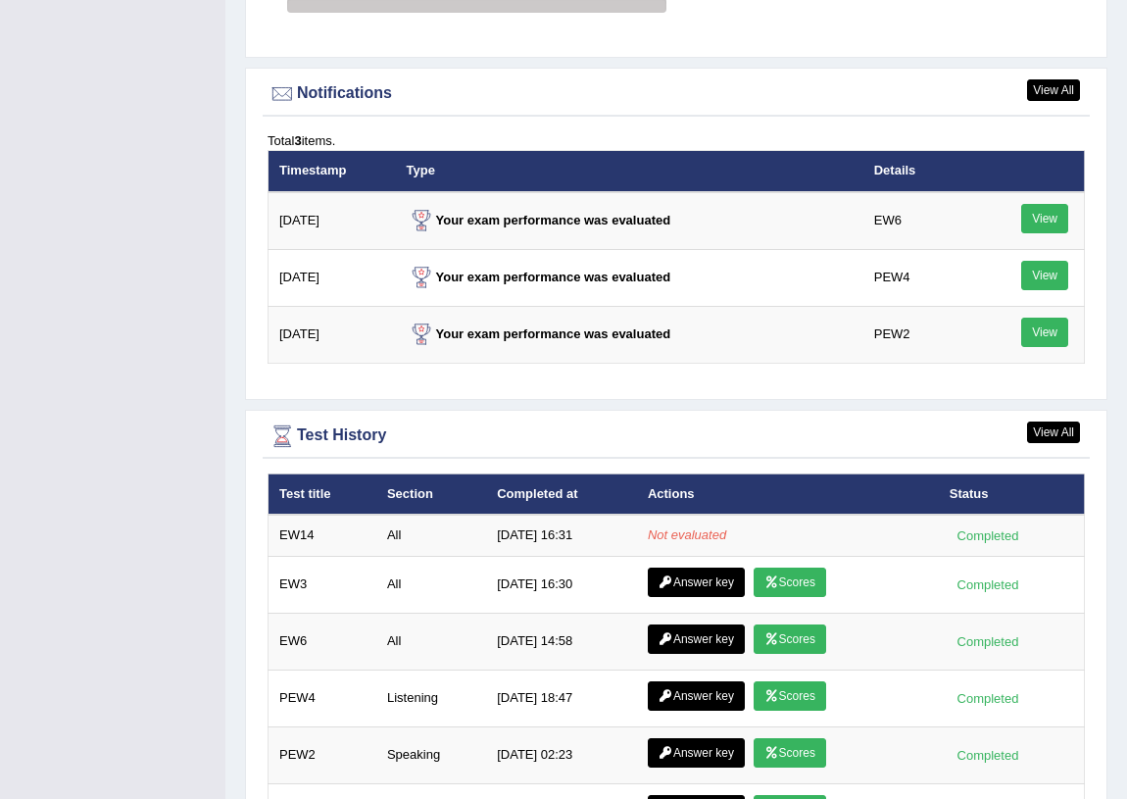
scroll to position [2342, 0]
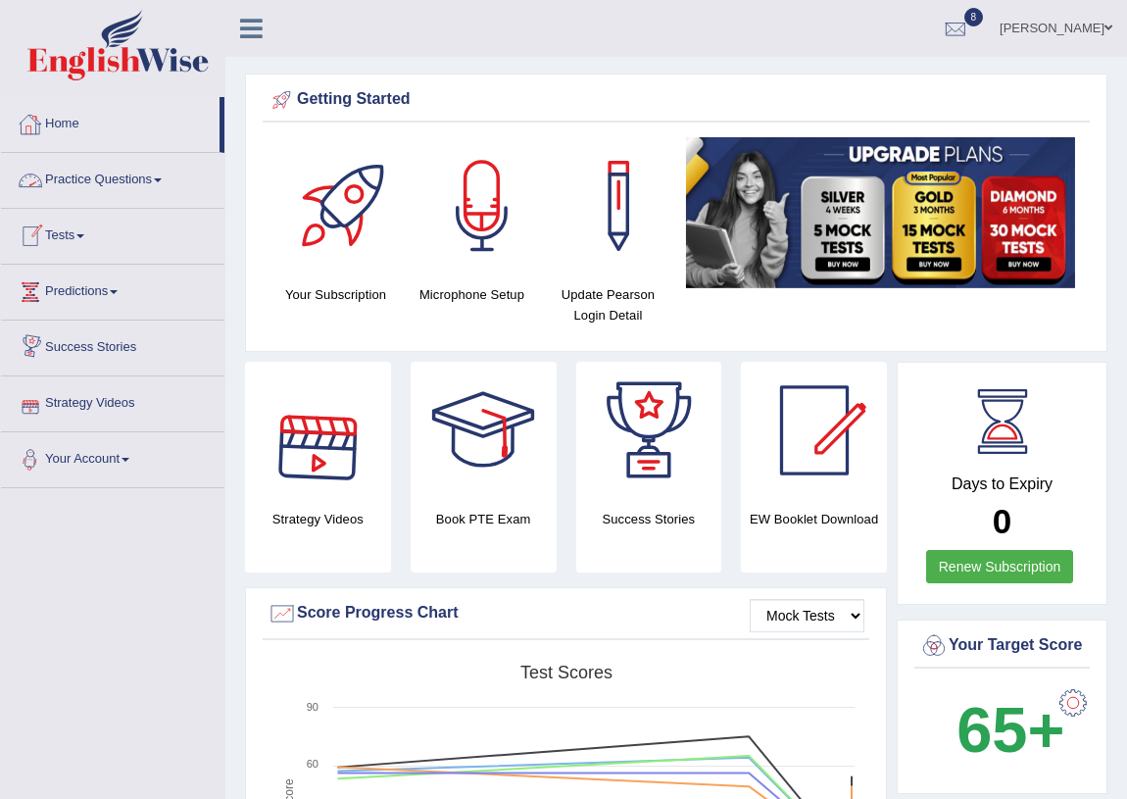
click at [69, 202] on li "Practice Questions Speaking Practice Read Aloud Repeat Sentence Describe Image …" at bounding box center [112, 181] width 223 height 56
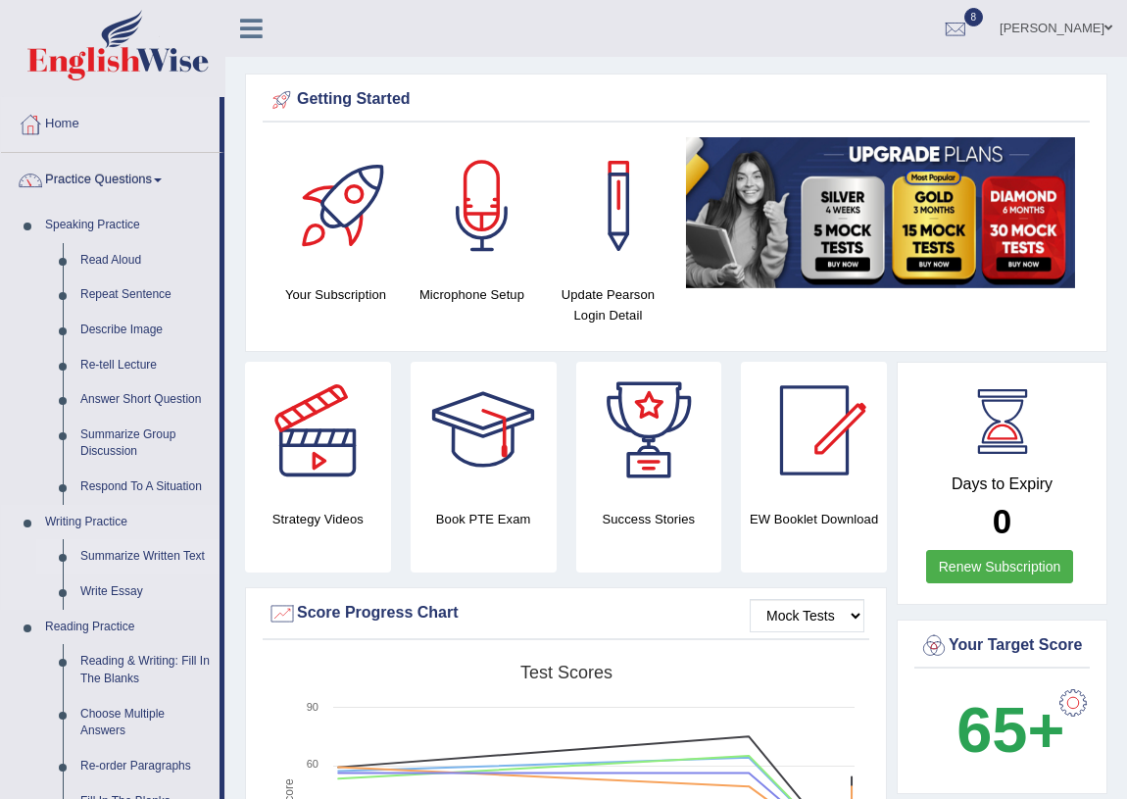
click at [121, 561] on link "Summarize Written Text" at bounding box center [146, 556] width 148 height 35
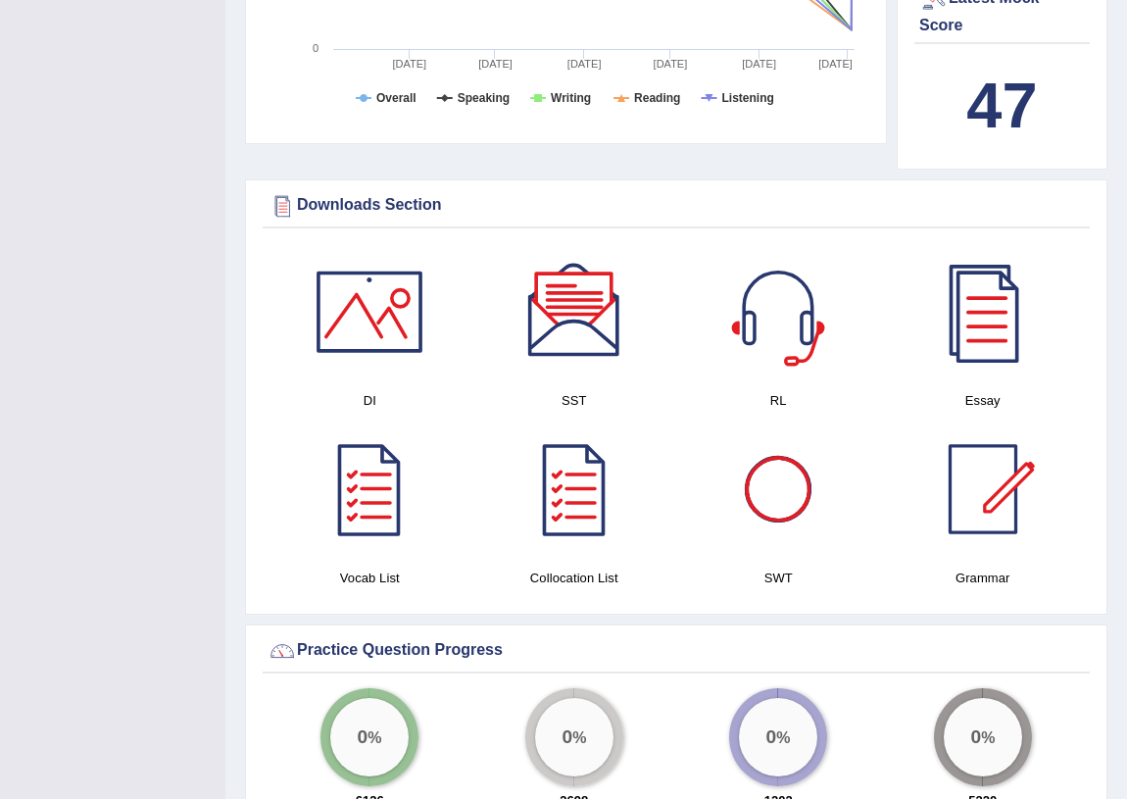
scroll to position [822, 0]
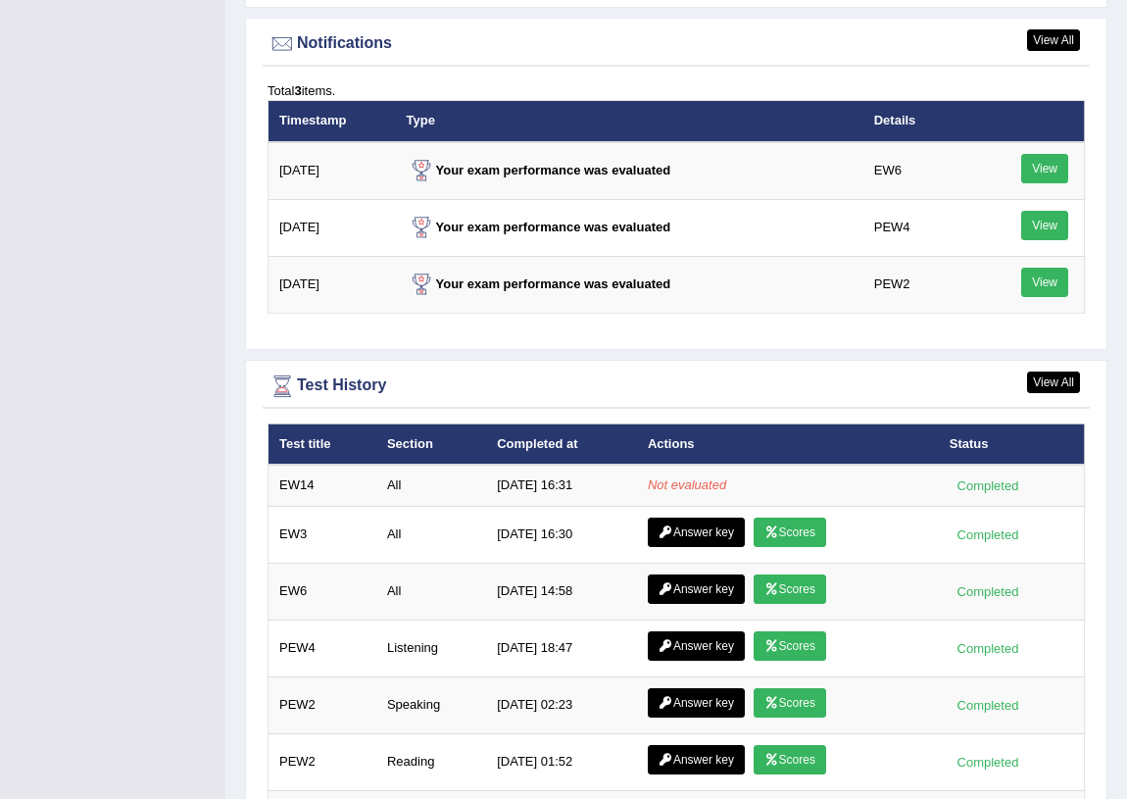
scroll to position [2469, 0]
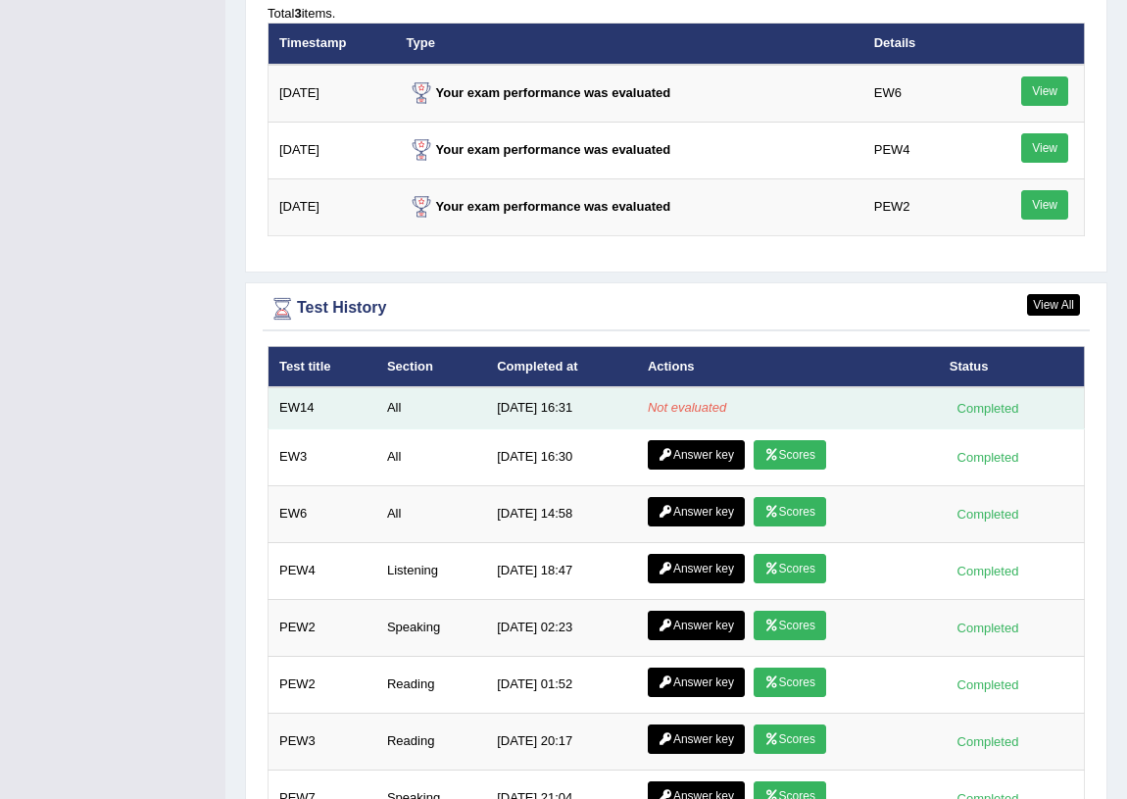
click at [689, 414] on em "Not evaluated" at bounding box center [687, 407] width 78 height 15
click at [680, 414] on em "Not evaluated" at bounding box center [687, 407] width 78 height 15
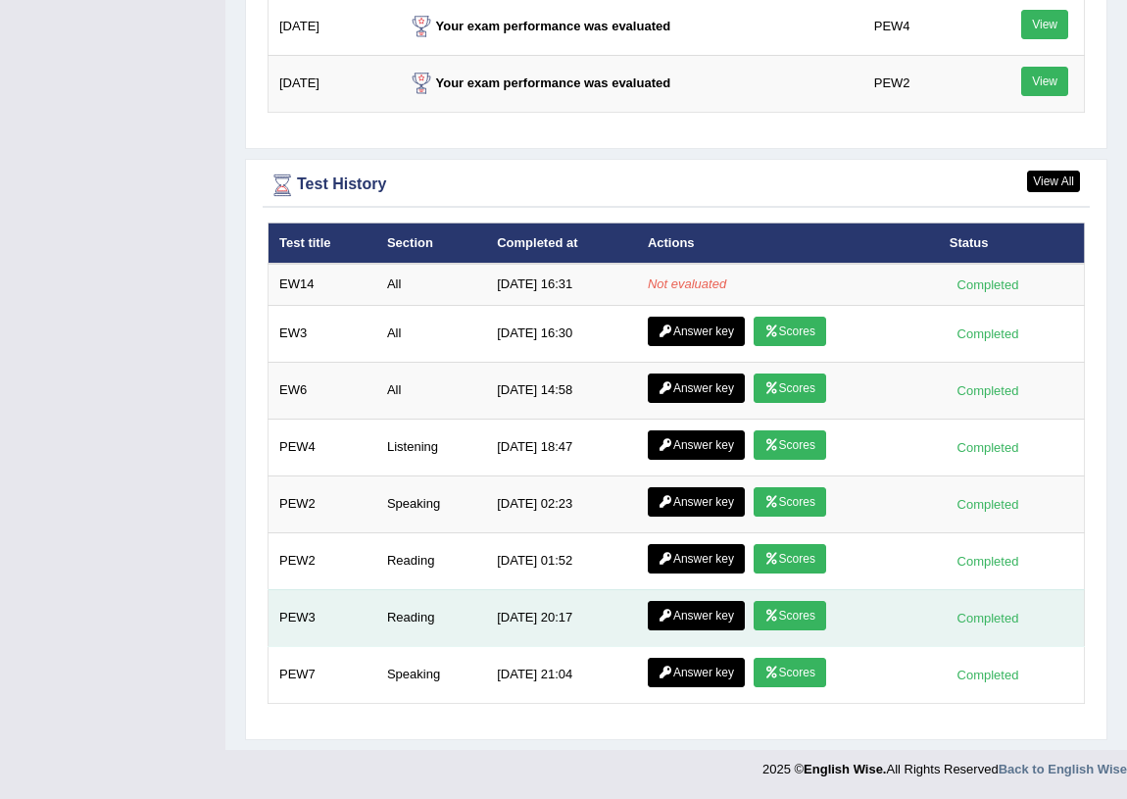
scroll to position [2608, 0]
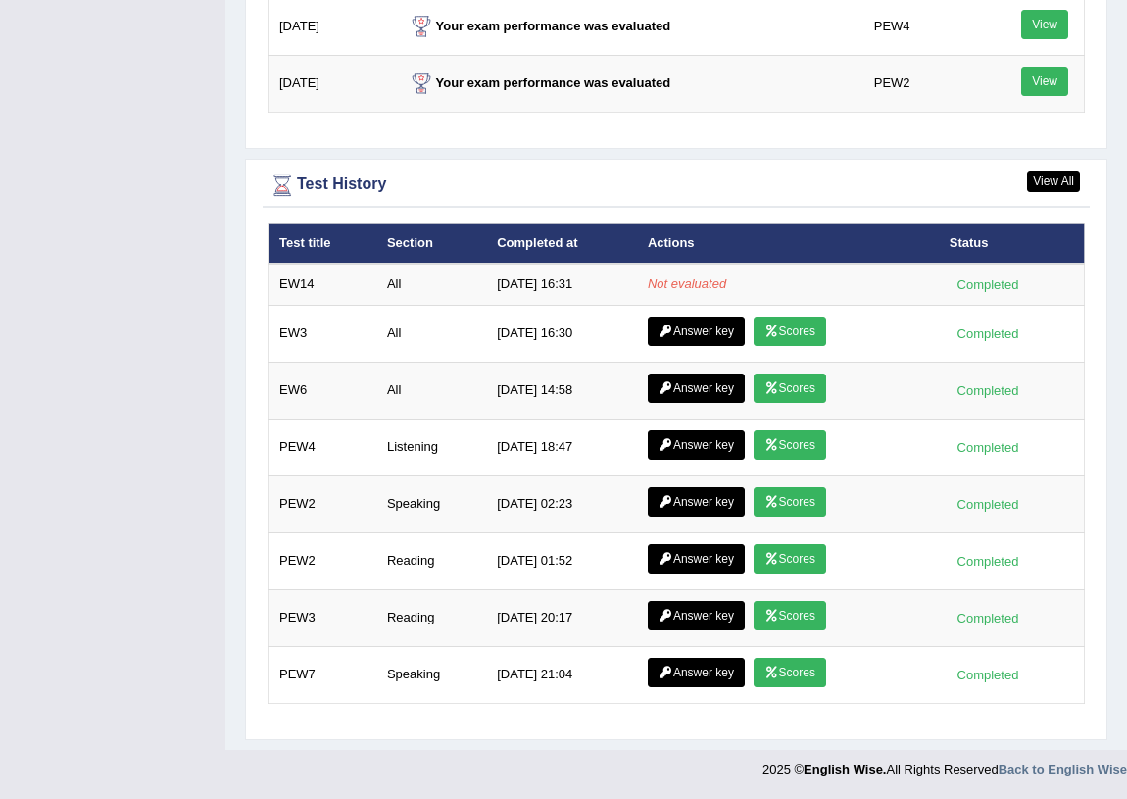
scroll to position [2608, 0]
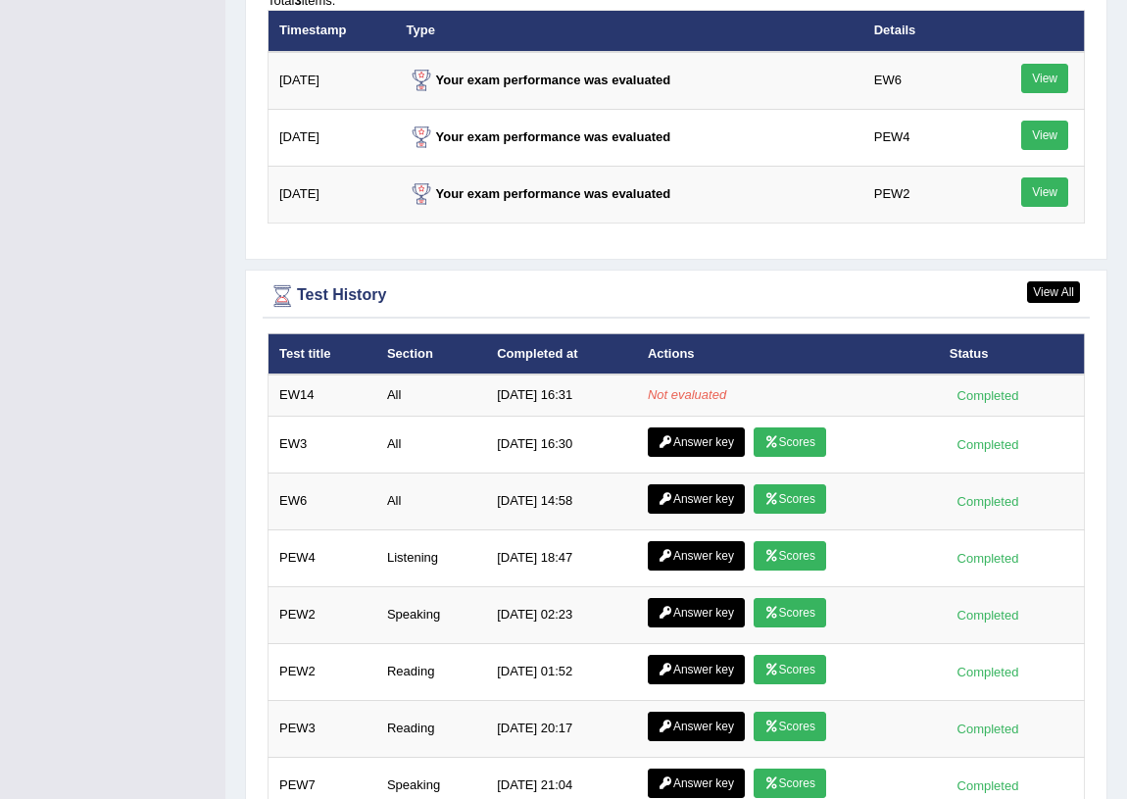
scroll to position [2253, 0]
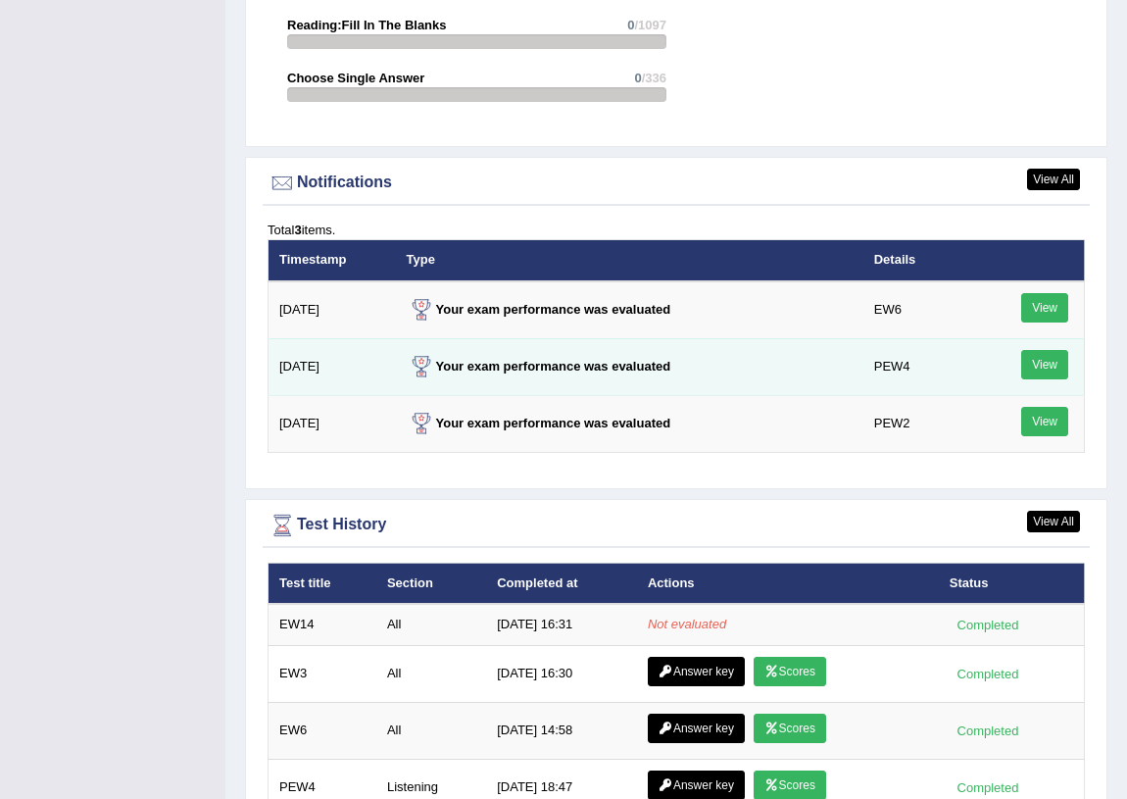
click at [1046, 379] on link "View" at bounding box center [1044, 364] width 47 height 29
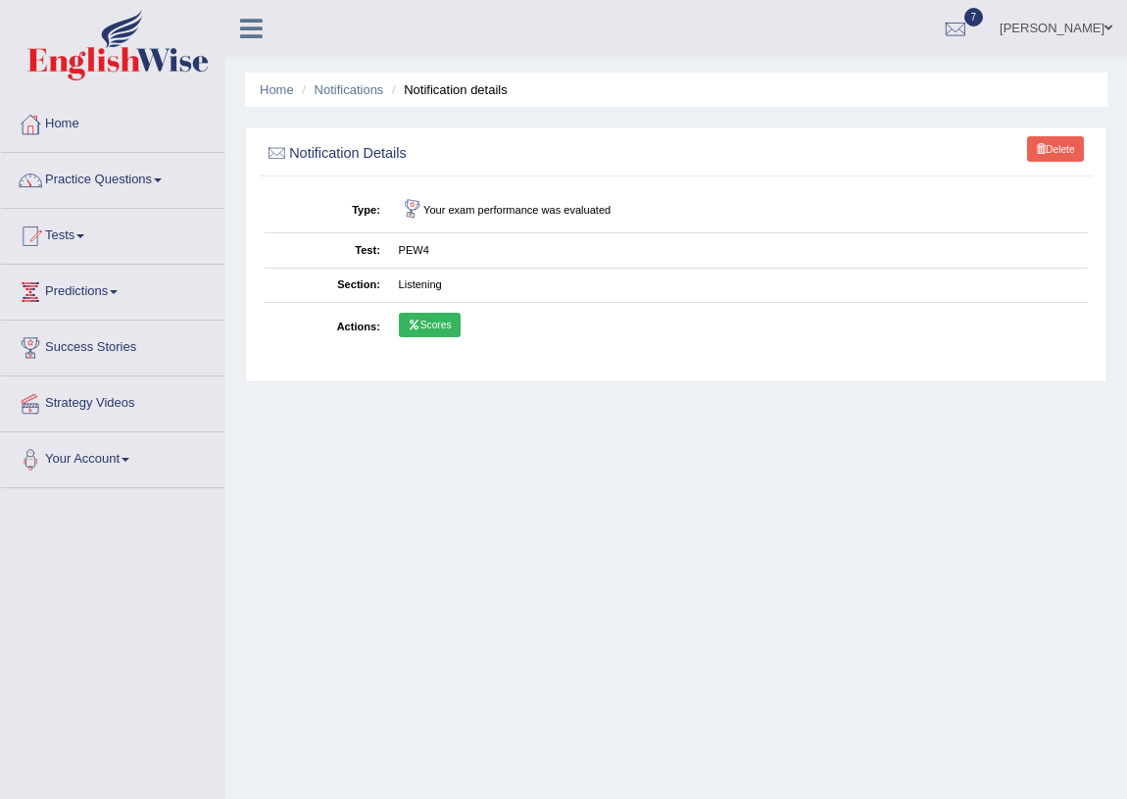
click at [410, 322] on icon at bounding box center [414, 324] width 13 height 10
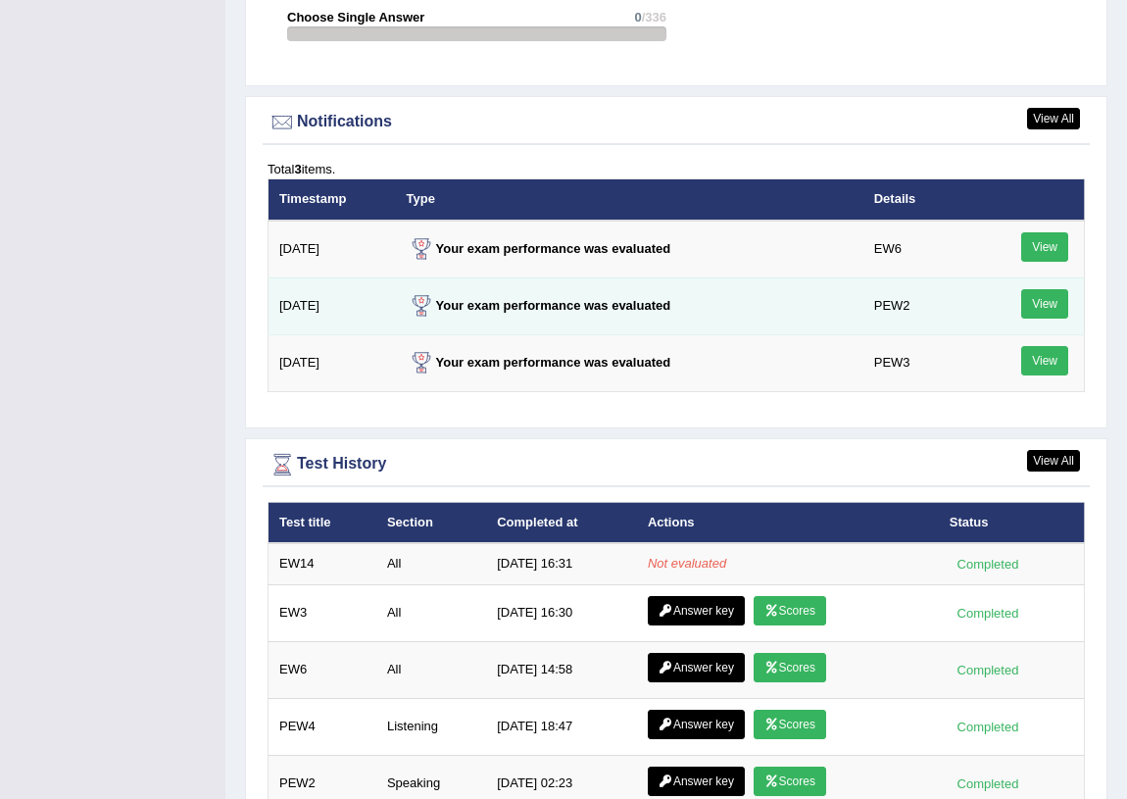
scroll to position [2342, 0]
